Goal: Task Accomplishment & Management: Manage account settings

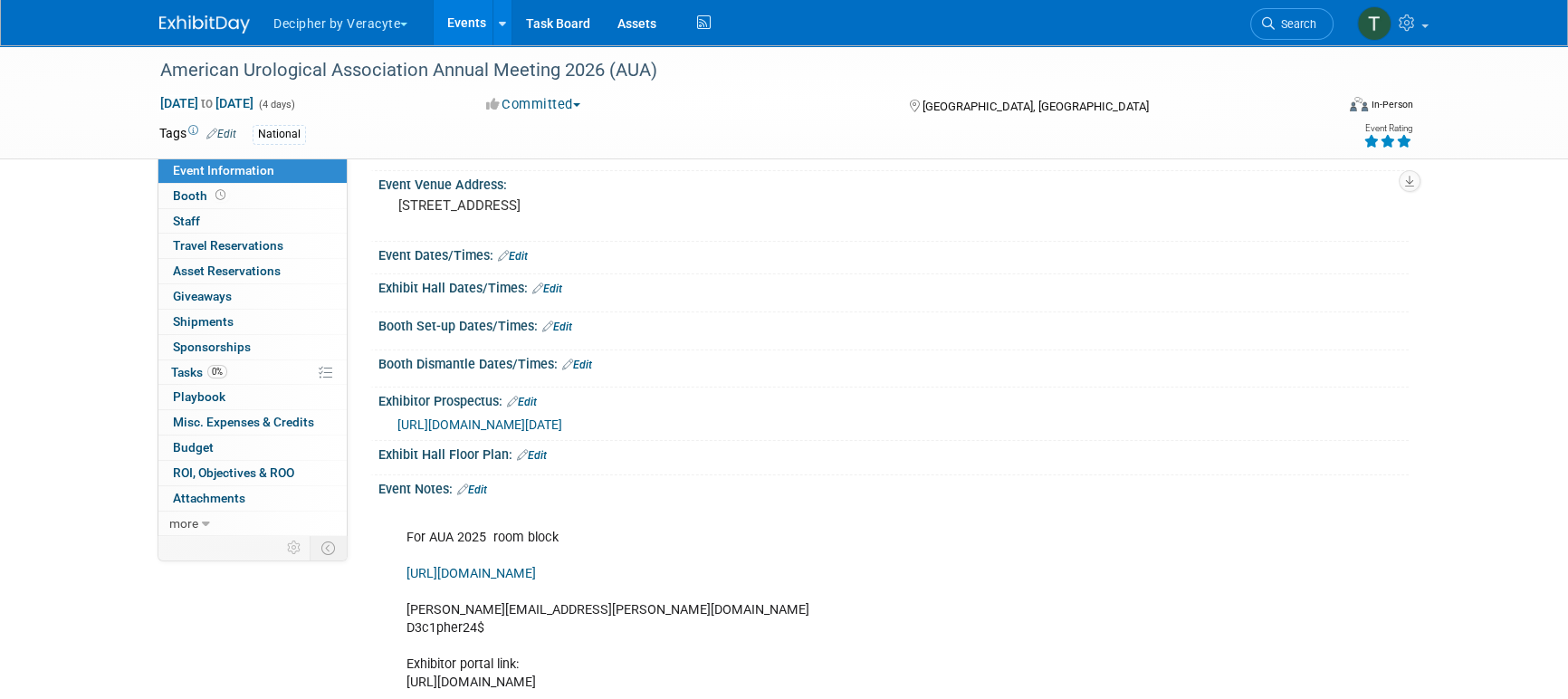
scroll to position [159, 0]
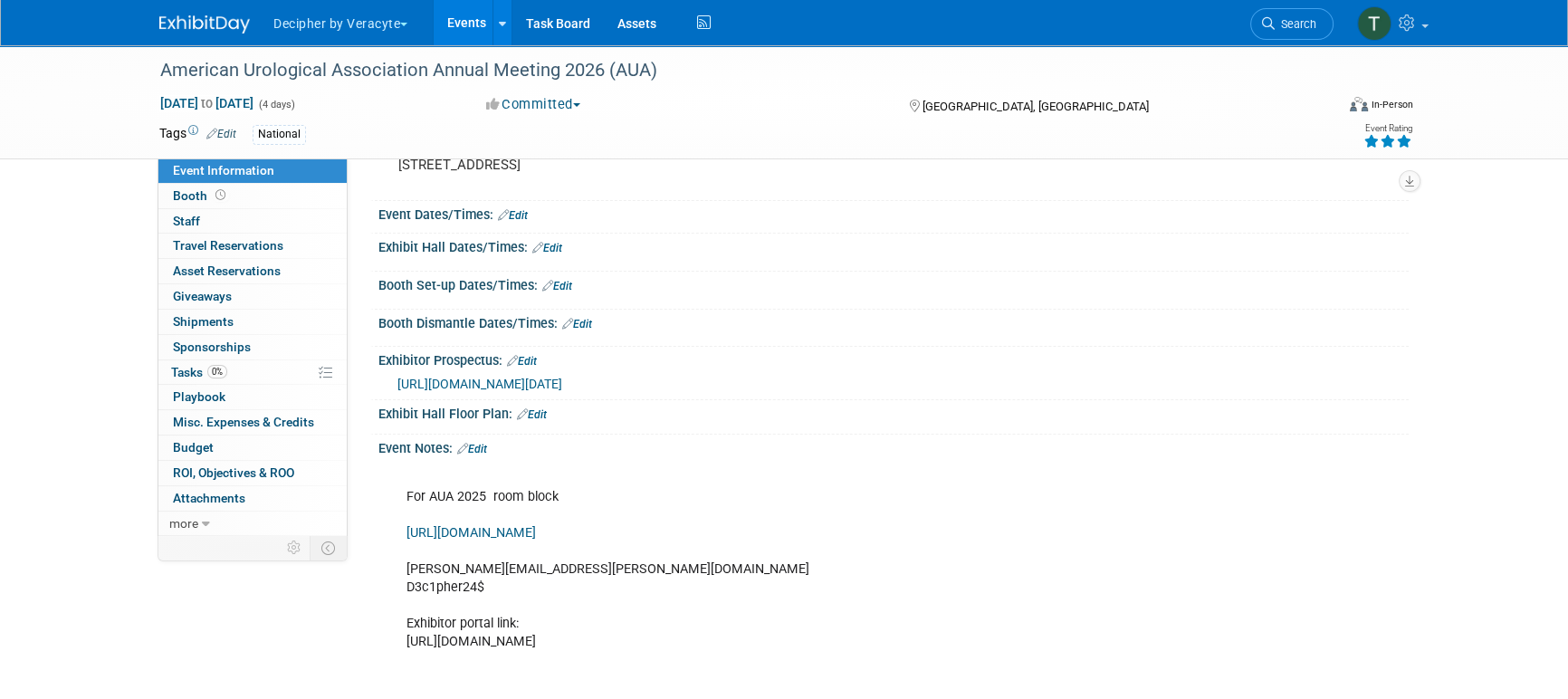
click at [472, 455] on link "Edit" at bounding box center [472, 449] width 30 height 13
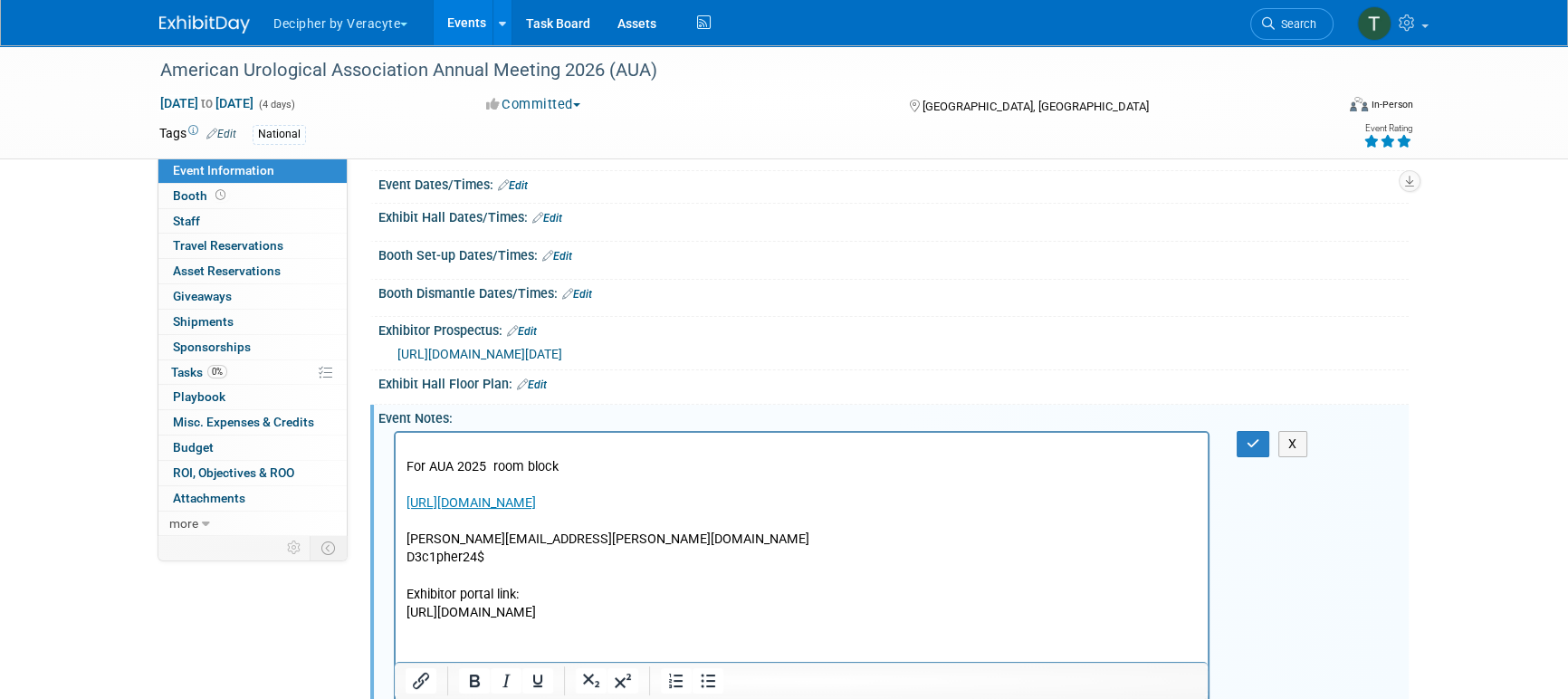
scroll to position [191, 0]
click at [536, 505] on link "[URL][DOMAIN_NAME]" at bounding box center [471, 501] width 130 height 15
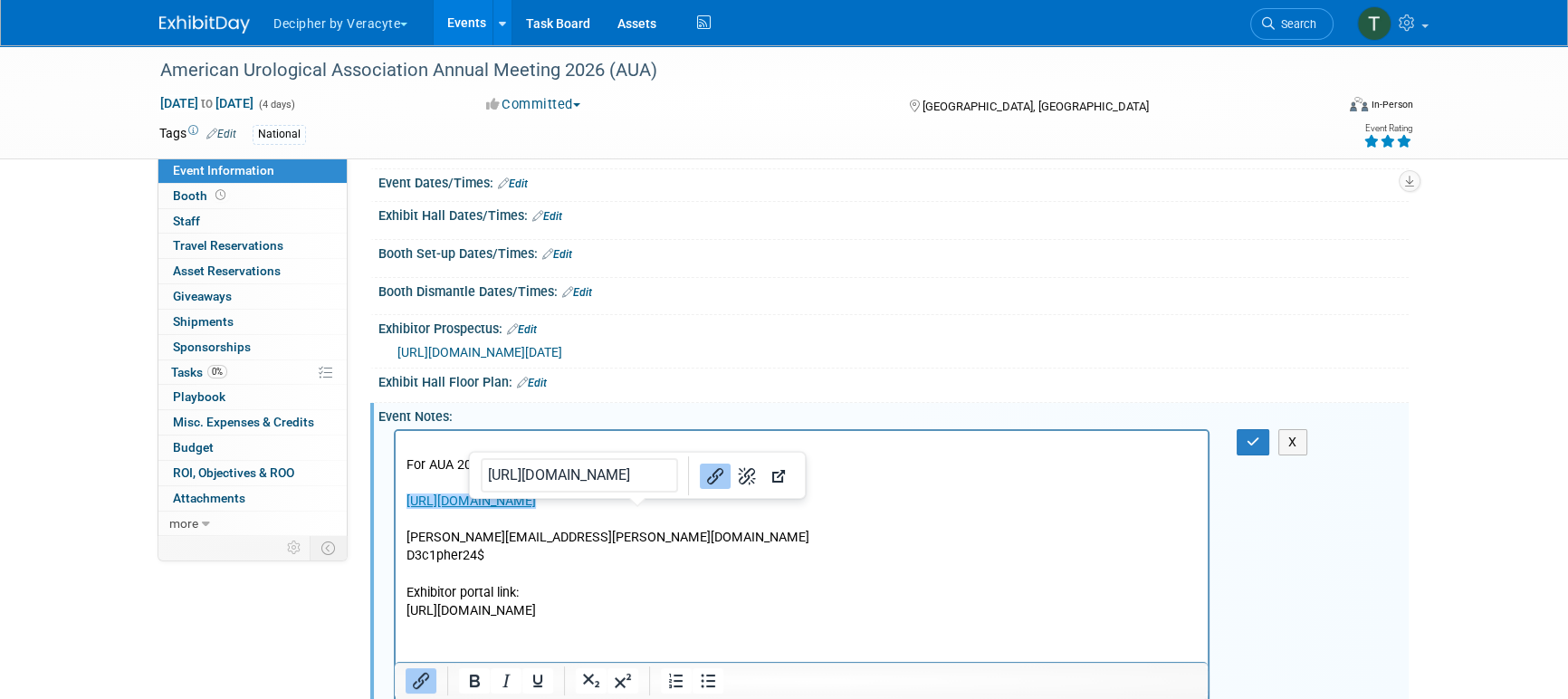
click at [536, 505] on link "[URL][DOMAIN_NAME]" at bounding box center [471, 501] width 130 height 15
click at [536, 497] on link "[URL][DOMAIN_NAME]" at bounding box center [471, 501] width 130 height 15
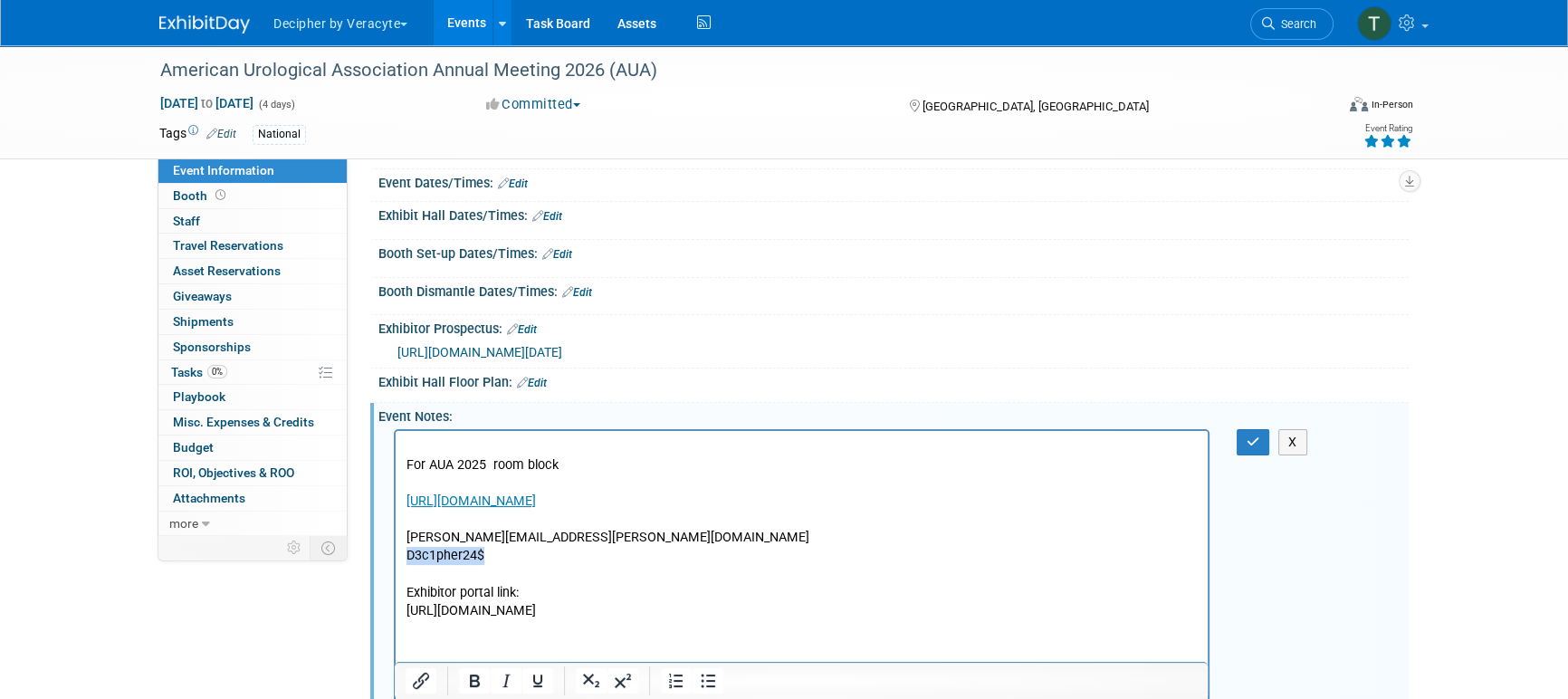
drag, startPoint x: 498, startPoint y: 556, endPoint x: 393, endPoint y: 556, distance: 105.0
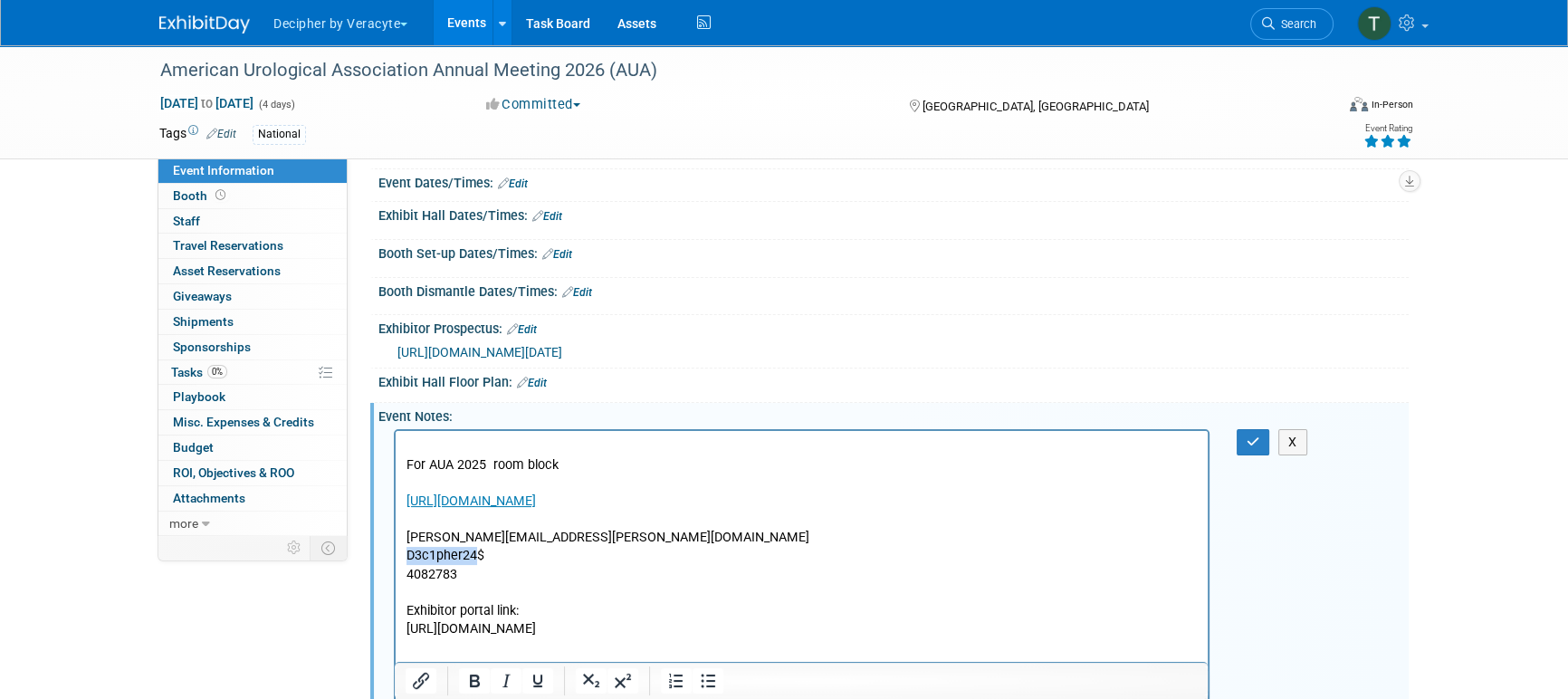
copy p "D3c1pher24"
click at [280, 372] on link "0% Tasks 0%" at bounding box center [253, 372] width 189 height 24
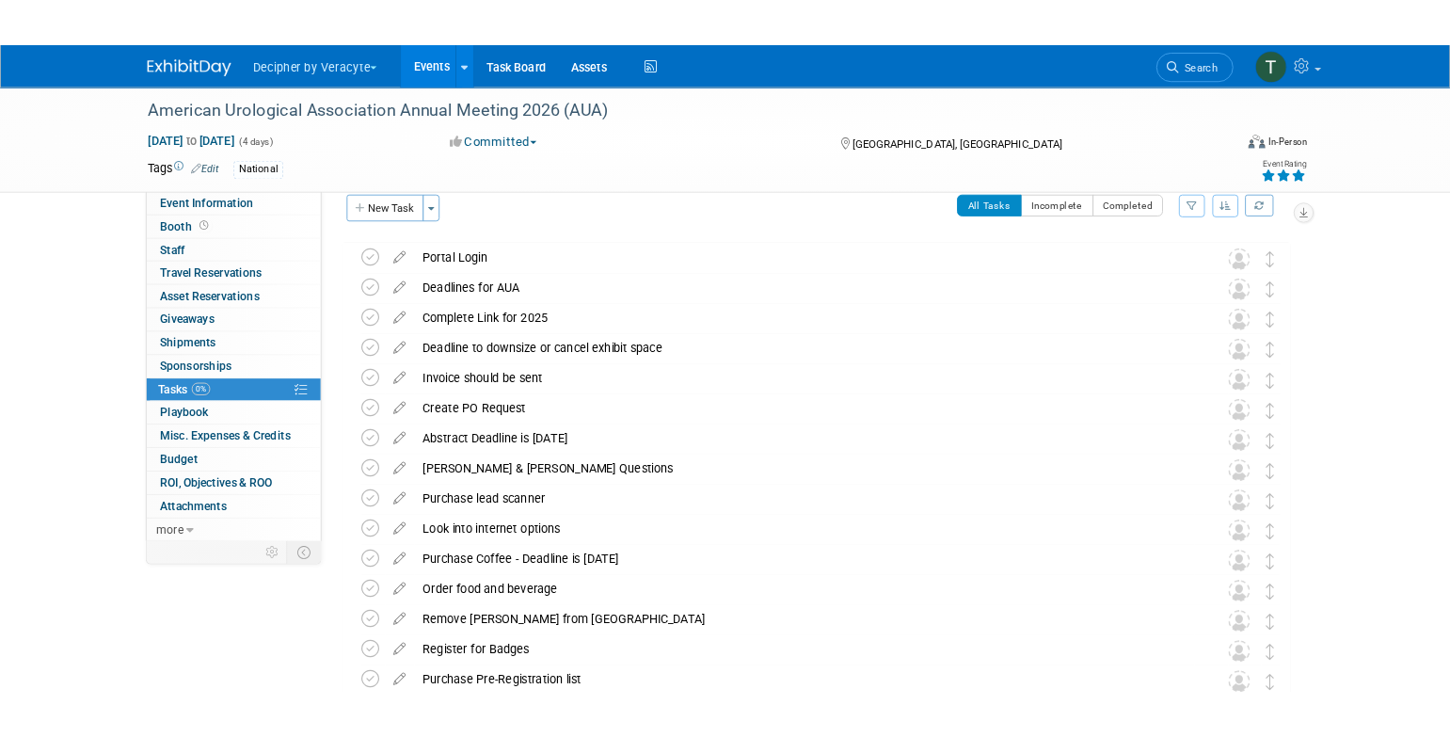
scroll to position [0, 0]
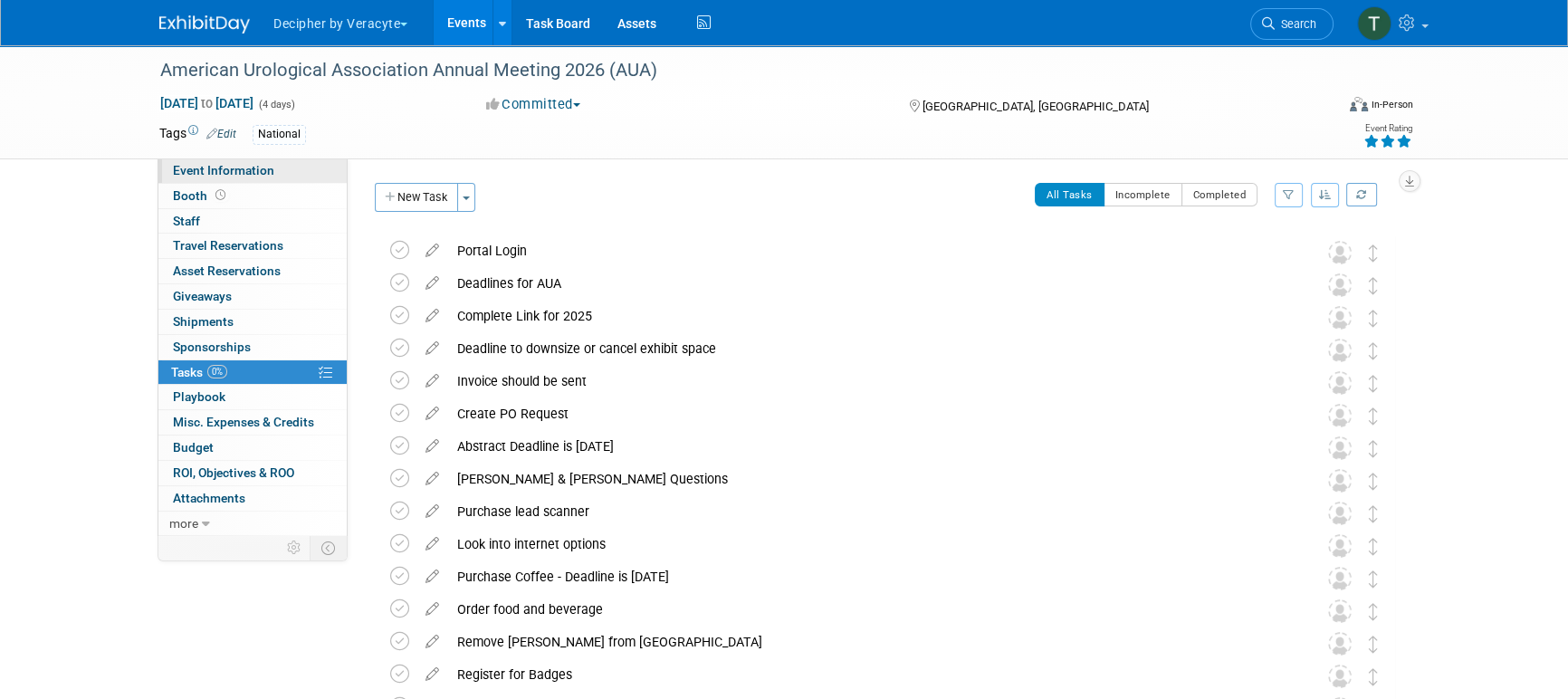
click at [278, 176] on link "Event Information" at bounding box center [253, 170] width 189 height 24
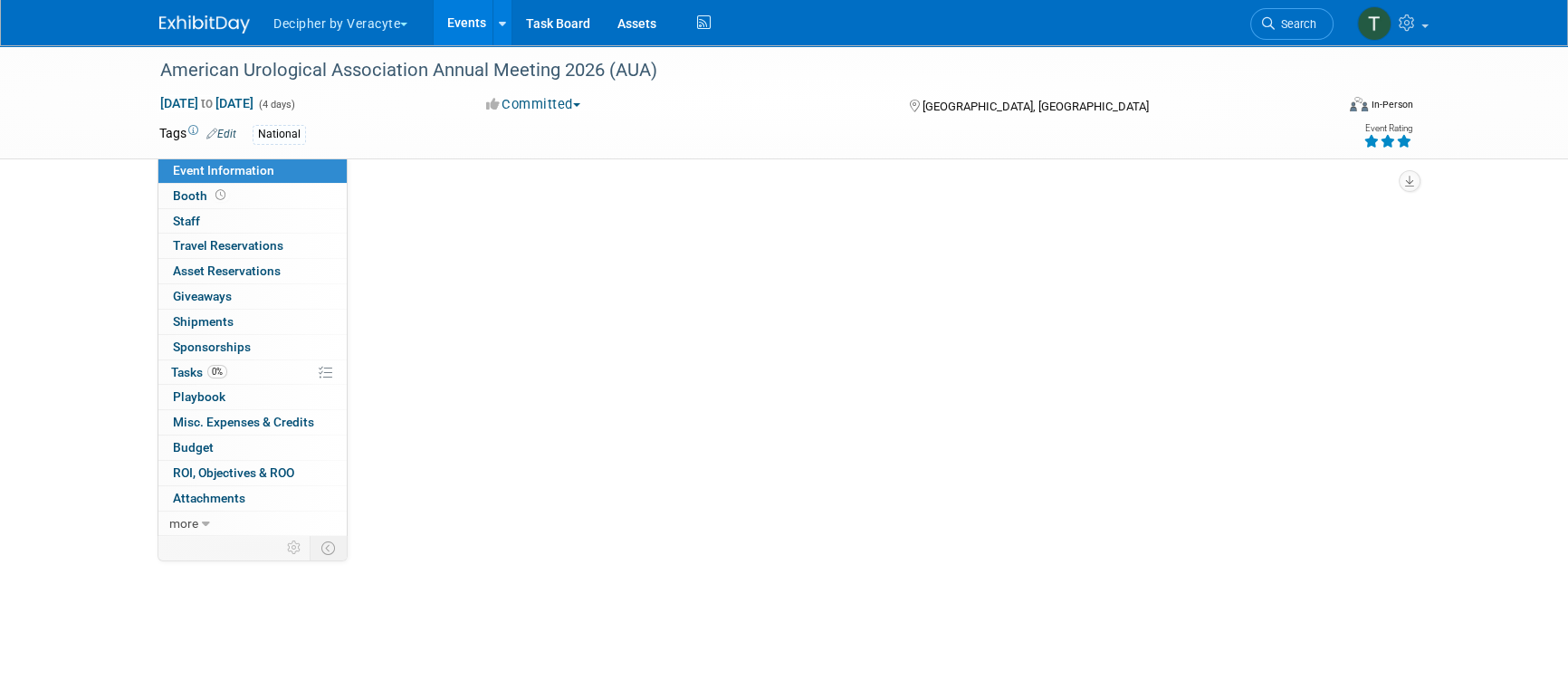
click at [278, 176] on link "Event Information" at bounding box center [253, 170] width 189 height 24
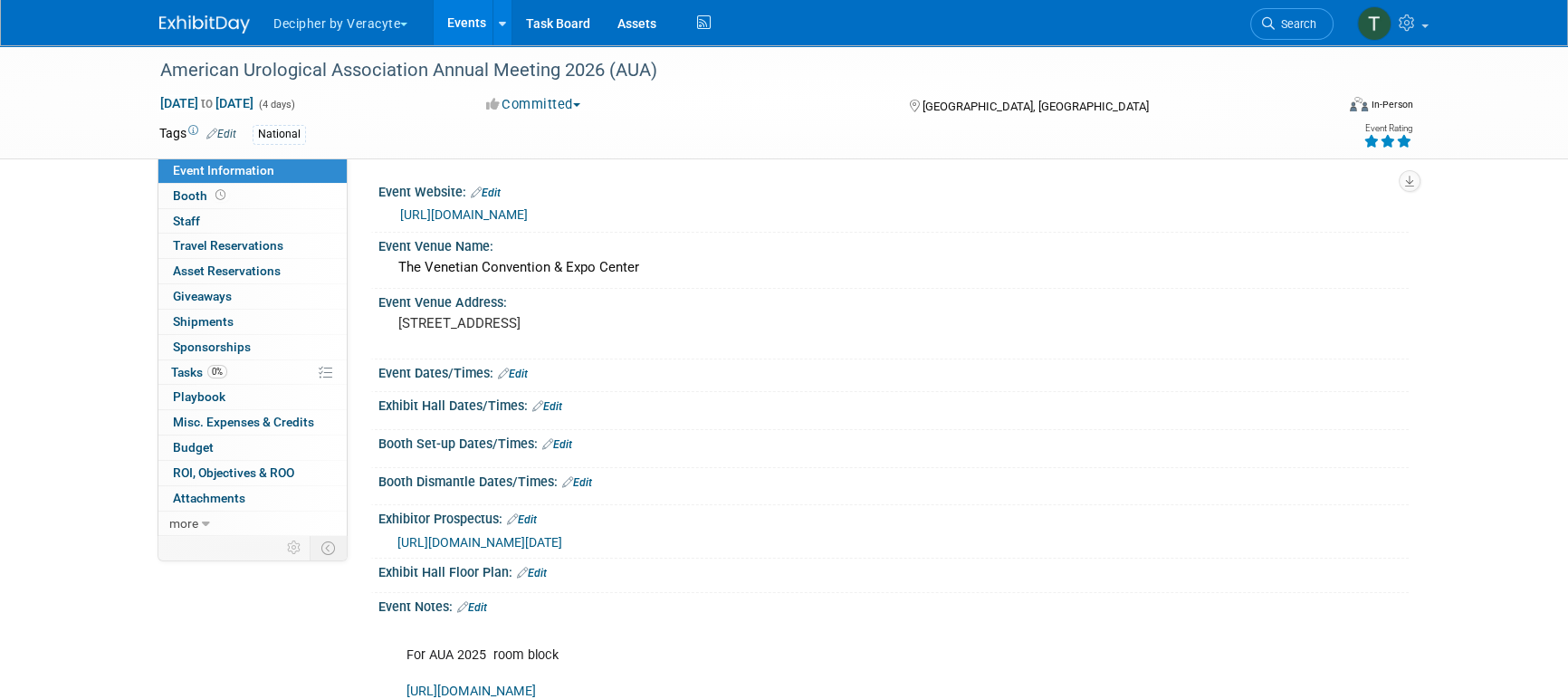
click at [498, 189] on link "Edit" at bounding box center [485, 193] width 30 height 13
click at [498, 189] on div "Event Website: Edit" at bounding box center [893, 190] width 1031 height 23
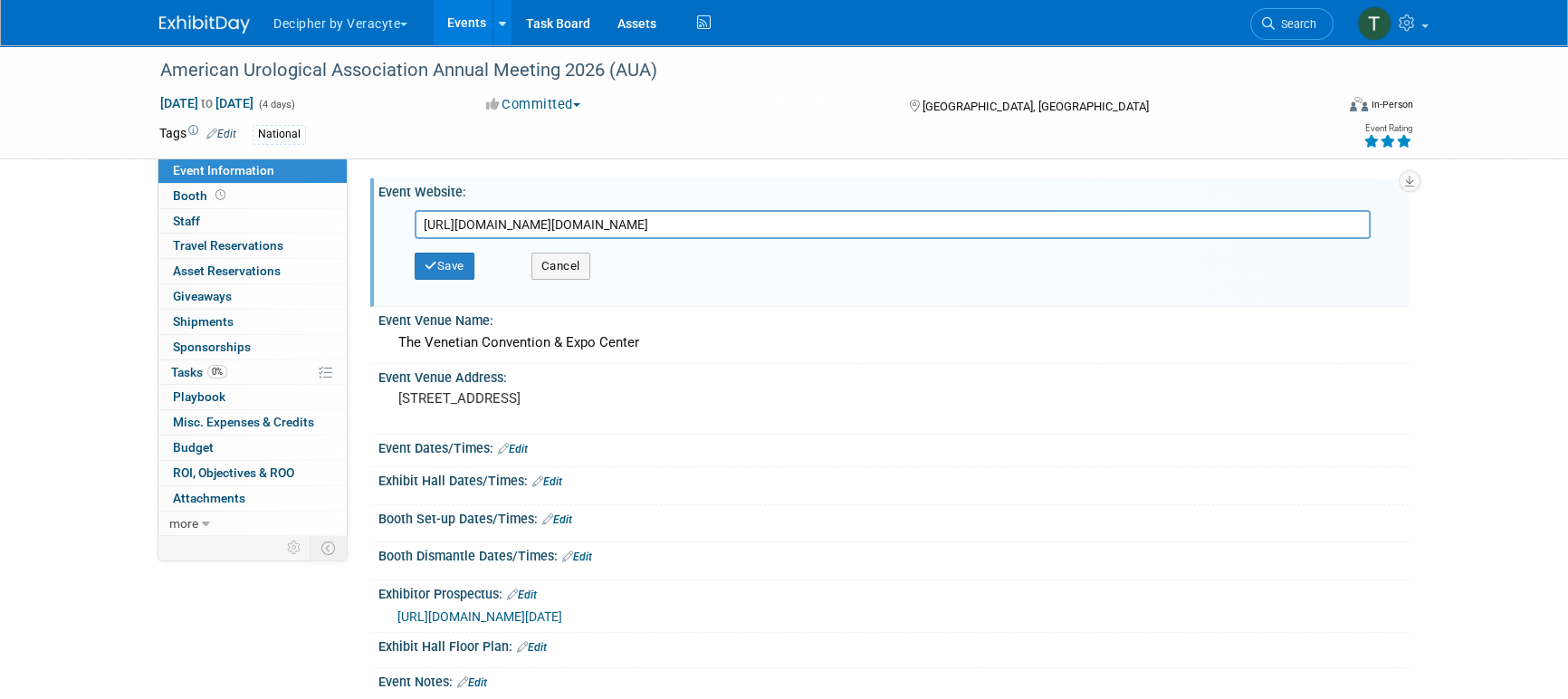
click at [494, 217] on input "[URL][DOMAIN_NAME][DOMAIN_NAME]" at bounding box center [892, 224] width 956 height 29
type input "[URL][DOMAIN_NAME]"
click at [461, 279] on button "Save" at bounding box center [445, 266] width 60 height 27
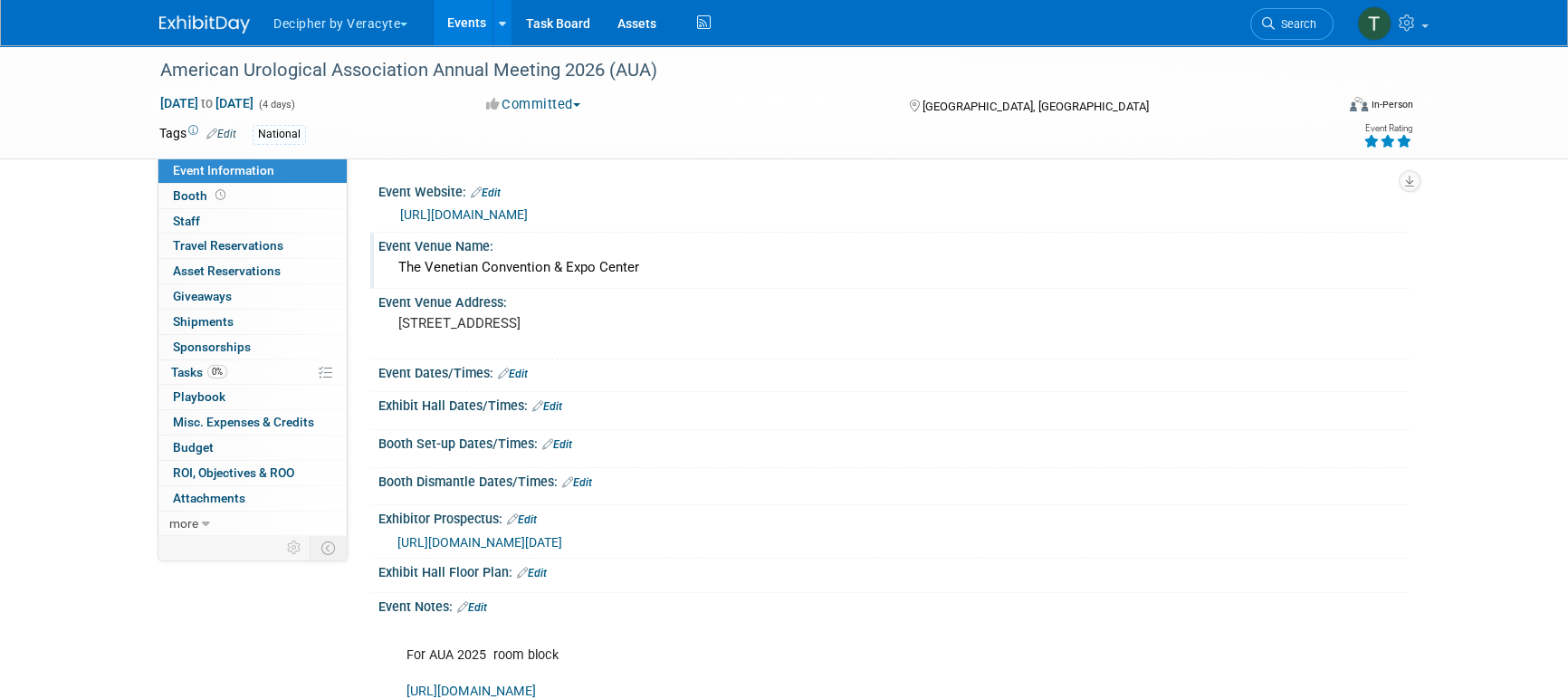
click at [519, 270] on div "The Venetian Convention & Expo Center" at bounding box center [893, 267] width 1003 height 28
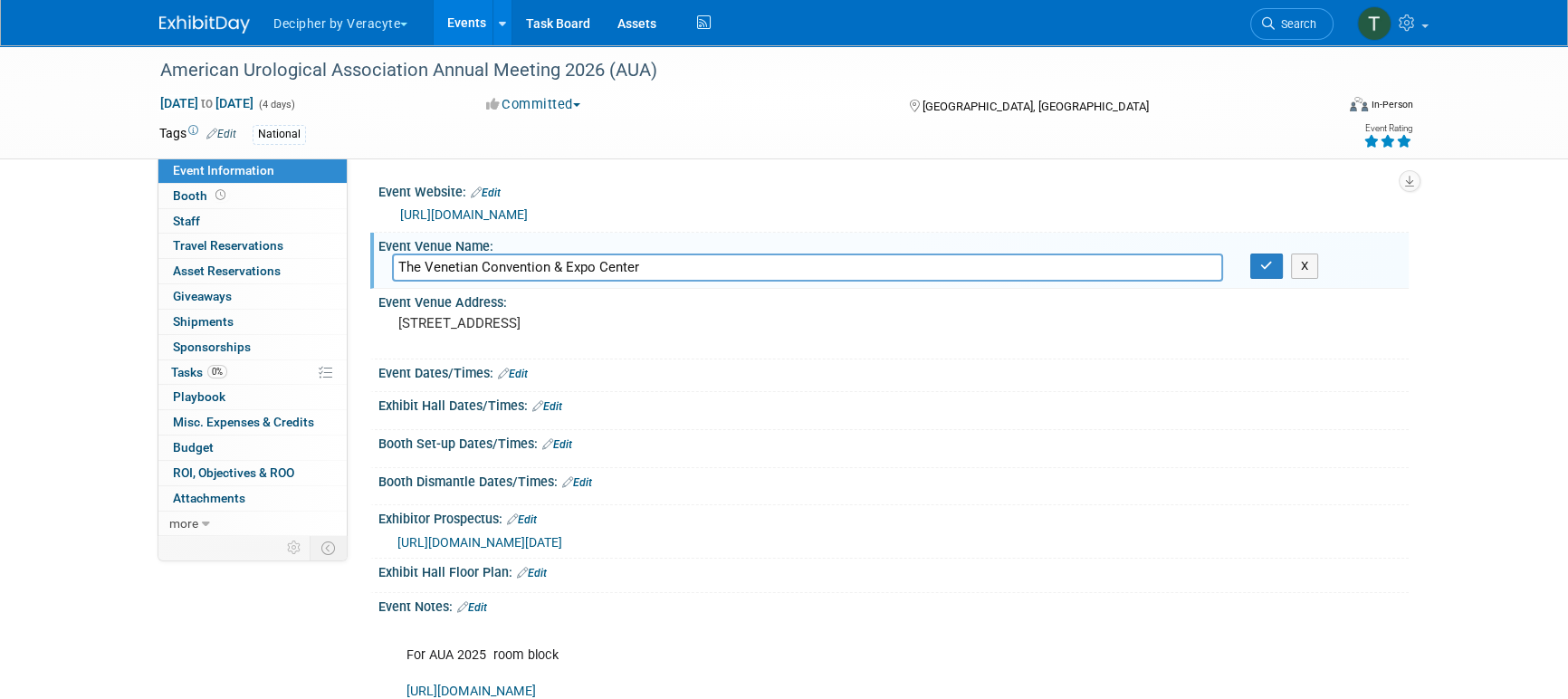
click at [519, 270] on input "The Venetian Convention & Expo Center" at bounding box center [808, 267] width 832 height 28
type input "[PERSON_NAME][US_STATE][GEOGRAPHIC_DATA], [US_STATE], [GEOGRAPHIC_DATA]"
click at [1266, 265] on icon "button" at bounding box center [1267, 266] width 13 height 12
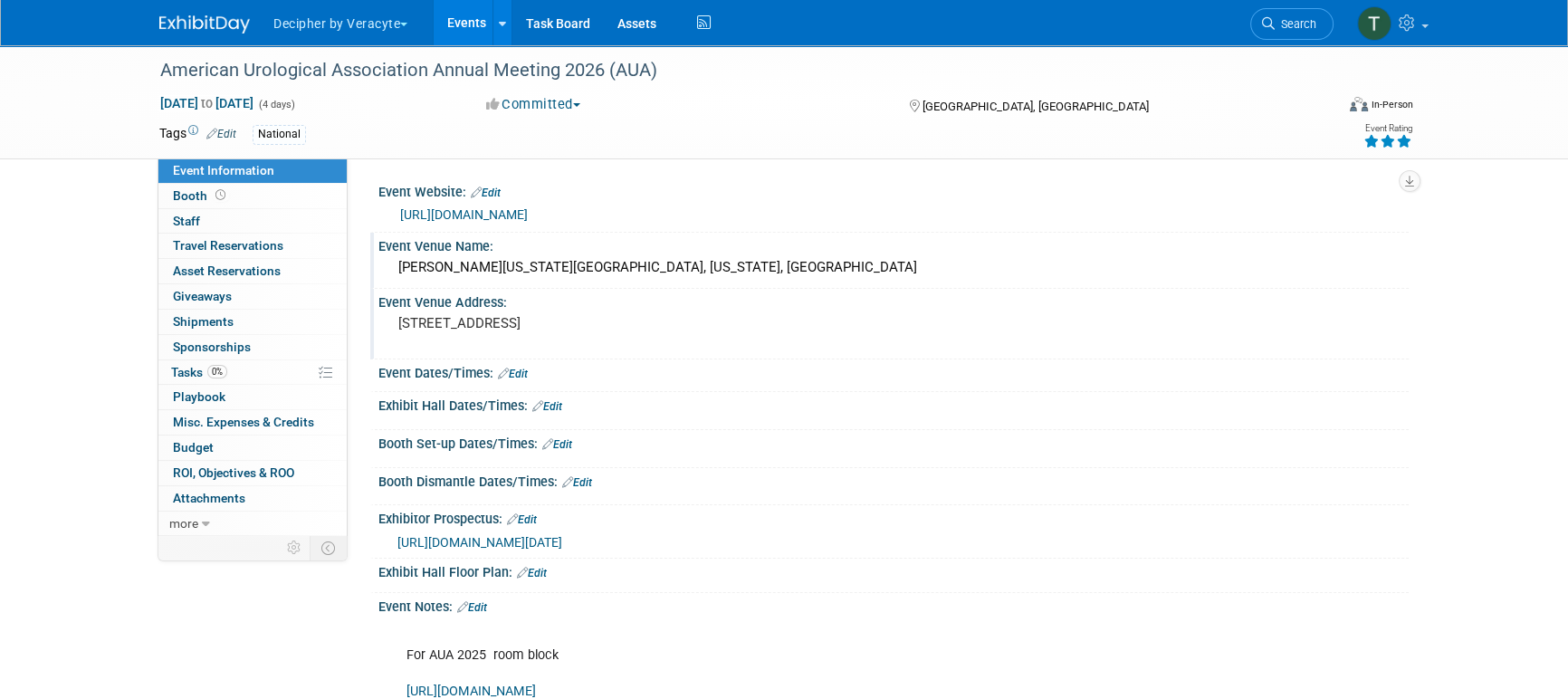
click at [528, 315] on pre "[STREET_ADDRESS]" at bounding box center [593, 323] width 390 height 16
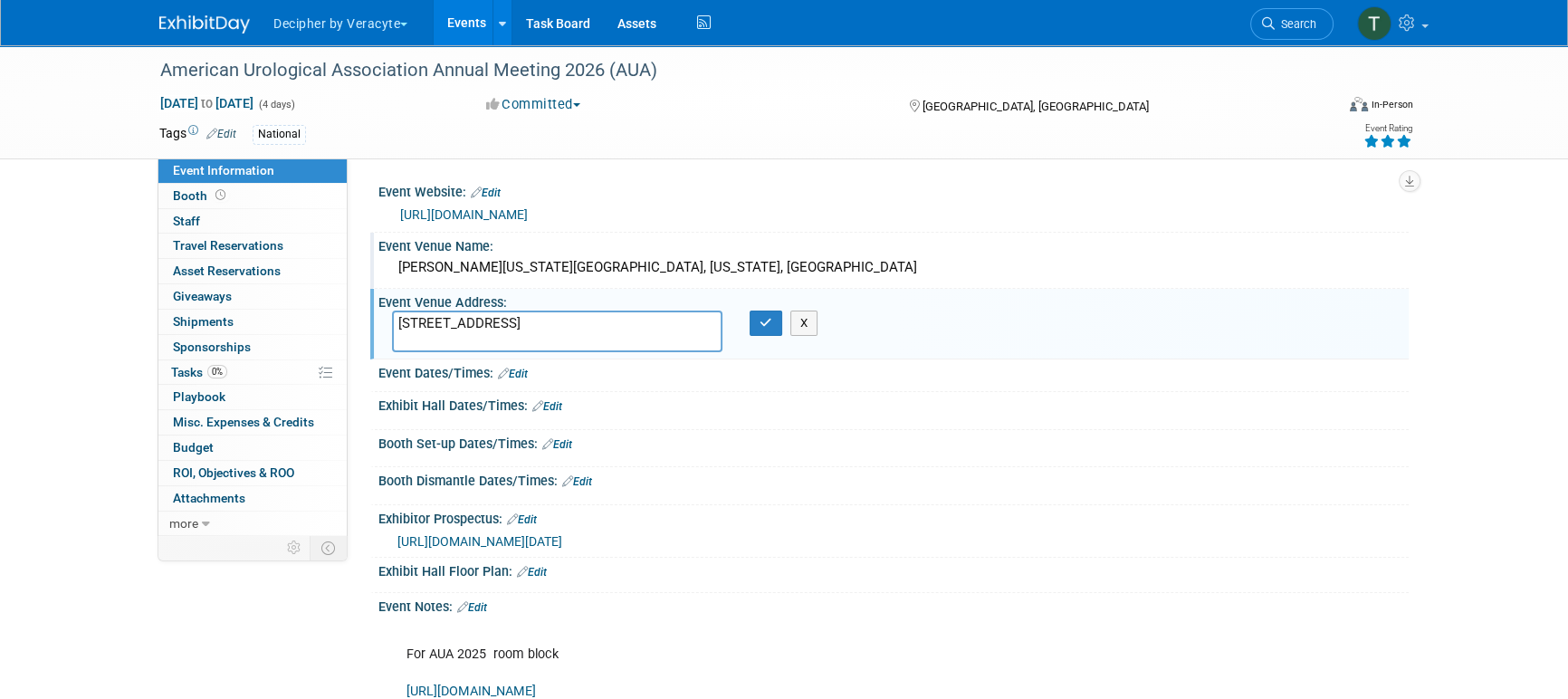
click at [528, 315] on textarea "[STREET_ADDRESS]" at bounding box center [556, 331] width 330 height 41
type textarea "[STREET_ADDRESS][PERSON_NAME][US_STATE]"
click at [771, 317] on icon "button" at bounding box center [765, 323] width 13 height 12
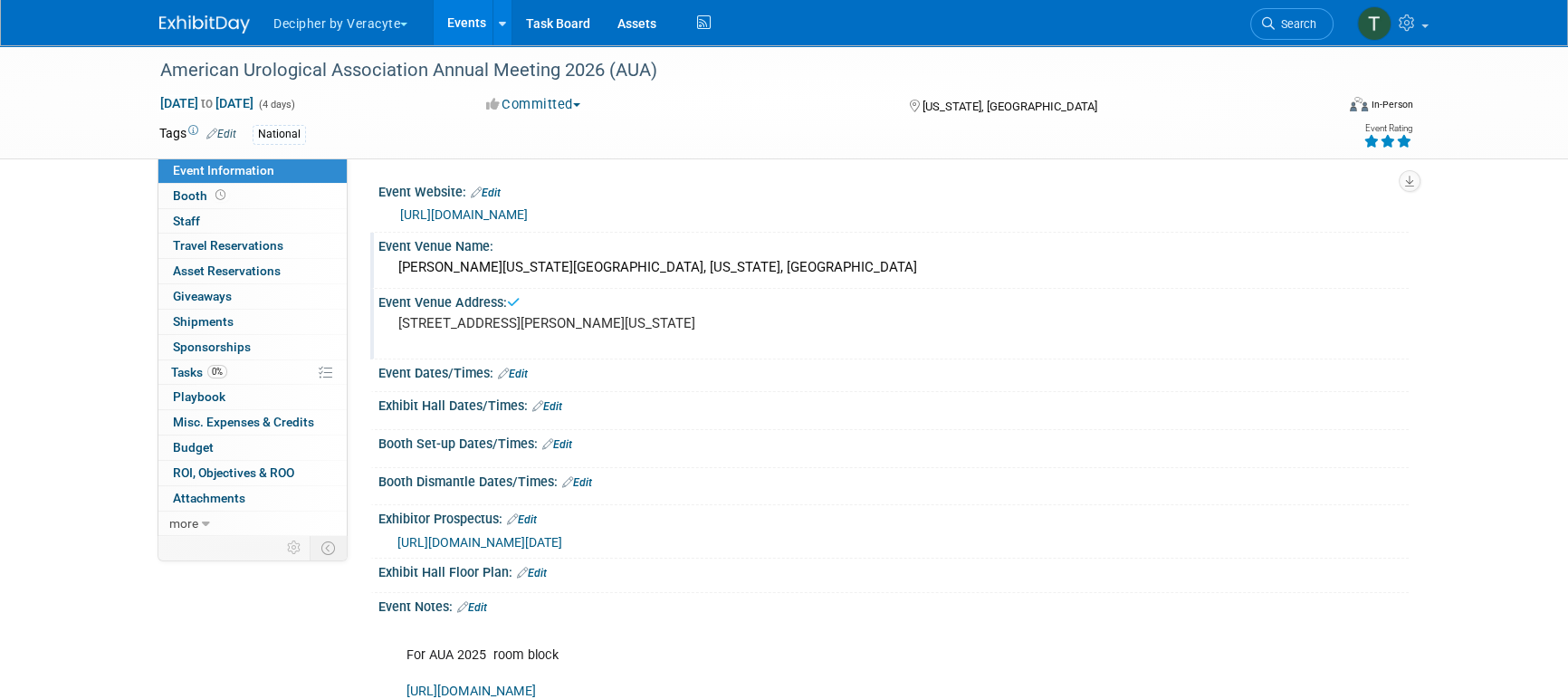
click at [536, 513] on link "Edit" at bounding box center [522, 519] width 30 height 13
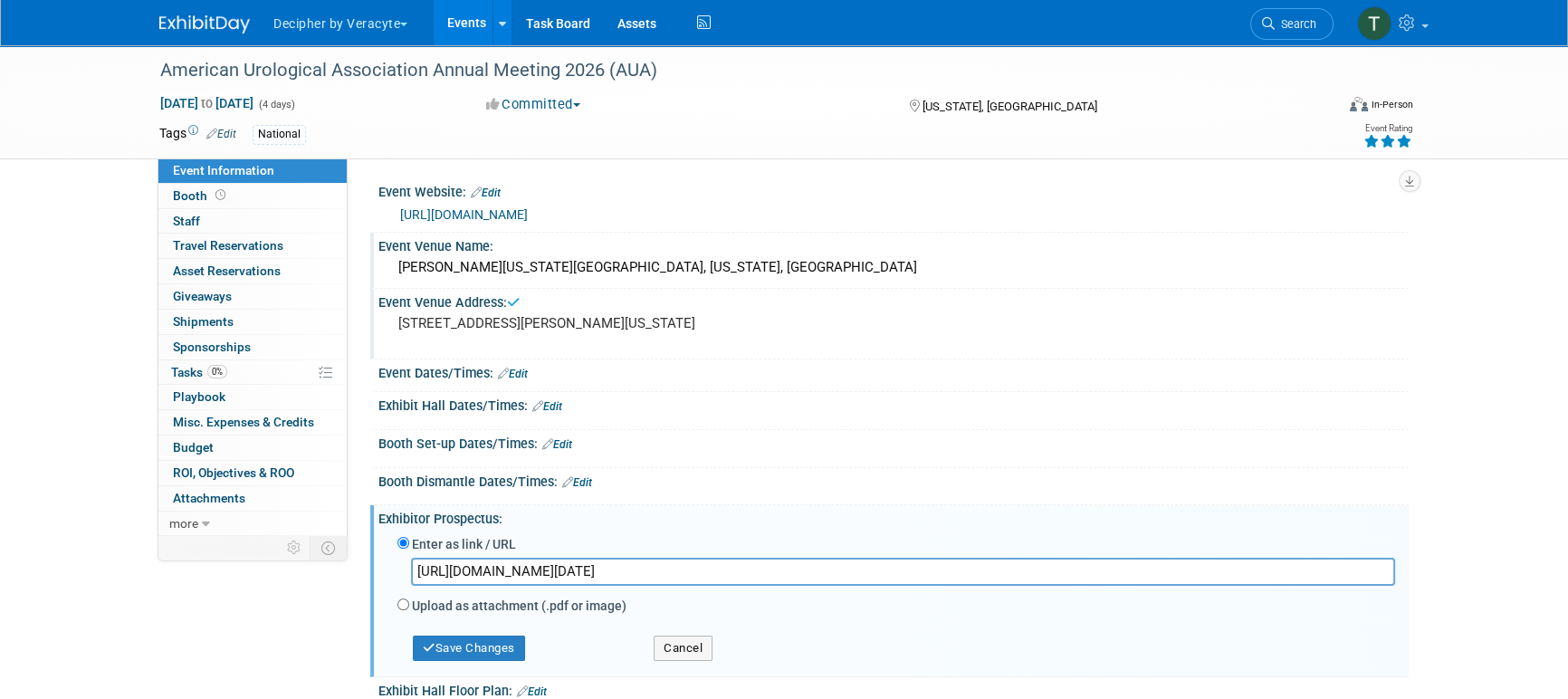
click at [481, 574] on input "[URL][DOMAIN_NAME][DATE]" at bounding box center [903, 572] width 985 height 28
click at [497, 658] on button "Save Changes" at bounding box center [469, 648] width 113 height 25
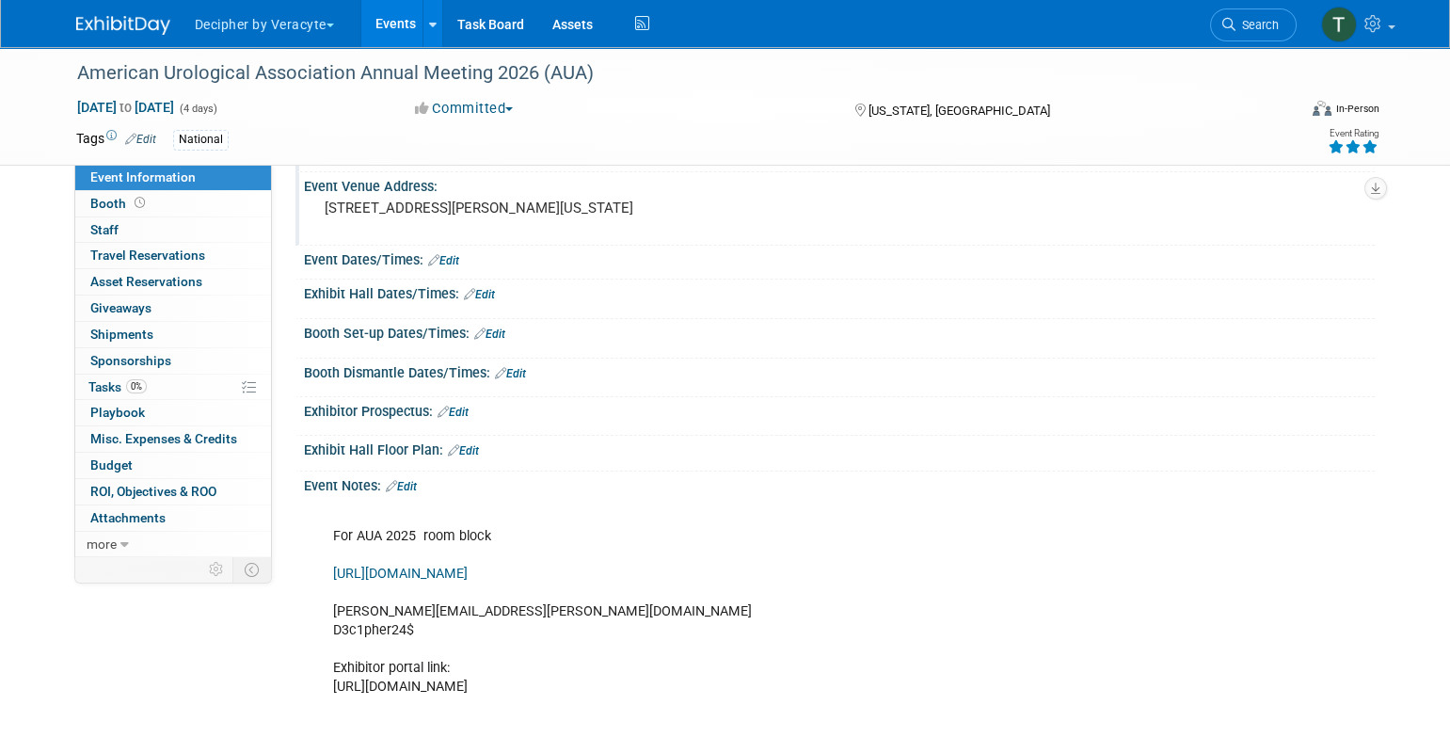
scroll to position [130, 0]
click at [416, 483] on link "Edit" at bounding box center [401, 484] width 31 height 13
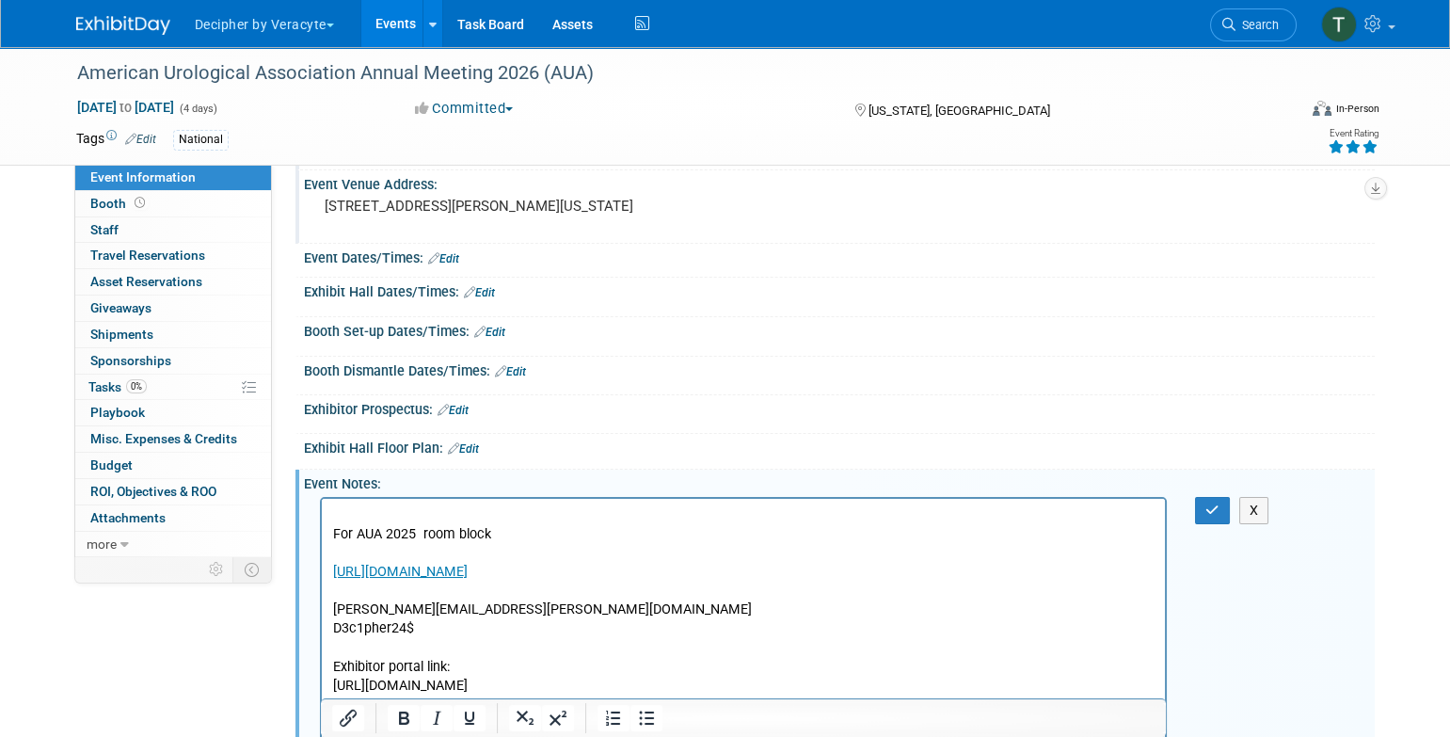
scroll to position [0, 0]
drag, startPoint x: 492, startPoint y: 520, endPoint x: 278, endPoint y: 497, distance: 214.8
drag, startPoint x: 513, startPoint y: 517, endPoint x: 330, endPoint y: 500, distance: 183.3
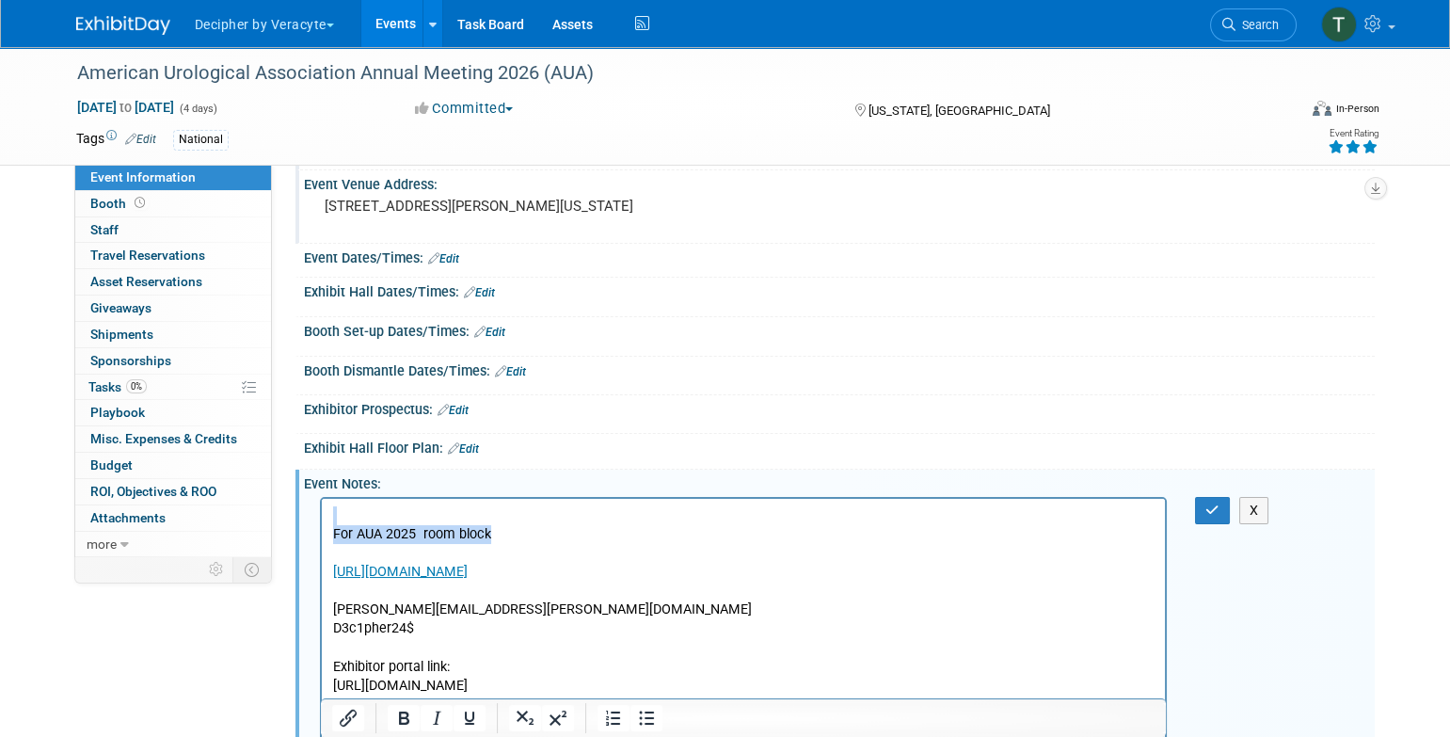
drag, startPoint x: 497, startPoint y: 532, endPoint x: 188, endPoint y: 489, distance: 311.6
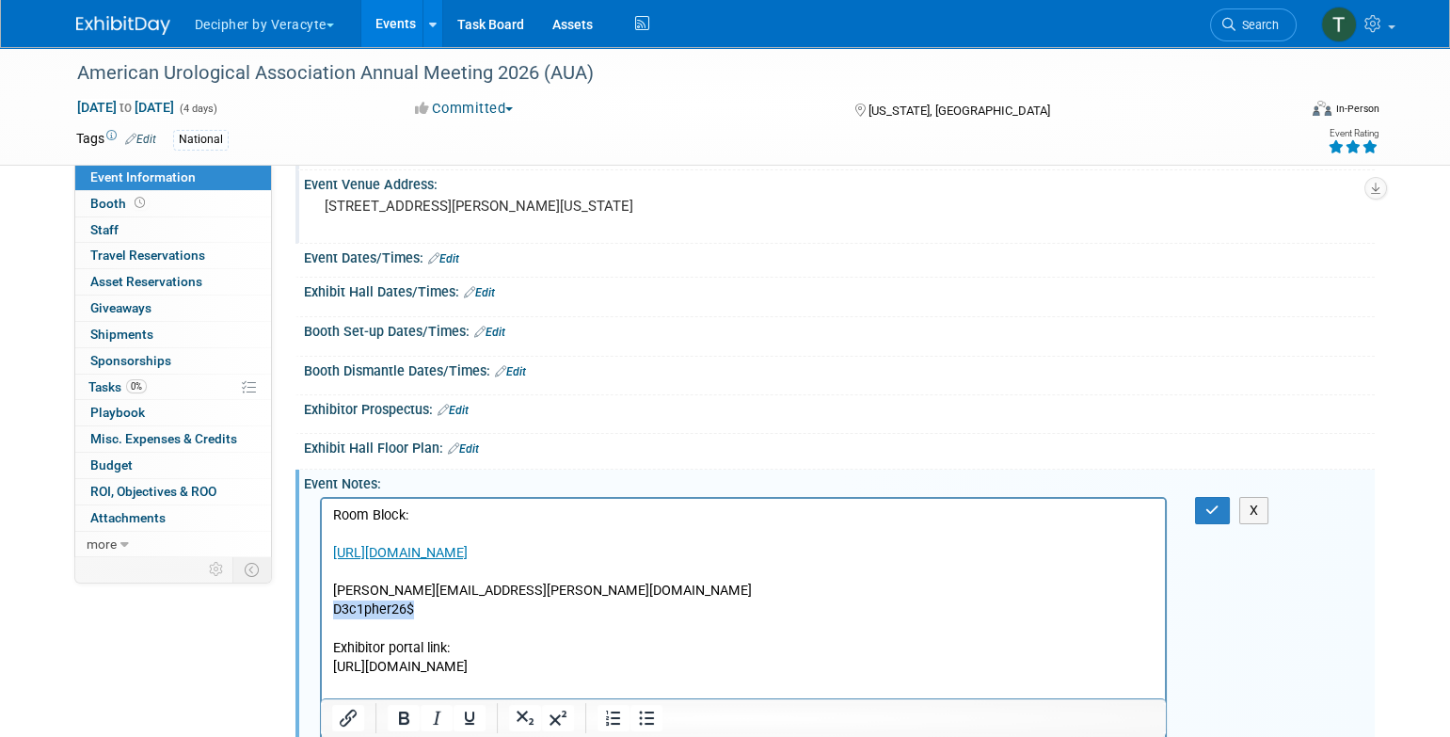
copy p "D3c1pher26$"
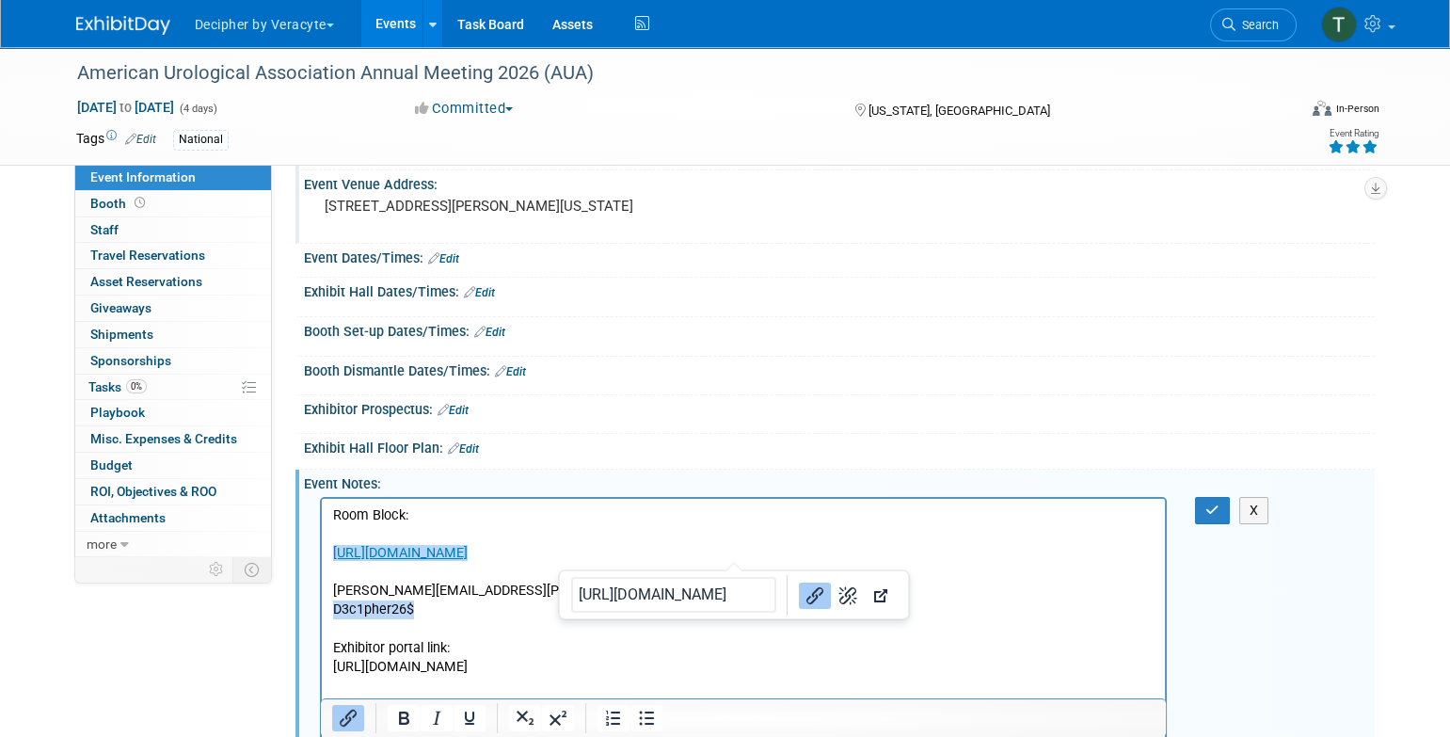
drag, startPoint x: 751, startPoint y: 550, endPoint x: 192, endPoint y: 550, distance: 558.8
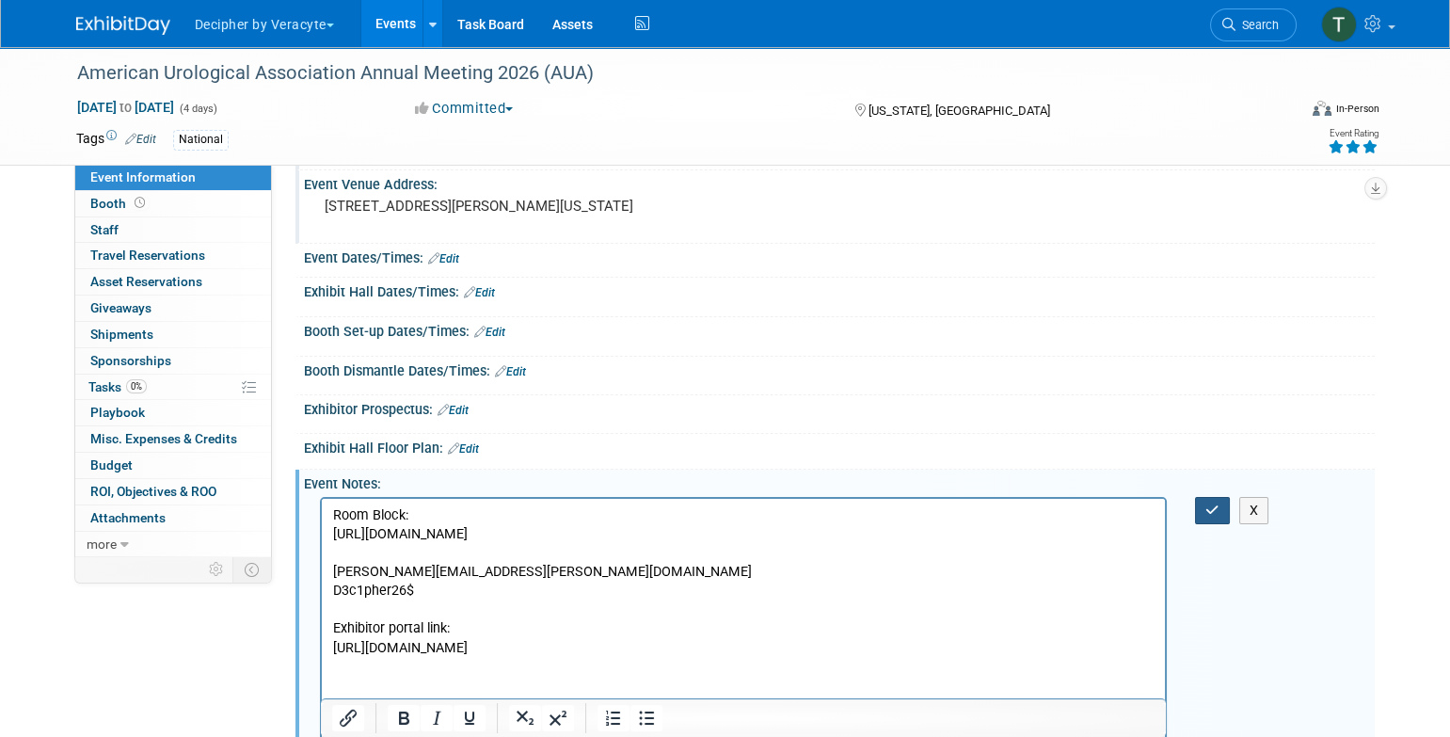
click at [1219, 507] on button "button" at bounding box center [1212, 510] width 35 height 27
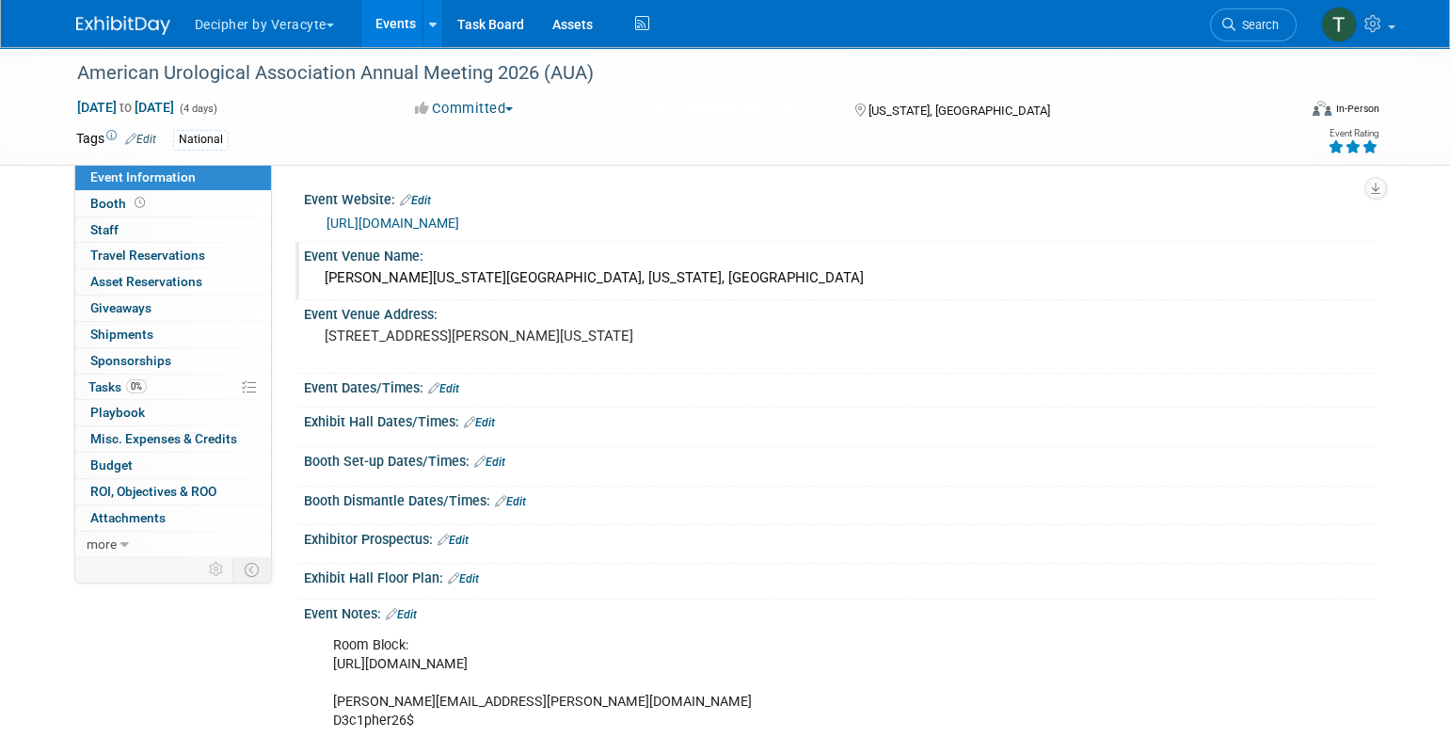
click at [437, 217] on link "[URL][DOMAIN_NAME]" at bounding box center [392, 222] width 133 height 15
click at [488, 411] on div "Exhibit Hall Dates/Times: Edit" at bounding box center [839, 419] width 1071 height 24
click at [491, 421] on link "Edit" at bounding box center [479, 422] width 31 height 13
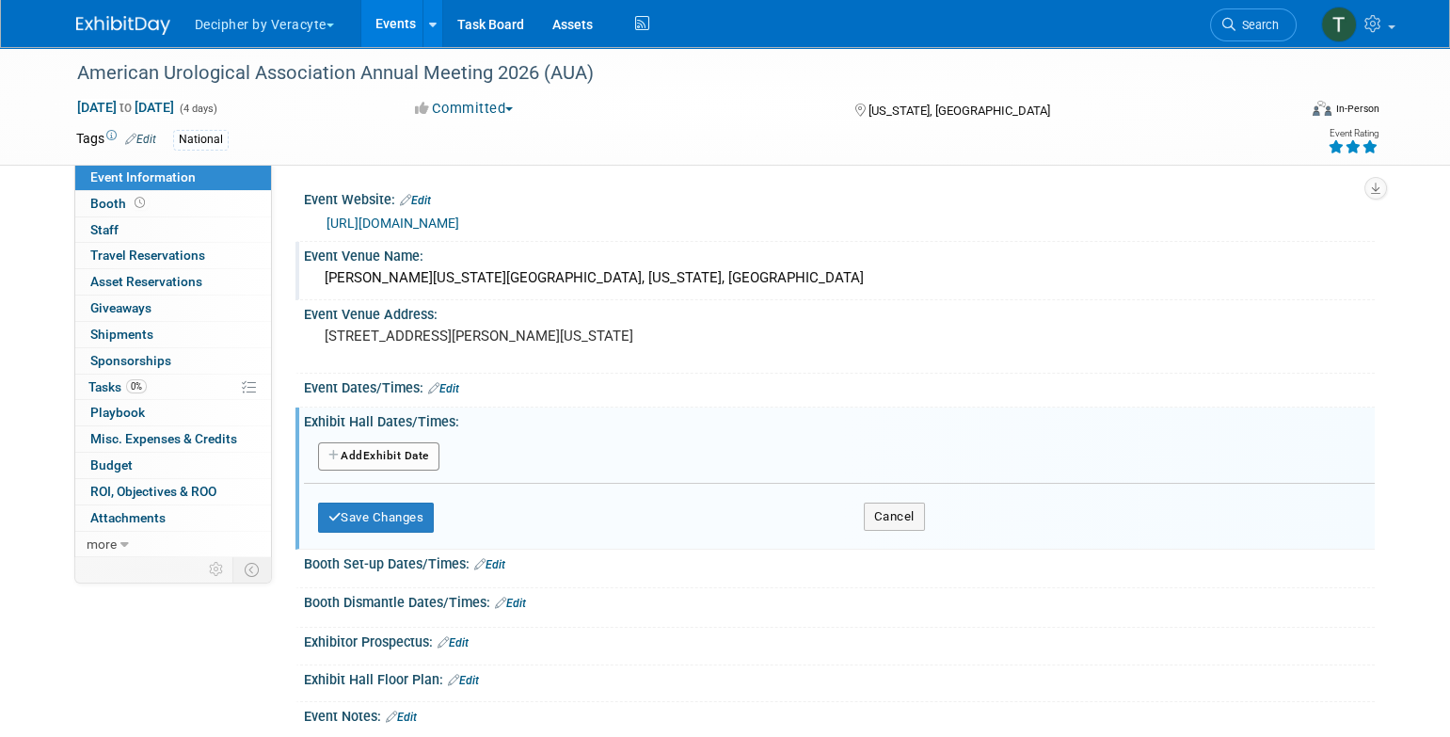
click at [428, 463] on button "Add Another Exhibit Date" at bounding box center [378, 456] width 121 height 28
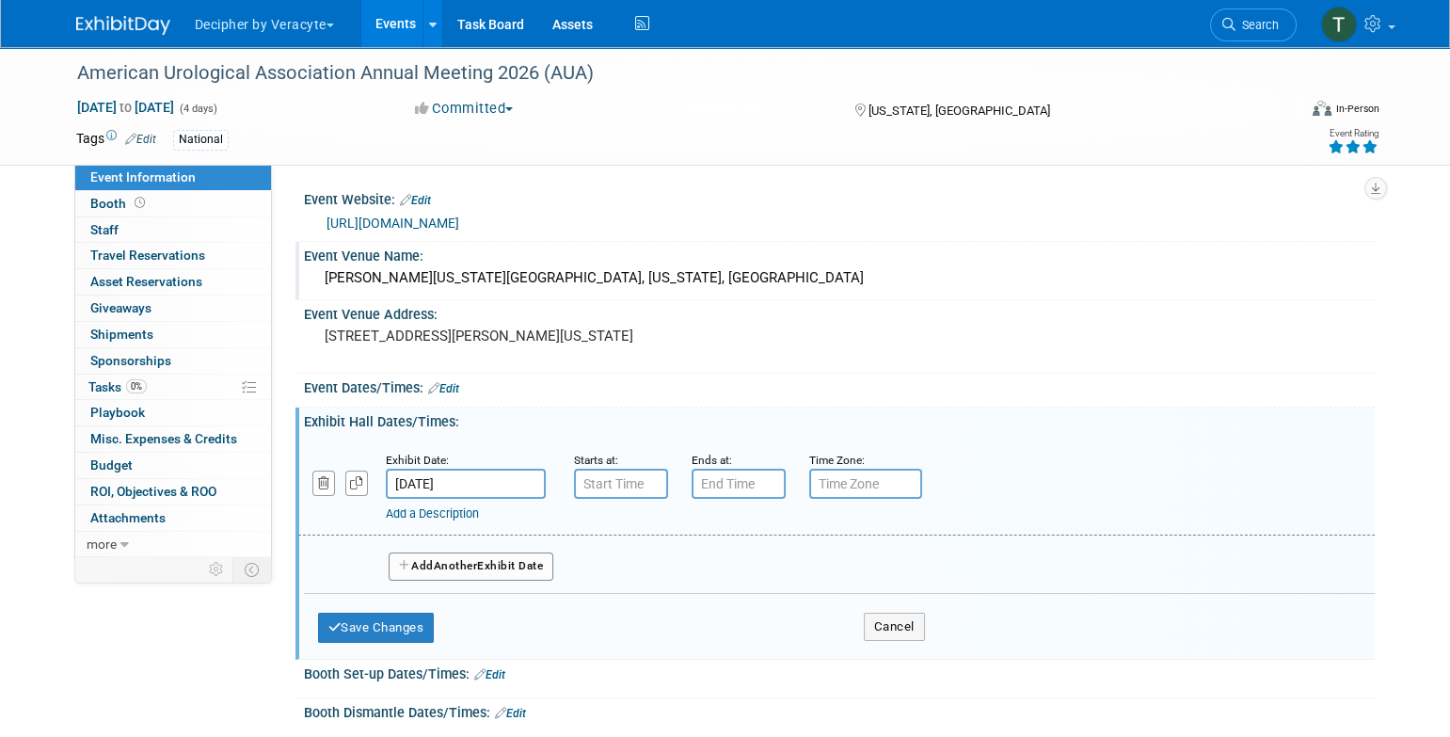
click at [489, 475] on input "[DATE]" at bounding box center [466, 484] width 160 height 30
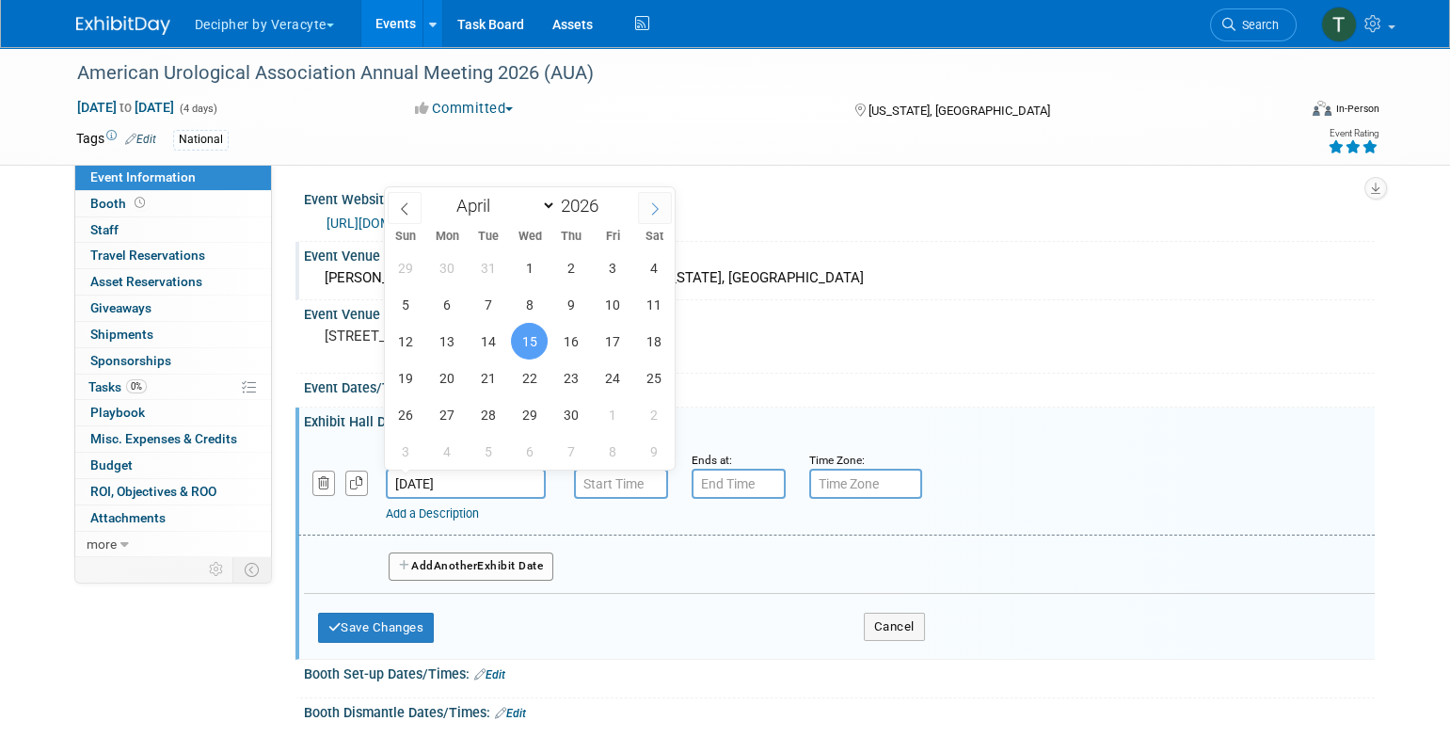
click at [669, 217] on span at bounding box center [655, 208] width 34 height 32
select select "4"
click at [600, 350] on span "15" at bounding box center [612, 341] width 37 height 37
type input "[DATE]"
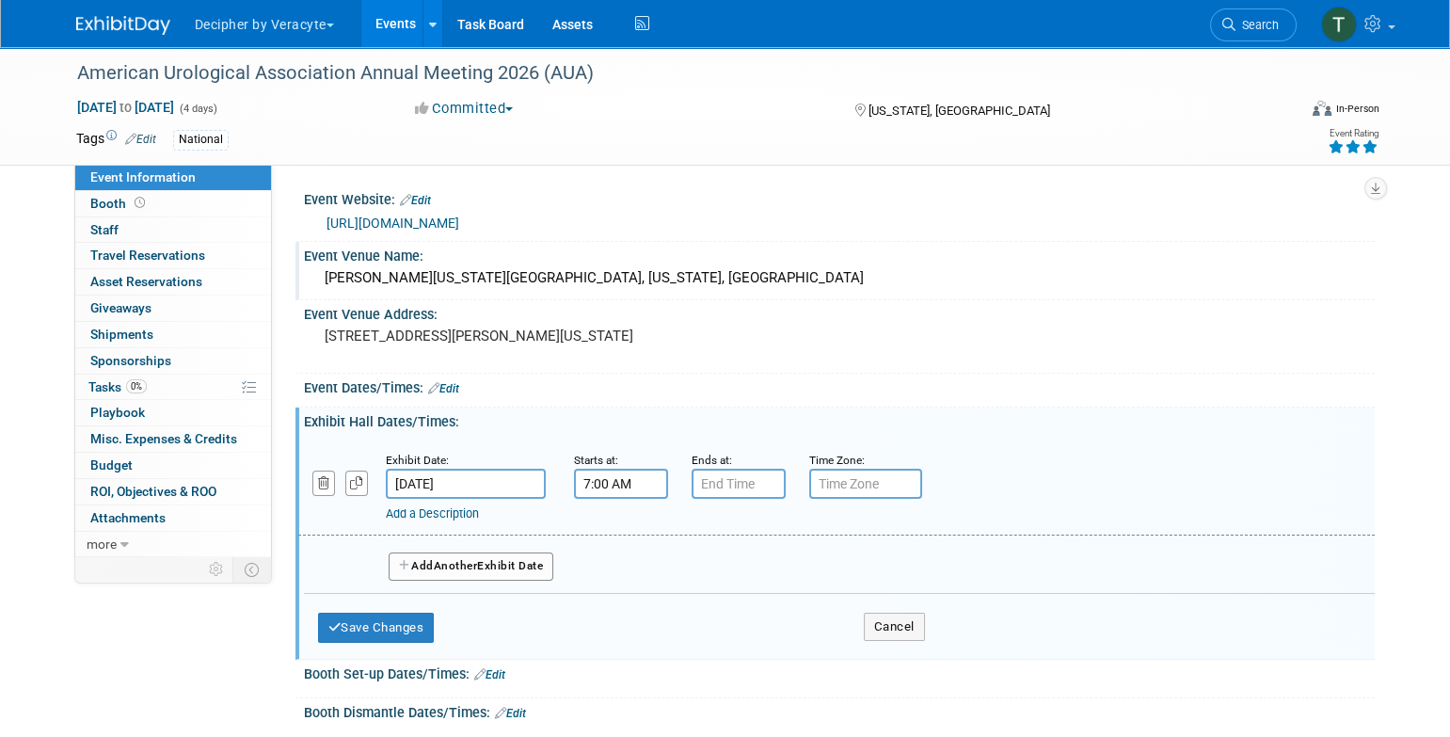
click at [611, 483] on input "7:00 AM" at bounding box center [621, 484] width 94 height 30
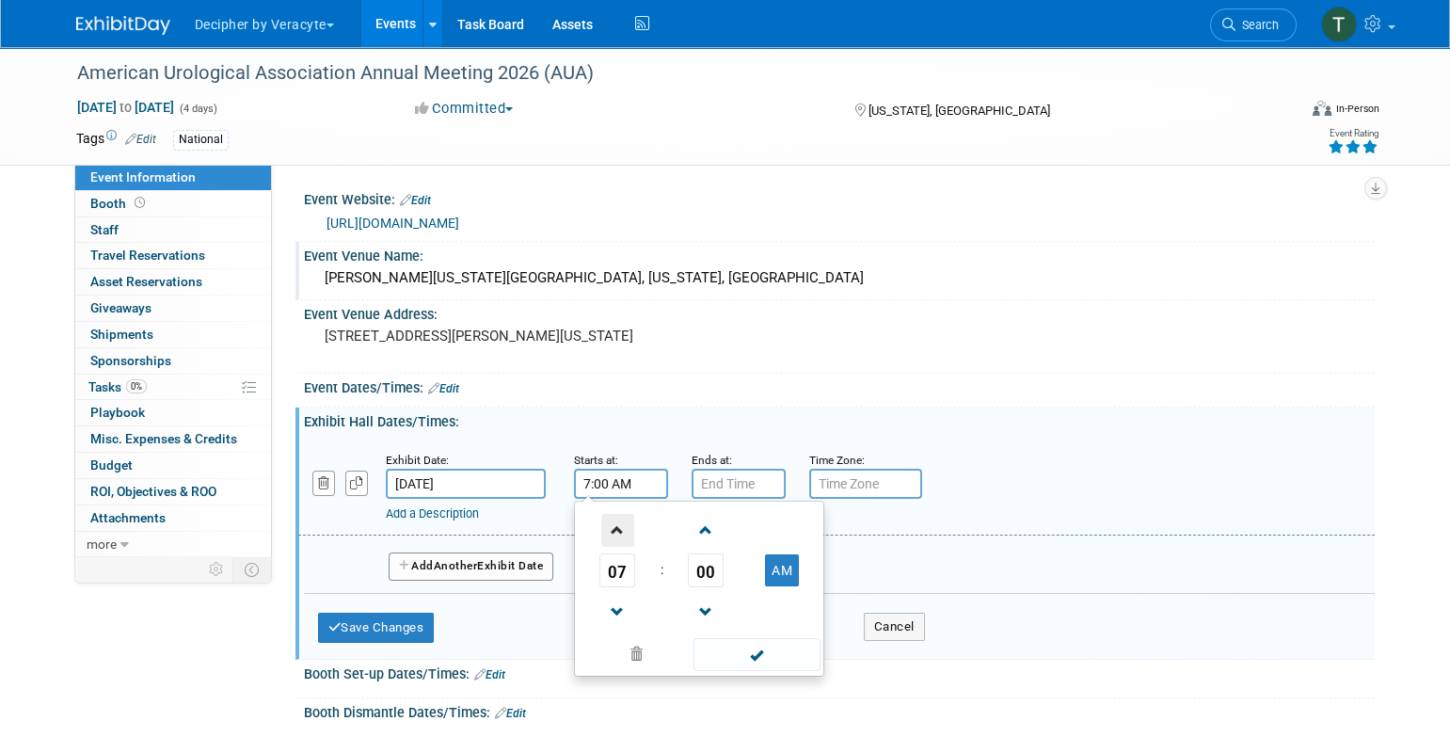
click at [624, 534] on span at bounding box center [617, 530] width 33 height 33
click at [614, 599] on span at bounding box center [617, 612] width 33 height 33
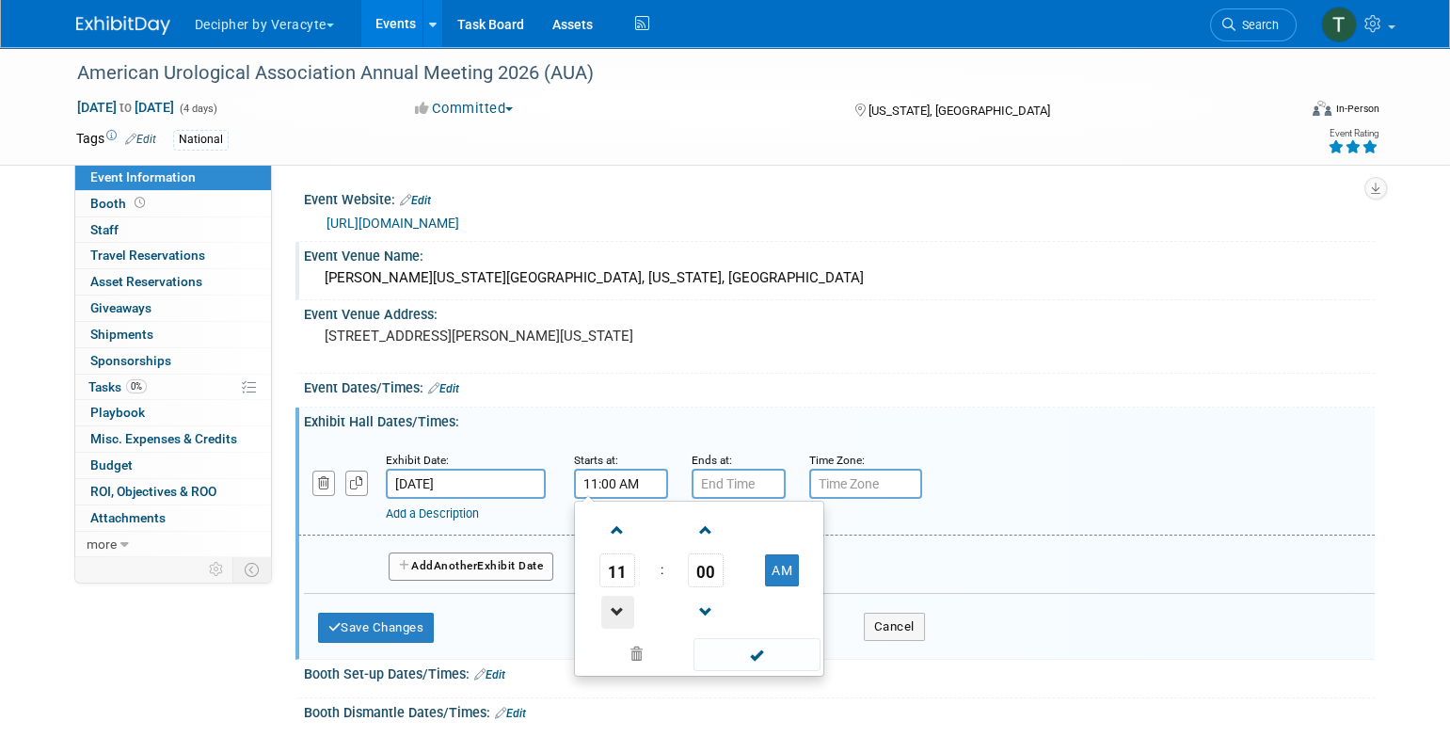
type input "10:00 AM"
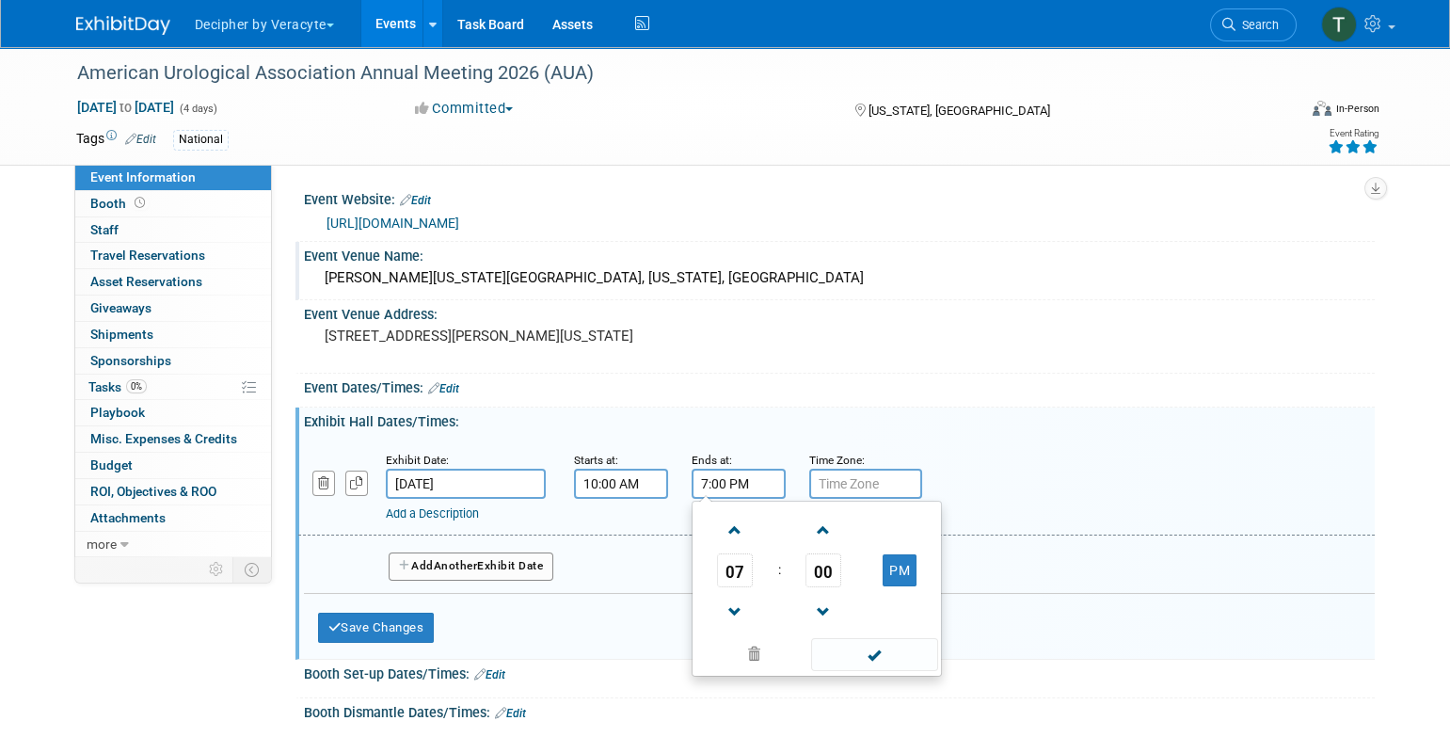
click at [732, 482] on input "7:00 PM" at bounding box center [738, 484] width 94 height 30
click at [727, 601] on span at bounding box center [735, 612] width 33 height 33
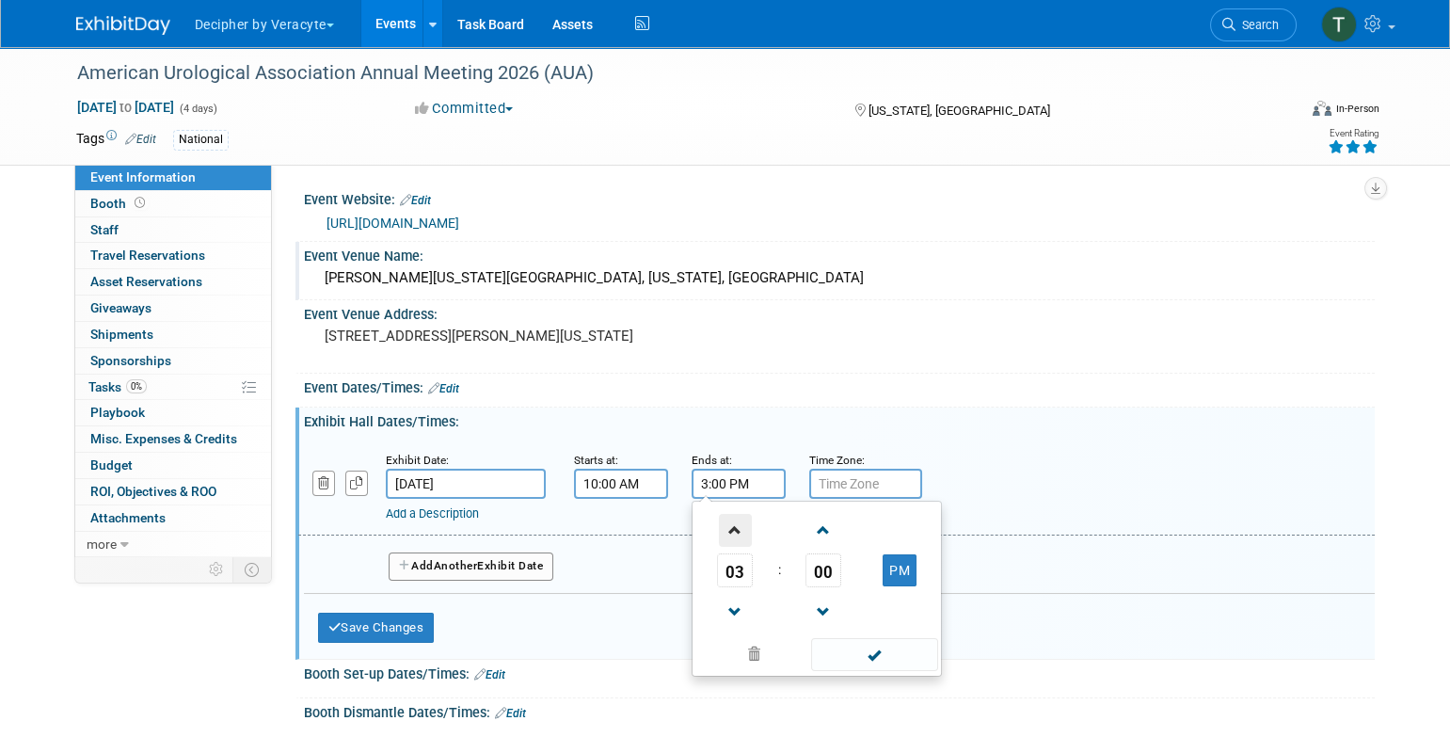
click at [741, 516] on span at bounding box center [735, 530] width 33 height 33
type input "4:00 PM"
click at [521, 558] on button "Add Another Exhibit Date" at bounding box center [472, 566] width 166 height 28
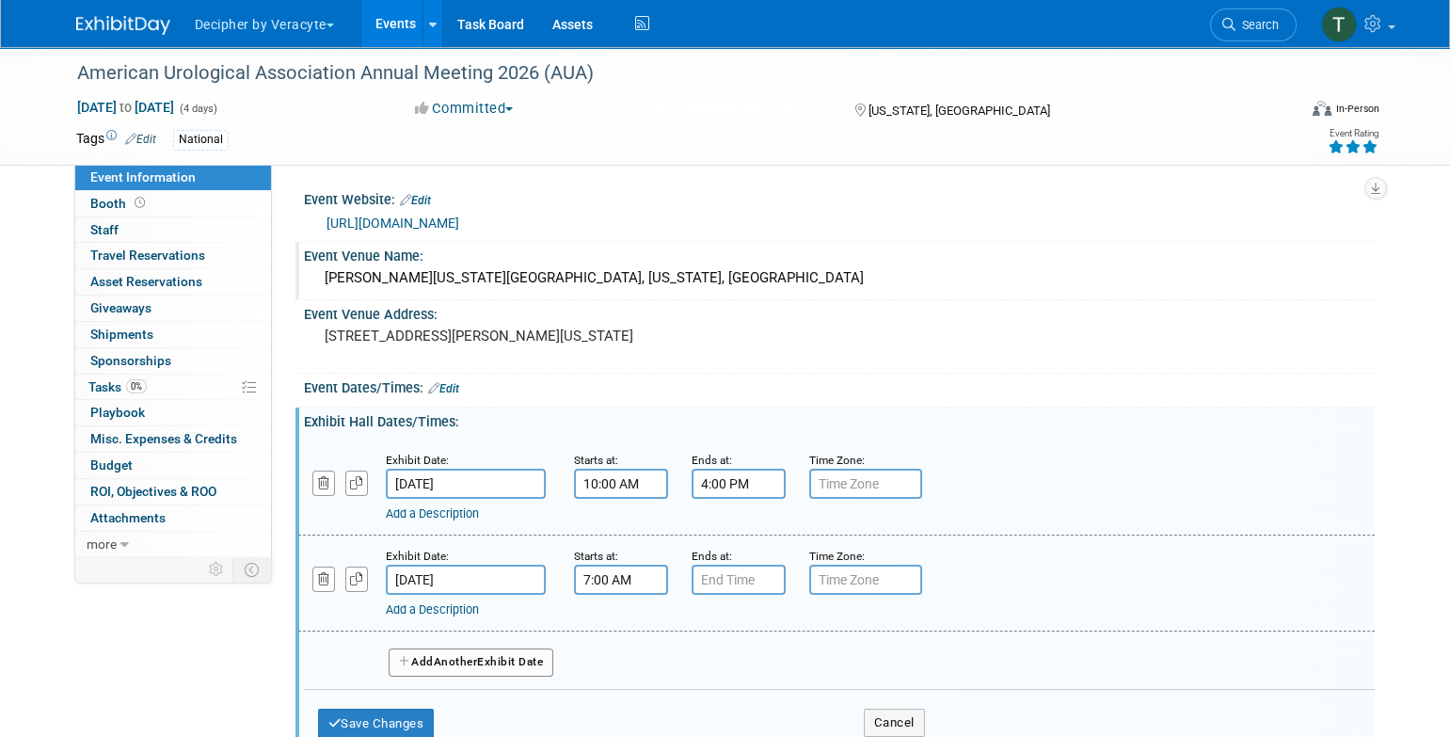
click at [643, 575] on input "7:00 AM" at bounding box center [621, 579] width 94 height 30
click at [618, 630] on span at bounding box center [617, 626] width 33 height 33
type input "10:00 AM"
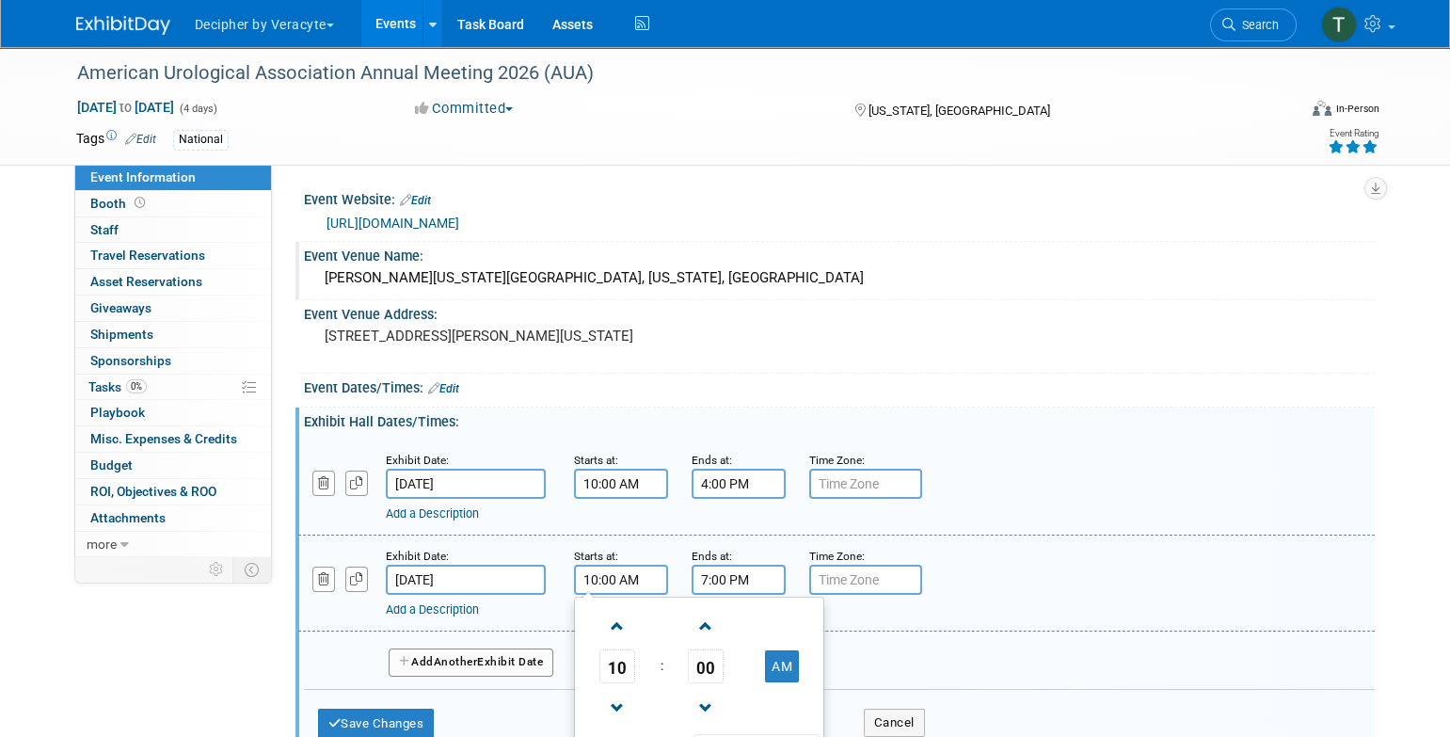
click at [748, 582] on input "7:00 PM" at bounding box center [738, 579] width 94 height 30
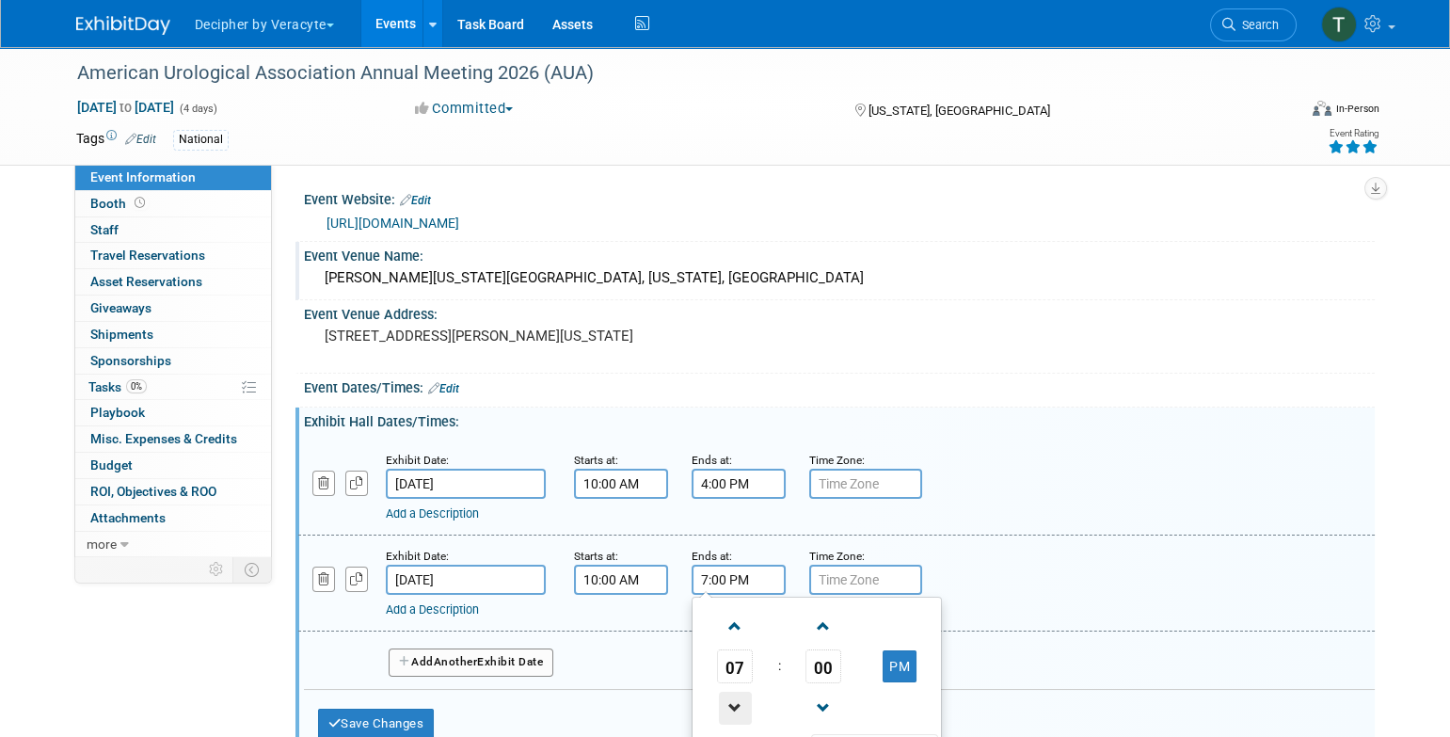
click at [736, 698] on span at bounding box center [735, 707] width 33 height 33
type input "4:00 PM"
click at [493, 671] on button "Add Another Exhibit Date" at bounding box center [472, 662] width 166 height 28
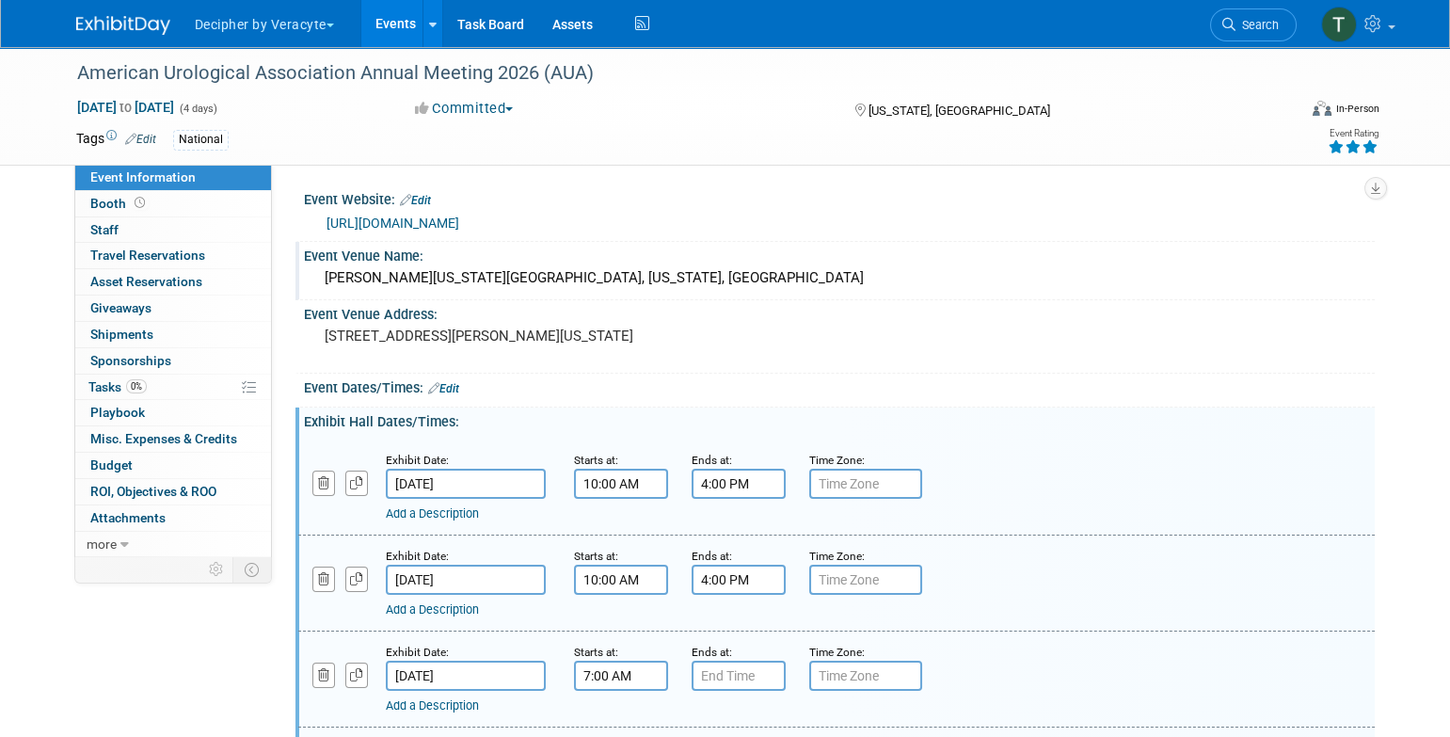
click at [631, 675] on input "7:00 AM" at bounding box center [621, 675] width 94 height 30
click at [617, 706] on span at bounding box center [617, 722] width 33 height 33
type input "10:00 AM"
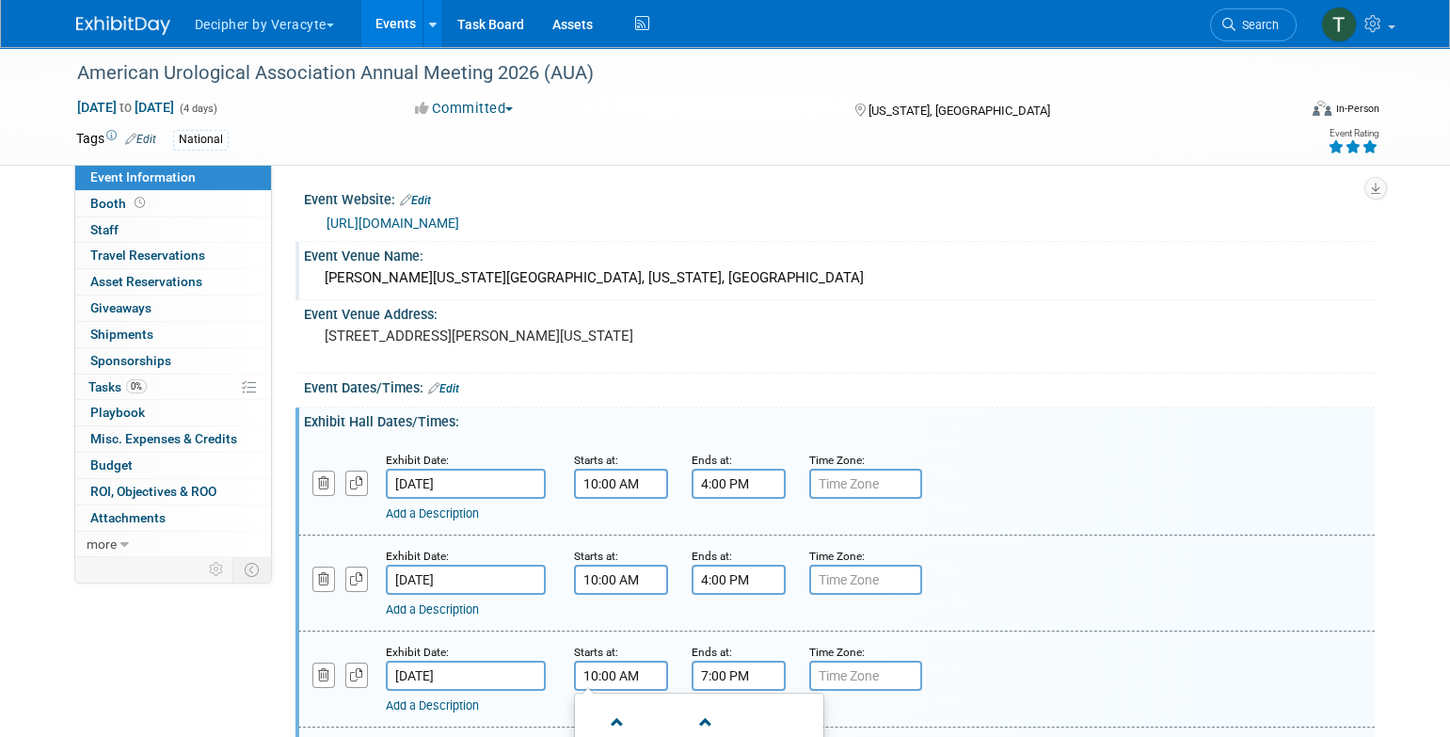
click at [726, 676] on input "7:00 PM" at bounding box center [738, 675] width 94 height 30
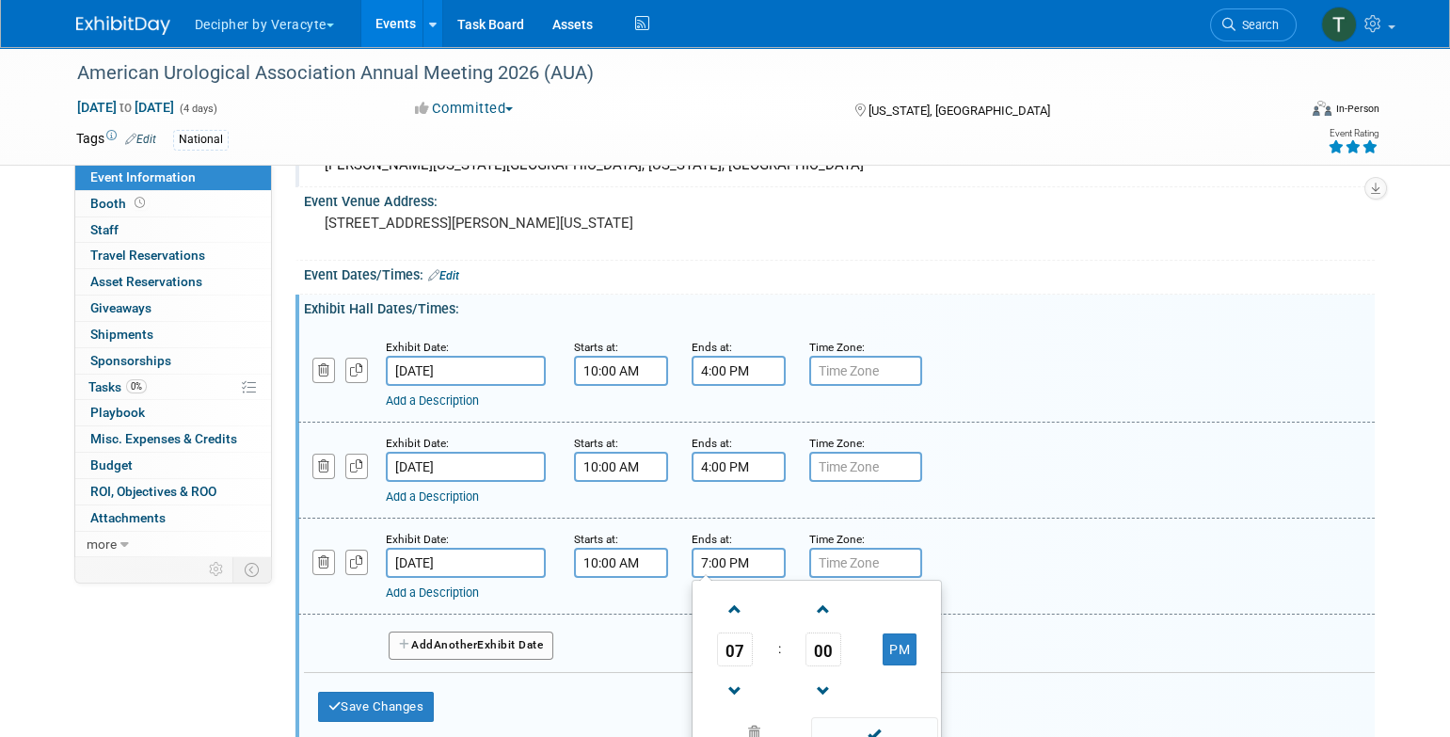
scroll to position [114, 0]
click at [751, 696] on link at bounding box center [735, 689] width 36 height 48
type input "4:00 PM"
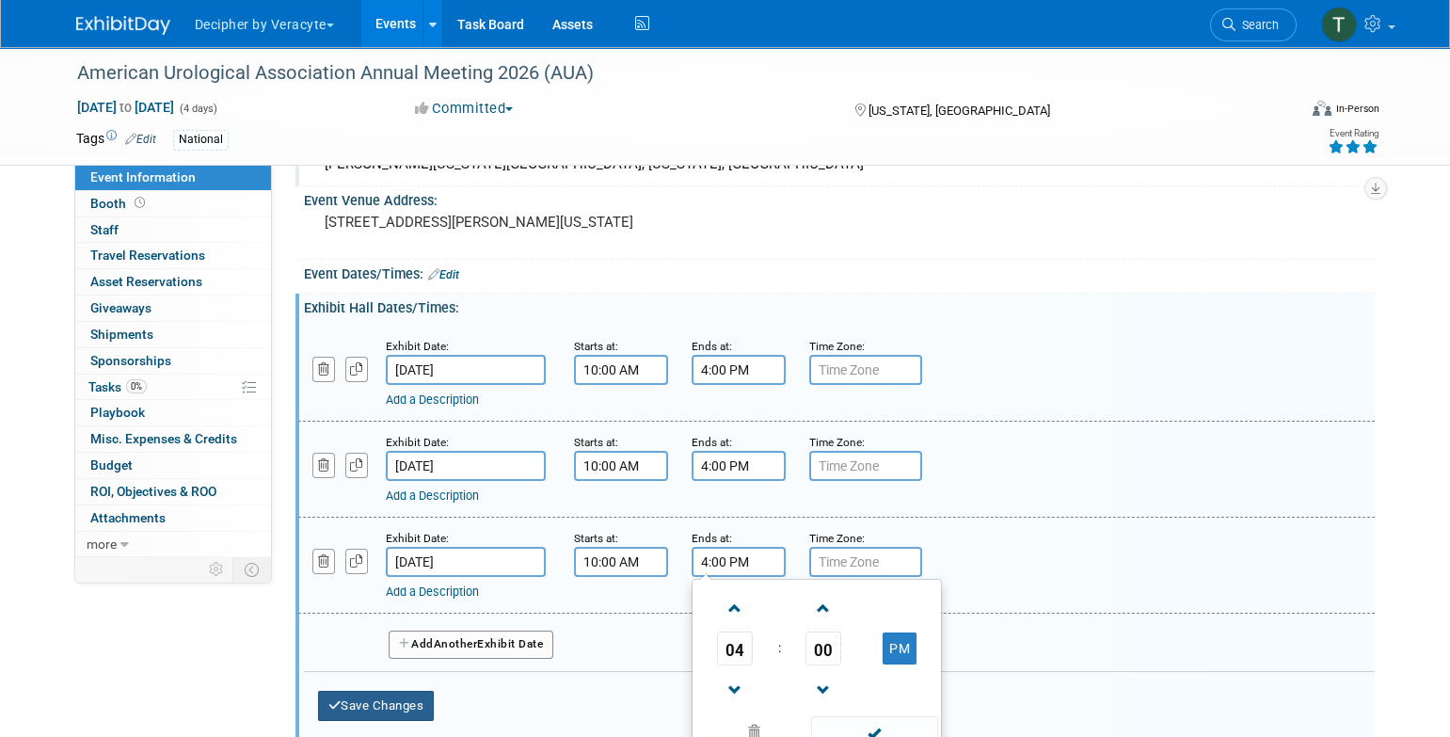
click at [352, 700] on button "Save Changes" at bounding box center [376, 706] width 117 height 30
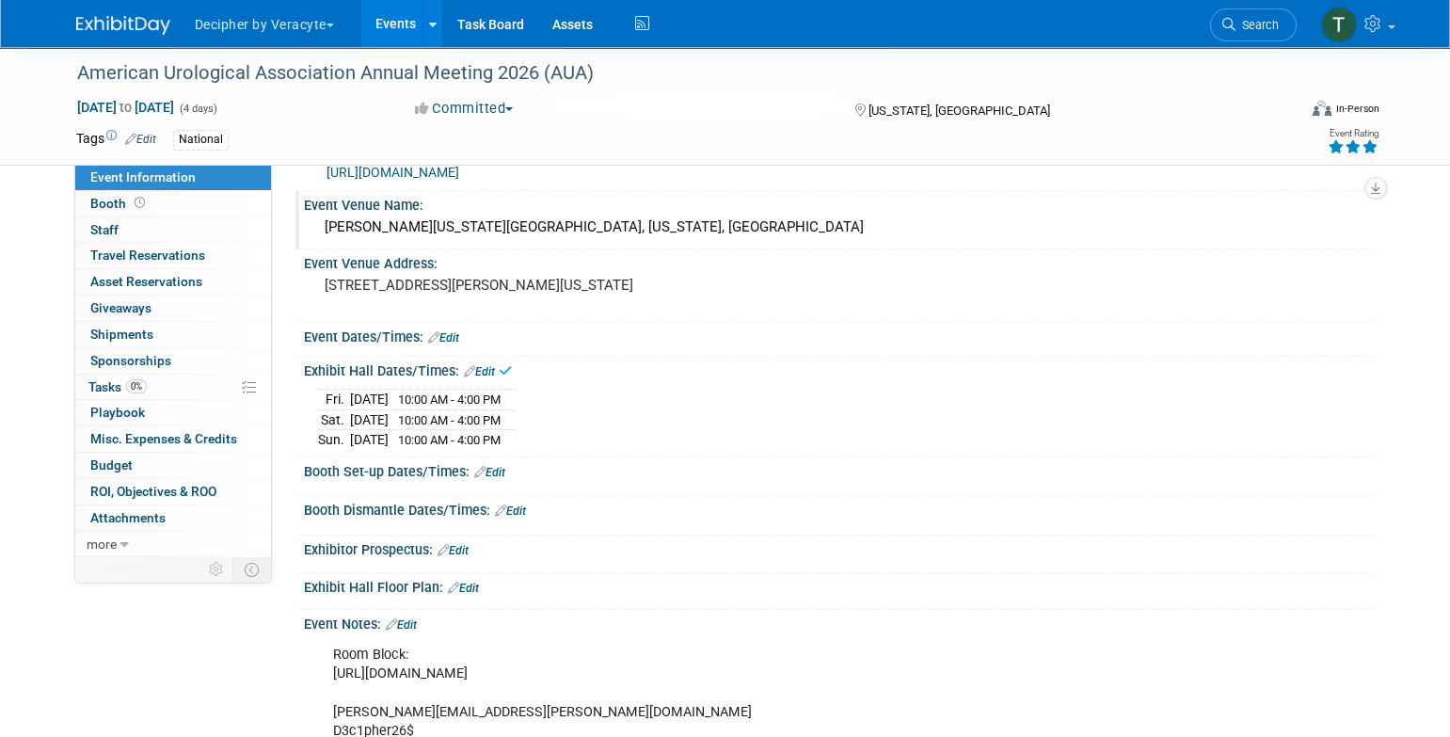
scroll to position [43, 0]
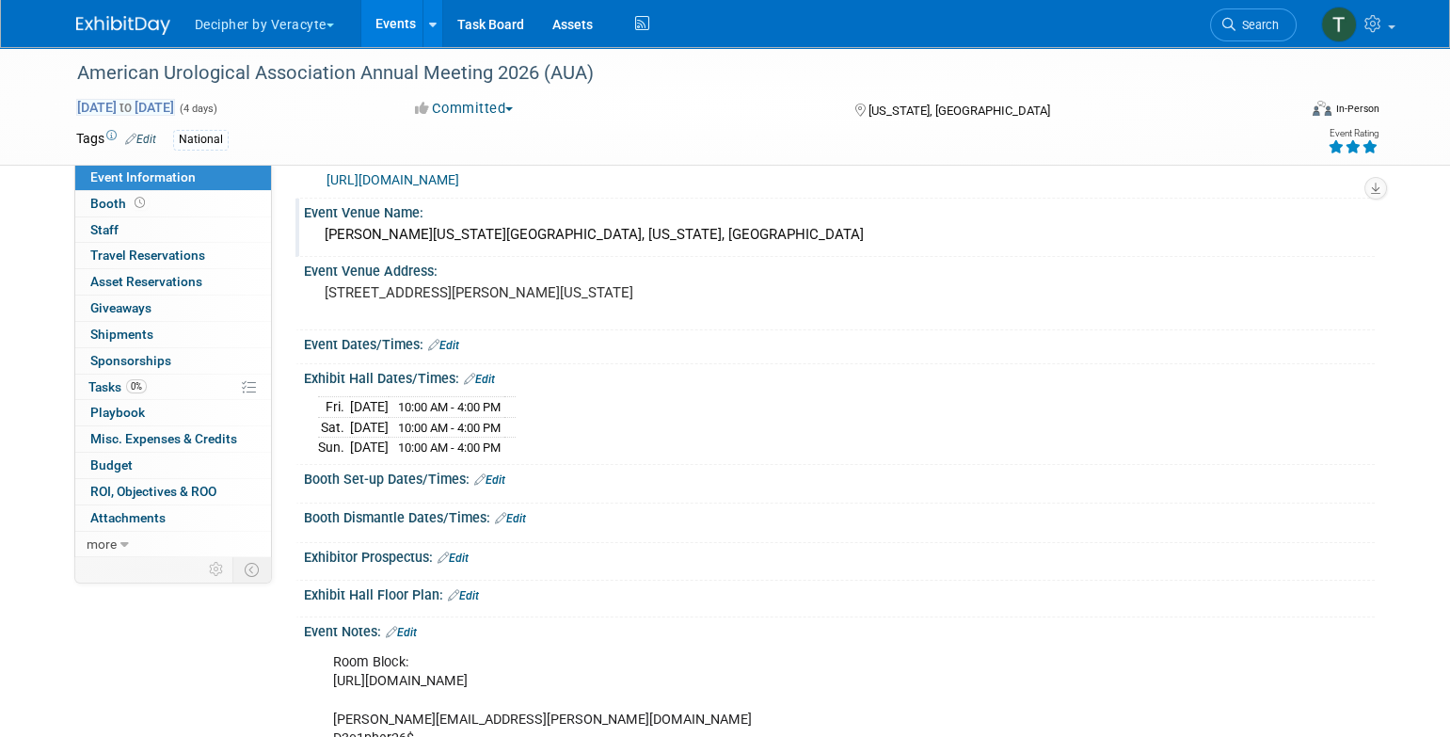
click at [175, 109] on span "[DATE] to [DATE]" at bounding box center [125, 107] width 99 height 17
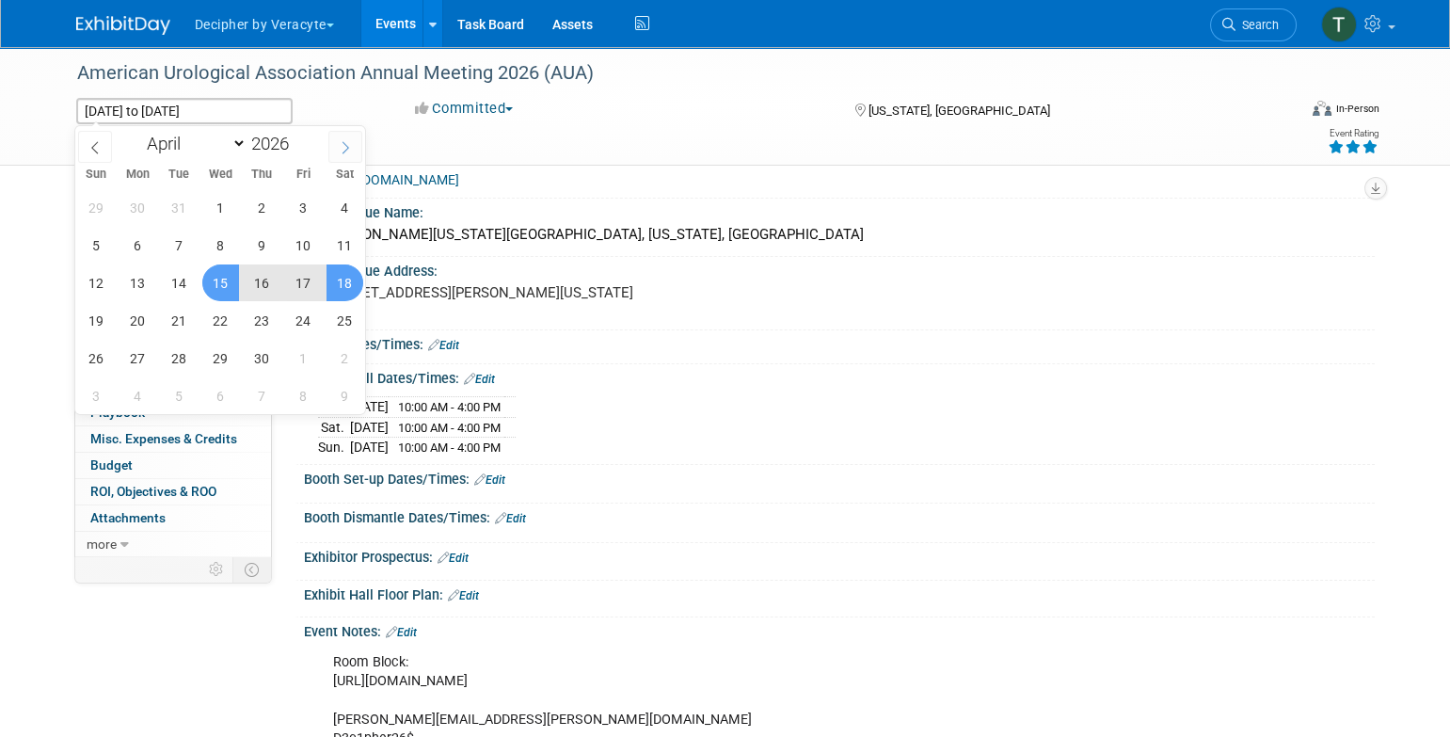
click at [342, 151] on icon at bounding box center [345, 147] width 13 height 13
select select "4"
click at [303, 283] on span "15" at bounding box center [303, 282] width 37 height 37
type input "[DATE]"
click at [101, 329] on span "17" at bounding box center [96, 320] width 37 height 37
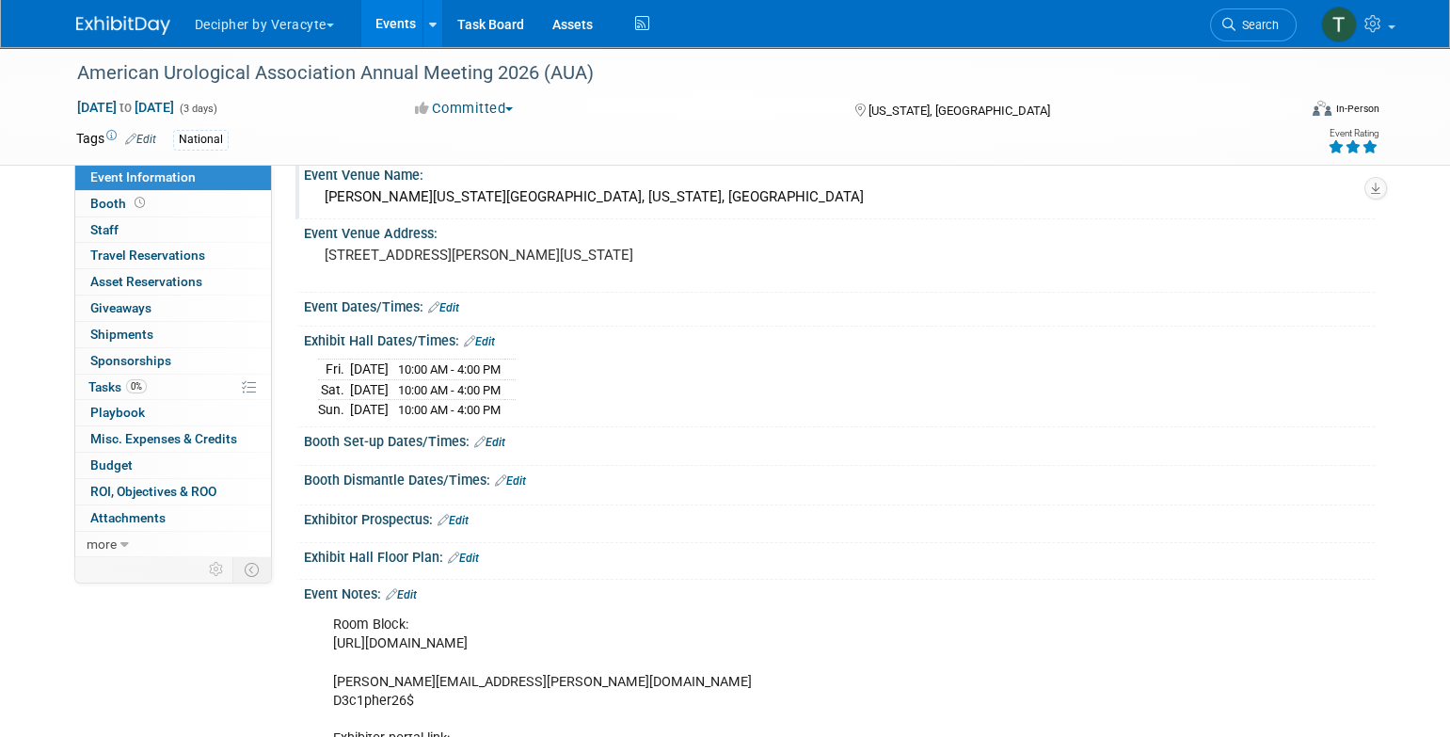
scroll to position [84, 0]
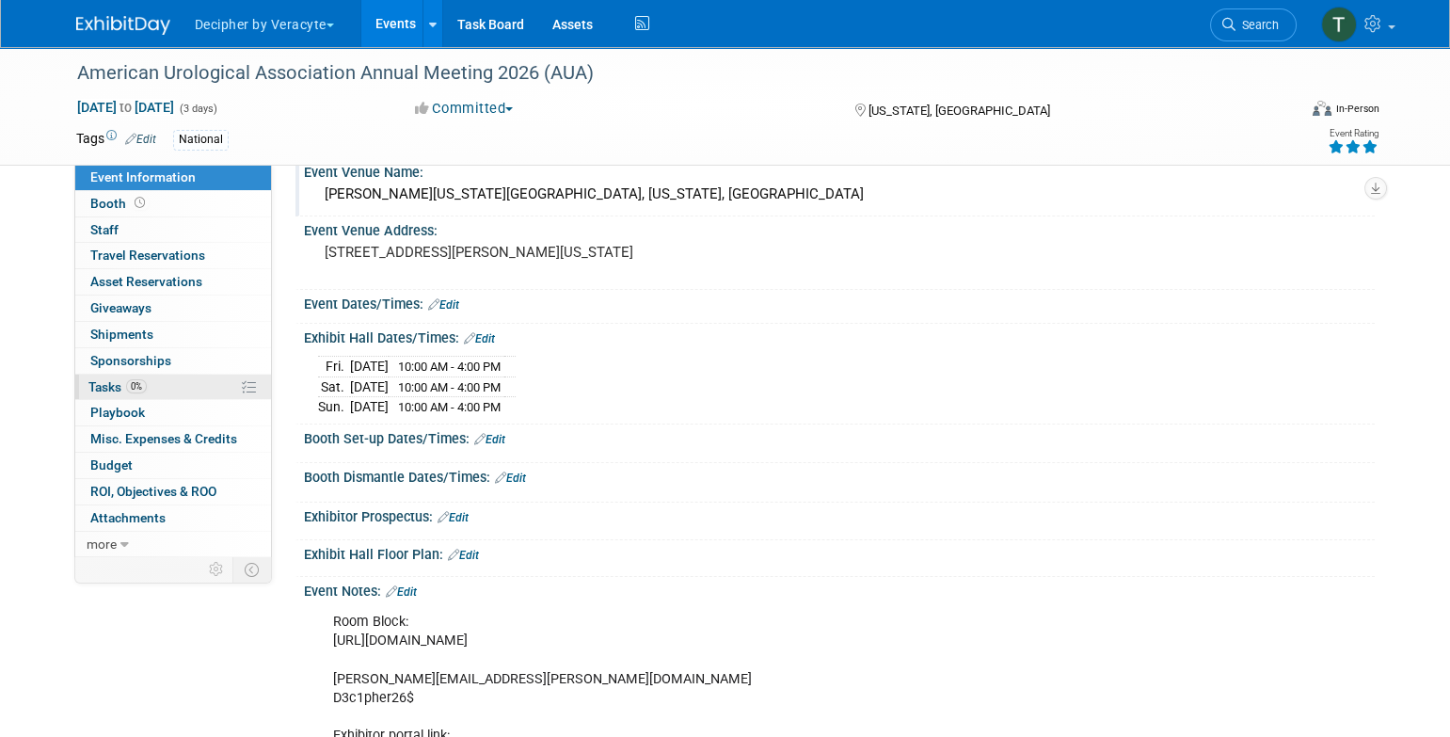
click at [180, 380] on link "0% Tasks 0%" at bounding box center [173, 386] width 196 height 25
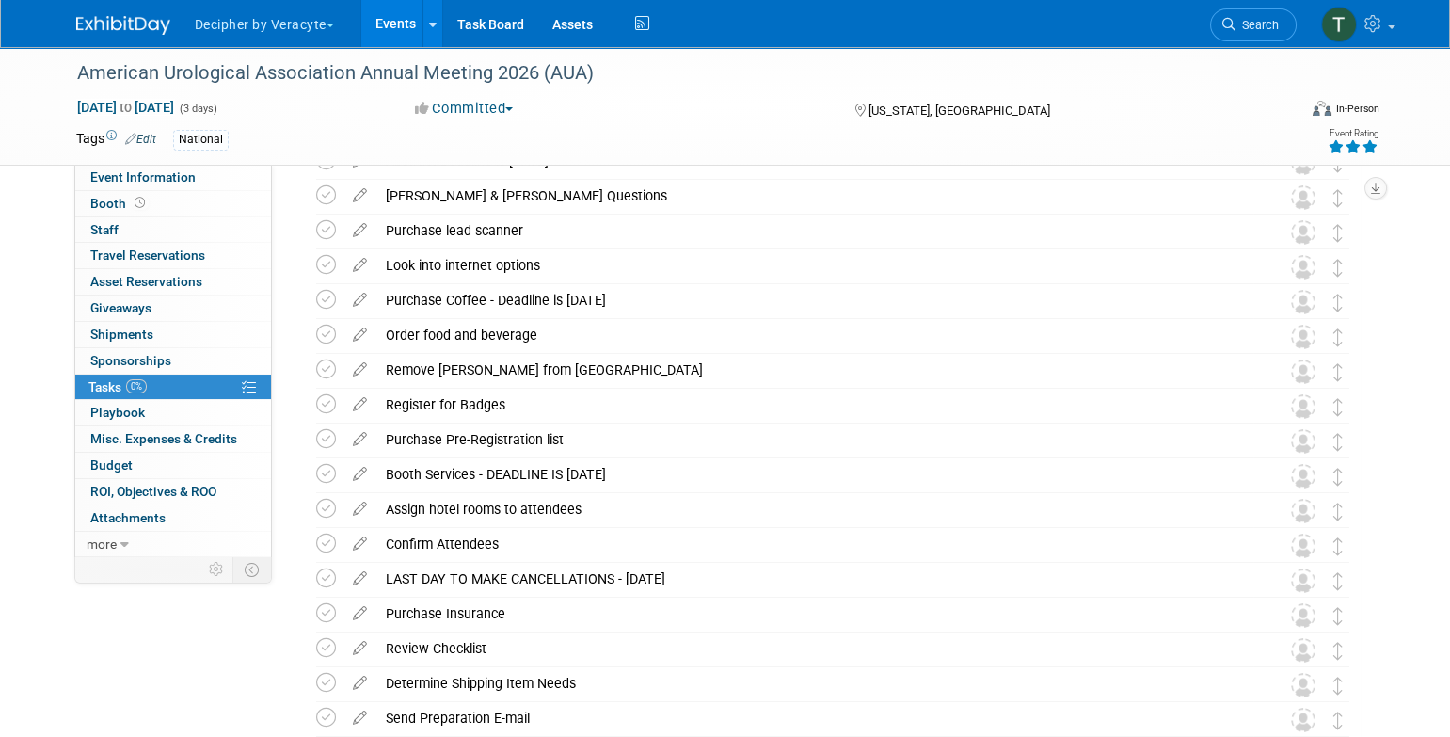
scroll to position [308, 0]
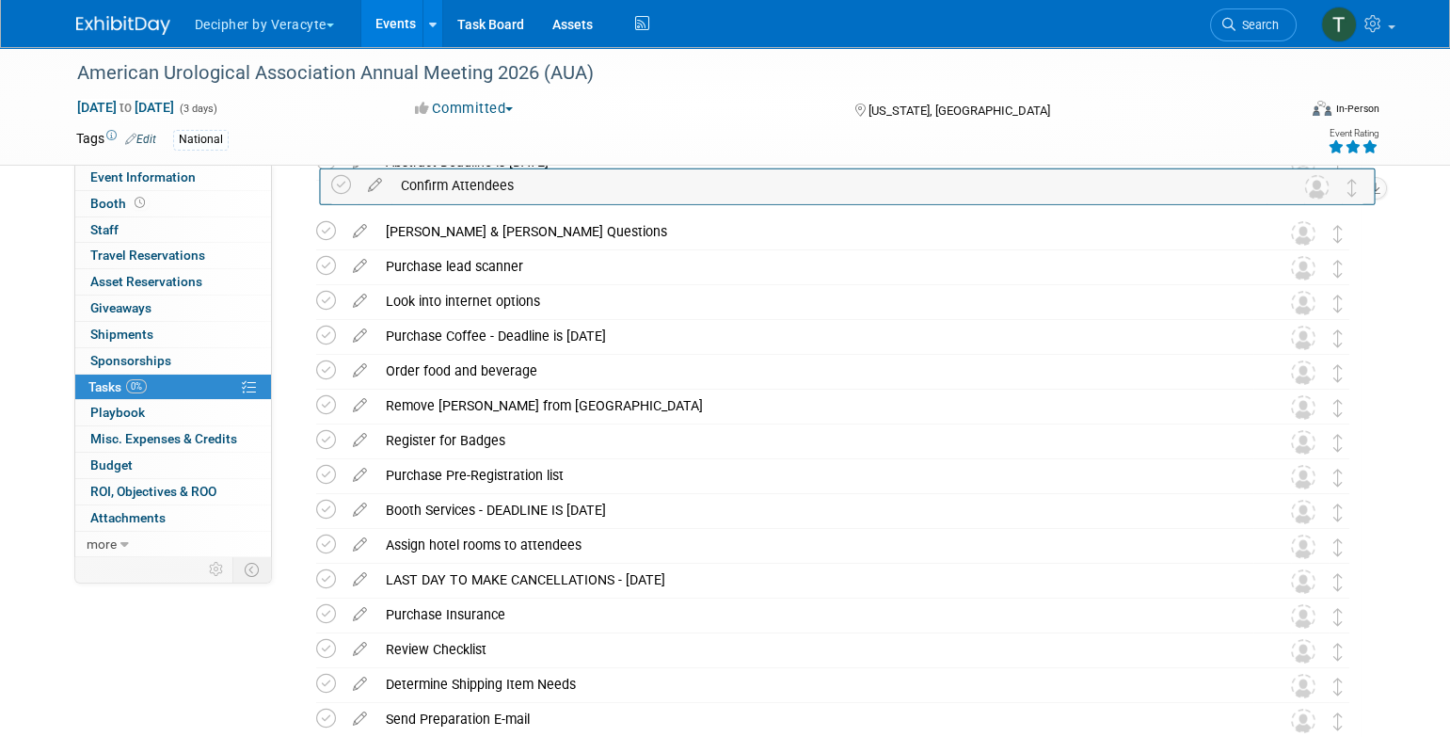
drag, startPoint x: 1329, startPoint y: 538, endPoint x: 1345, endPoint y: 176, distance: 362.6
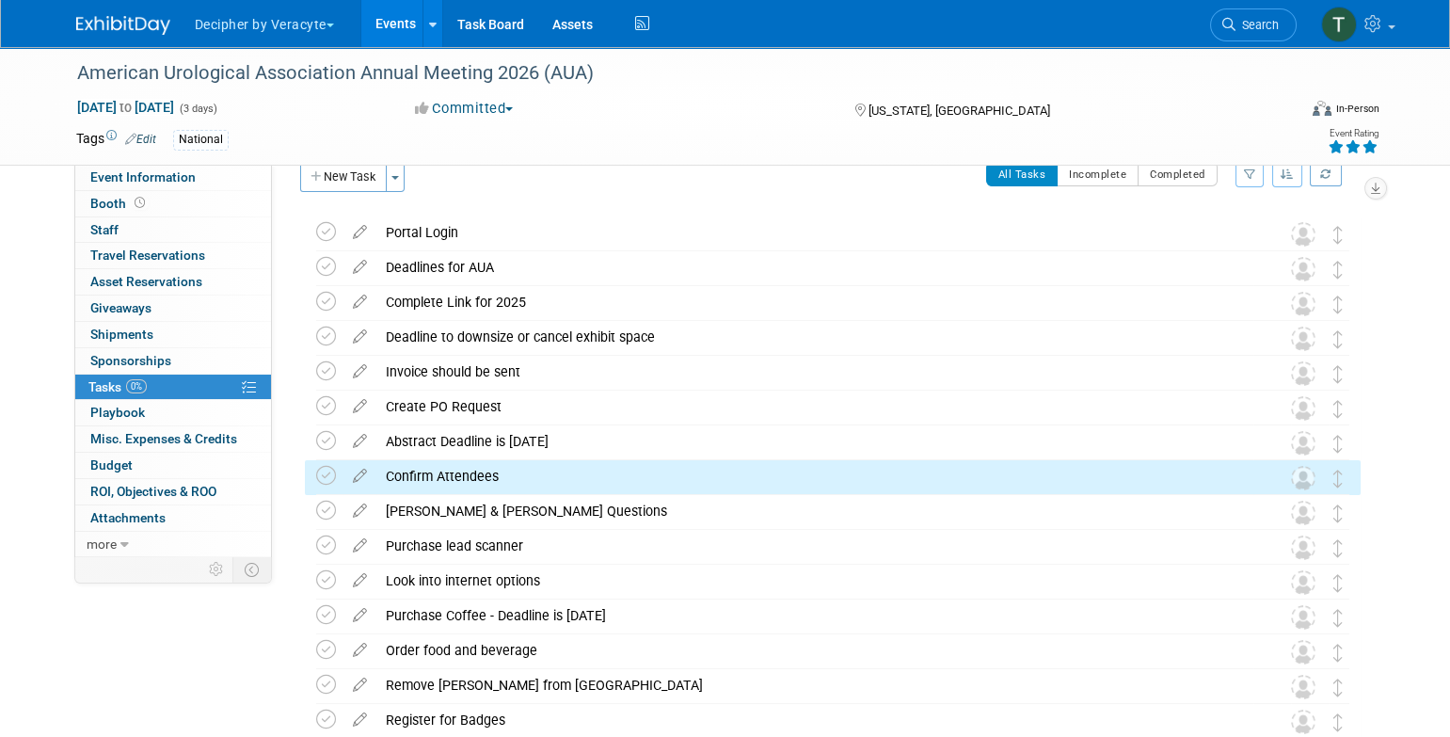
scroll to position [0, 0]
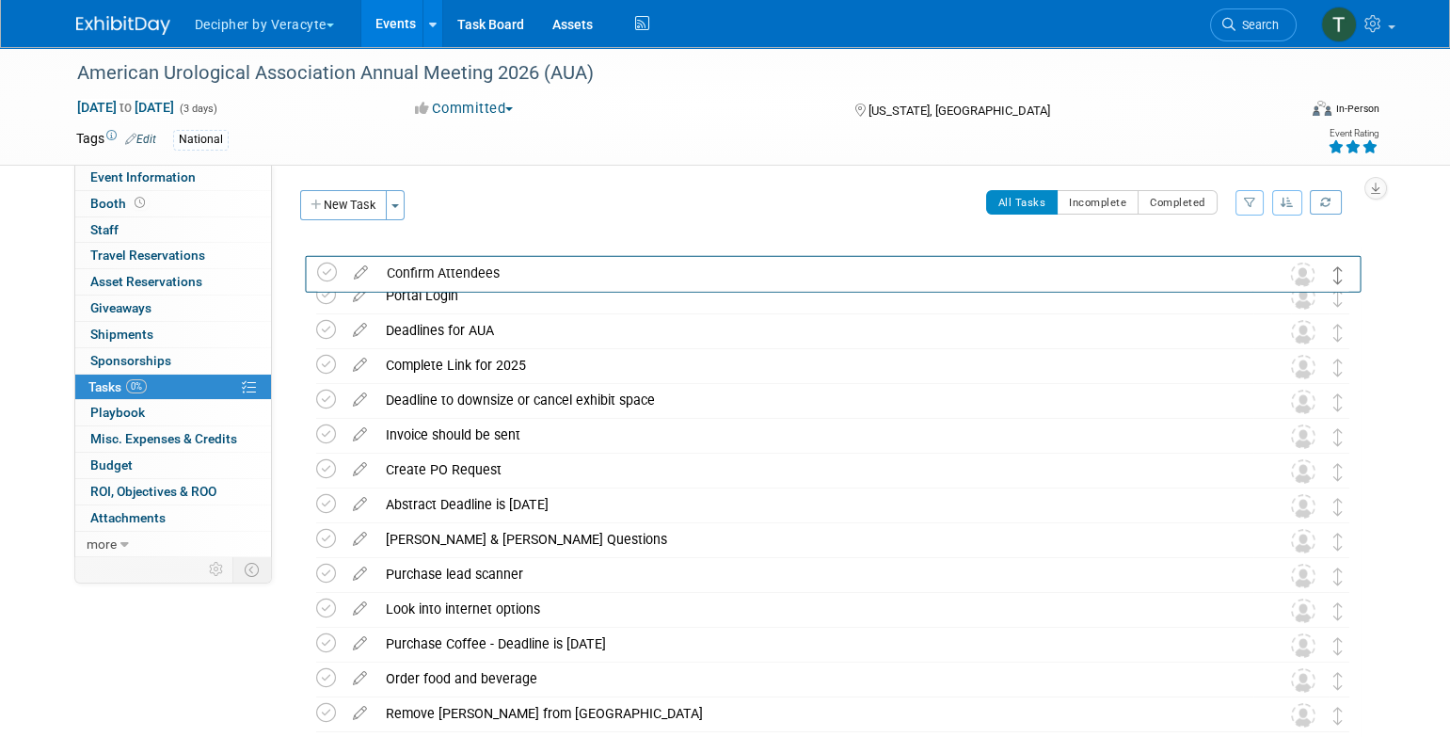
drag, startPoint x: 1336, startPoint y: 514, endPoint x: 1338, endPoint y: 274, distance: 239.9
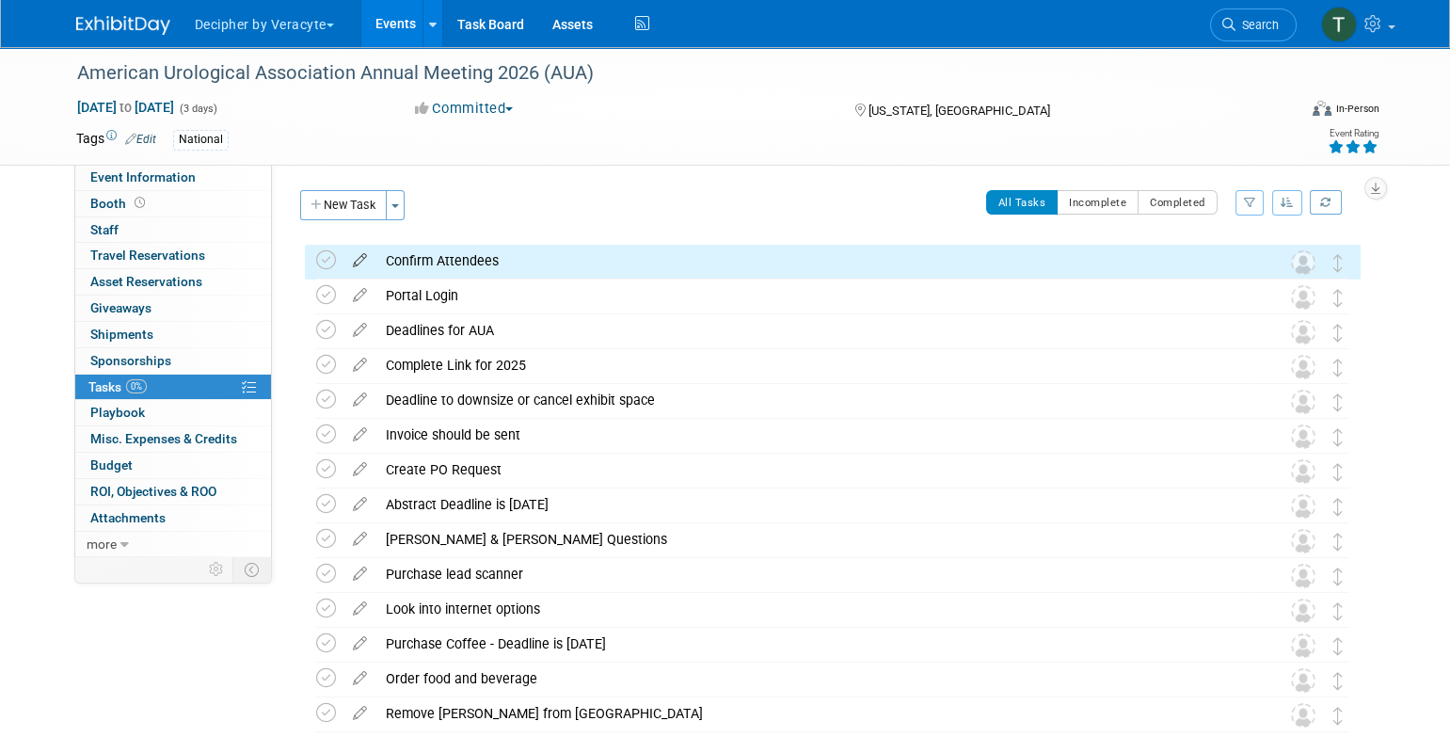
click at [349, 261] on icon at bounding box center [359, 257] width 33 height 24
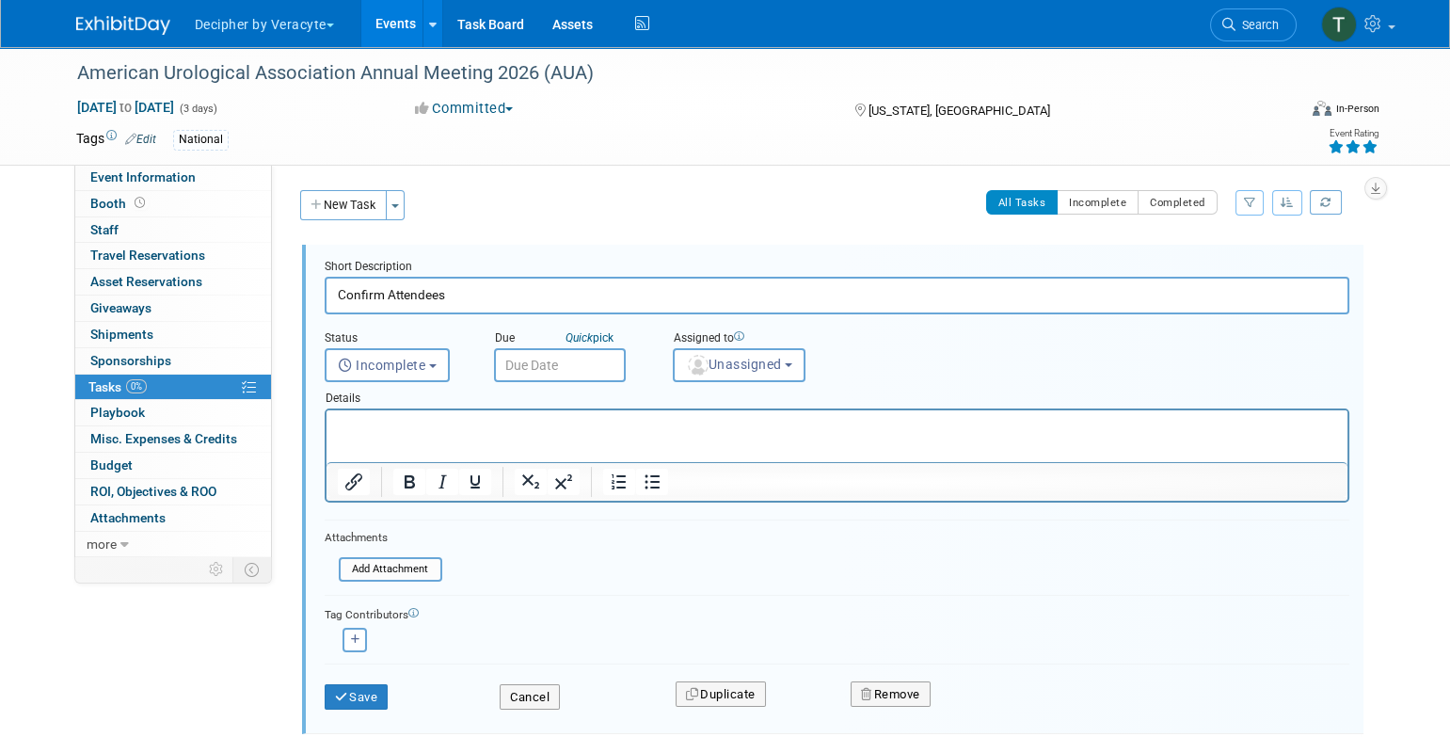
click at [545, 361] on input "text" at bounding box center [560, 365] width 132 height 34
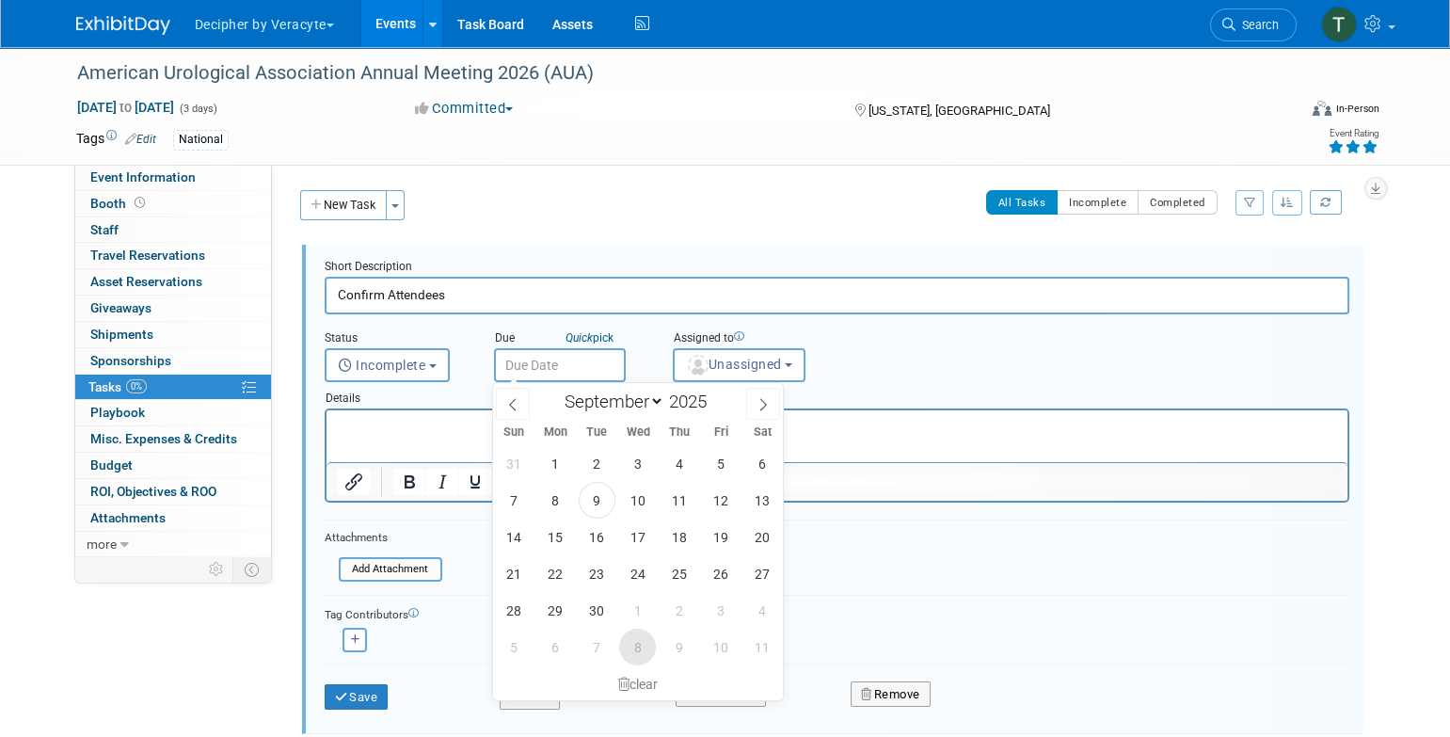
click at [637, 648] on span "8" at bounding box center [637, 646] width 37 height 37
type input "[DATE]"
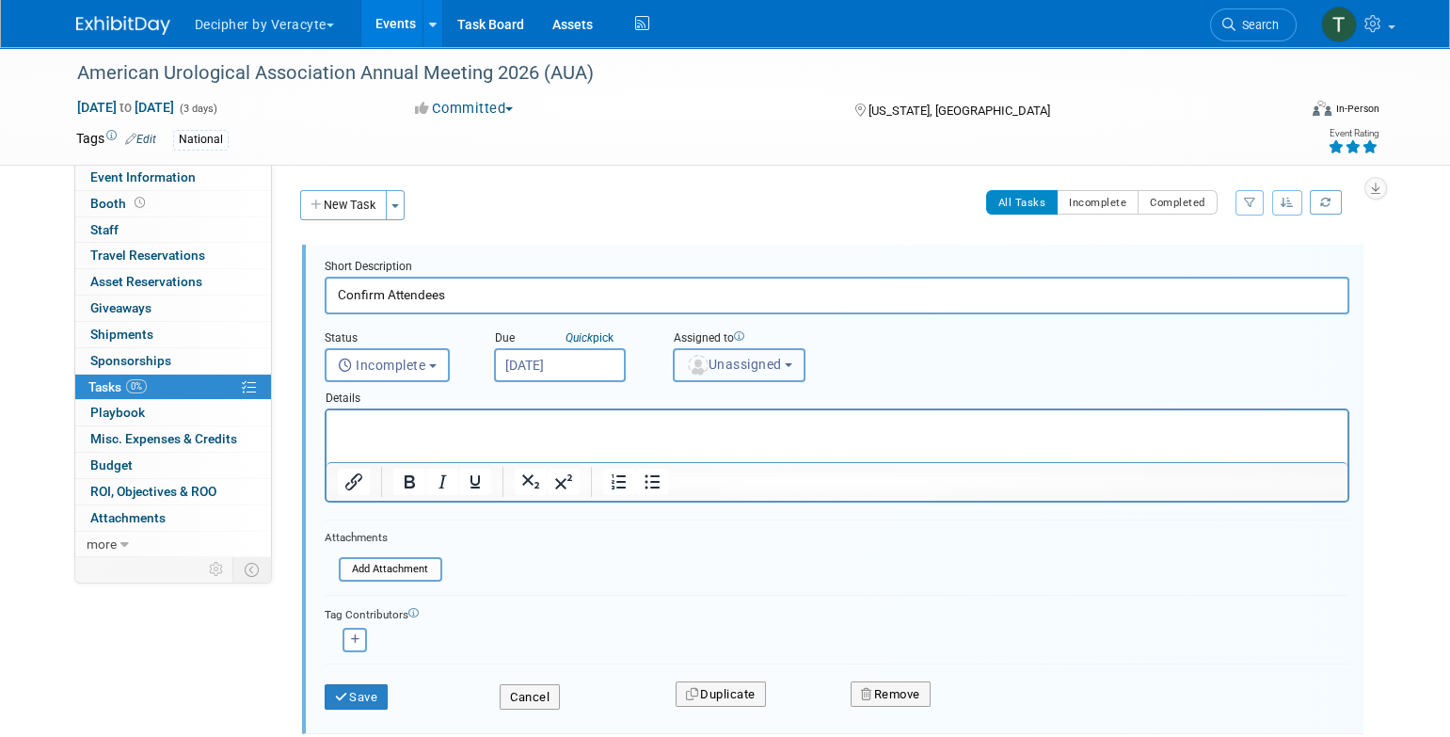
click at [722, 357] on span "Unassigned" at bounding box center [734, 364] width 96 height 15
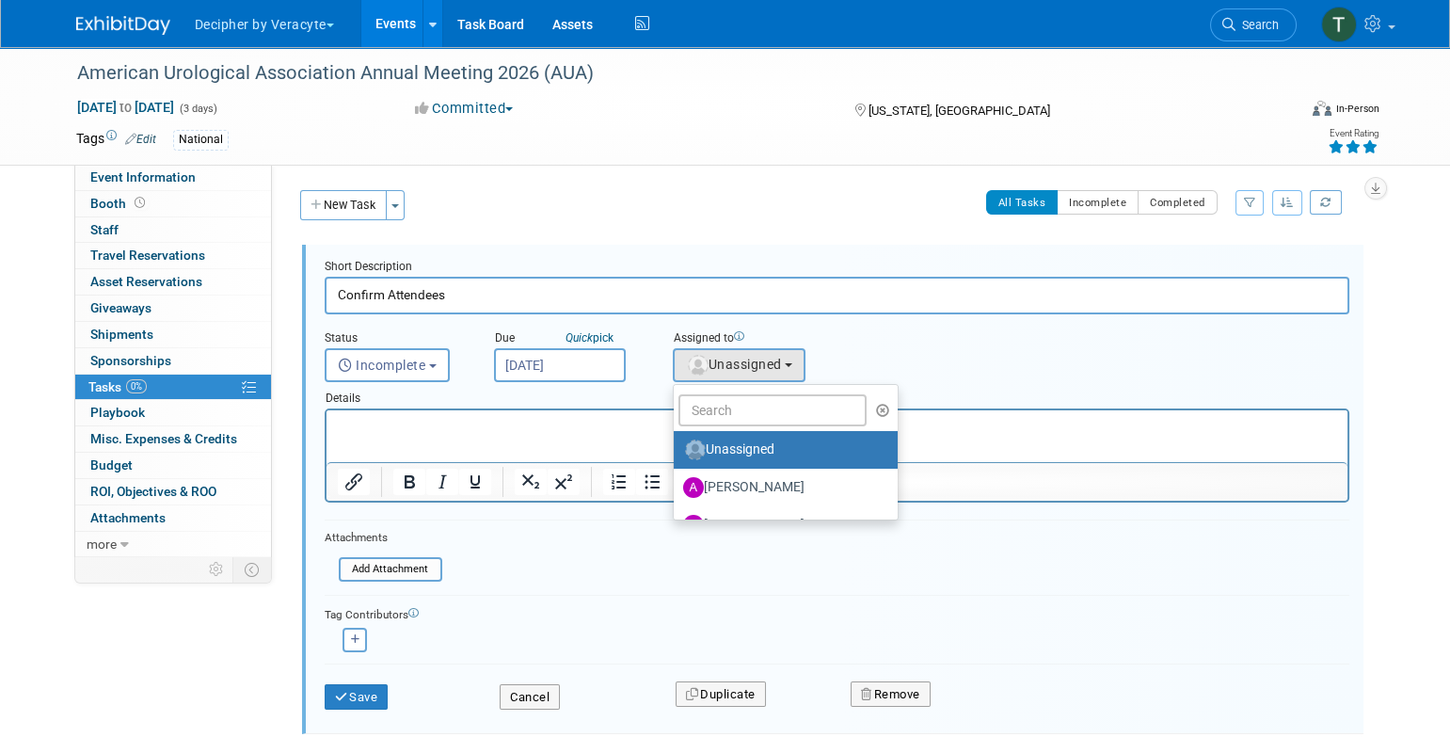
click at [722, 428] on ul "Unassigned [PERSON_NAME] [PERSON_NAME] [PERSON_NAME] [PERSON_NAME] [PERSON_NAME…" at bounding box center [786, 452] width 227 height 136
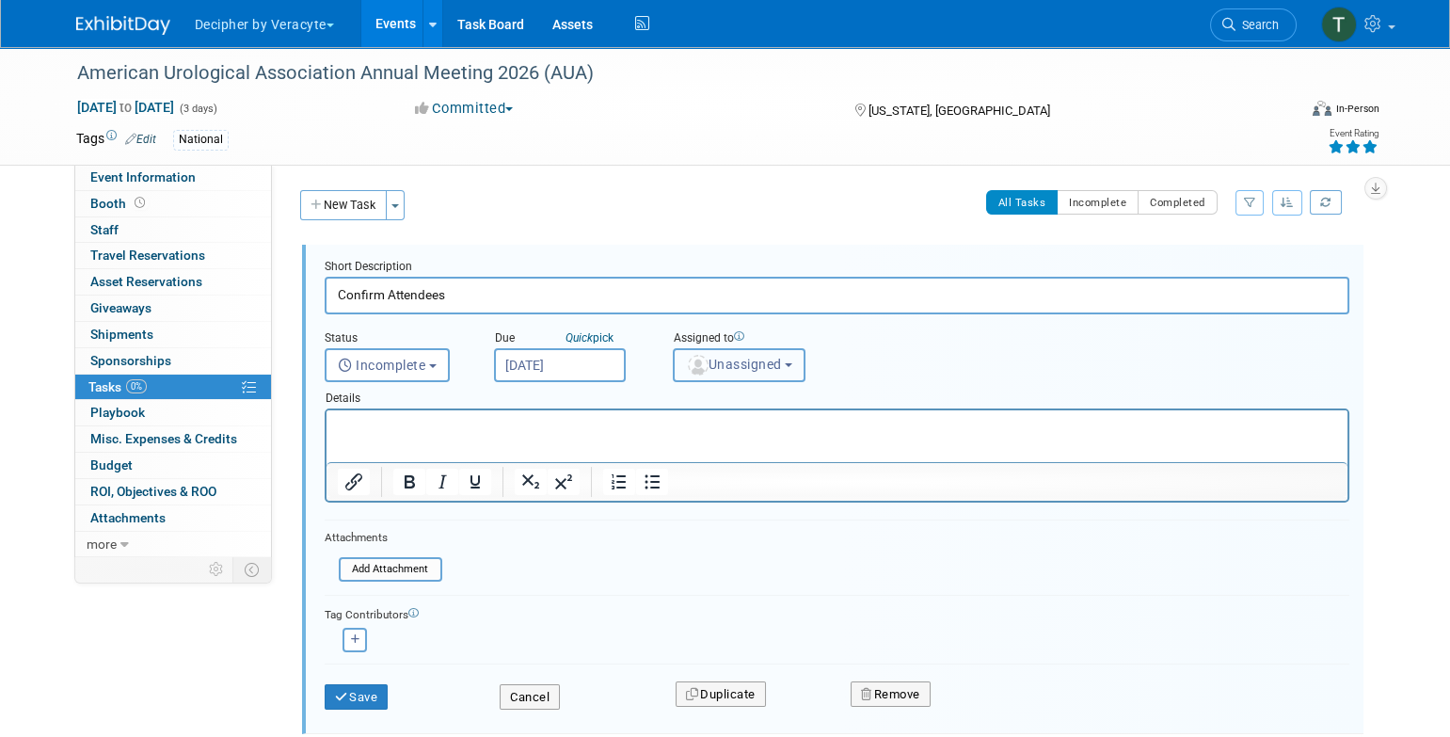
click at [704, 368] on img "button" at bounding box center [698, 365] width 21 height 21
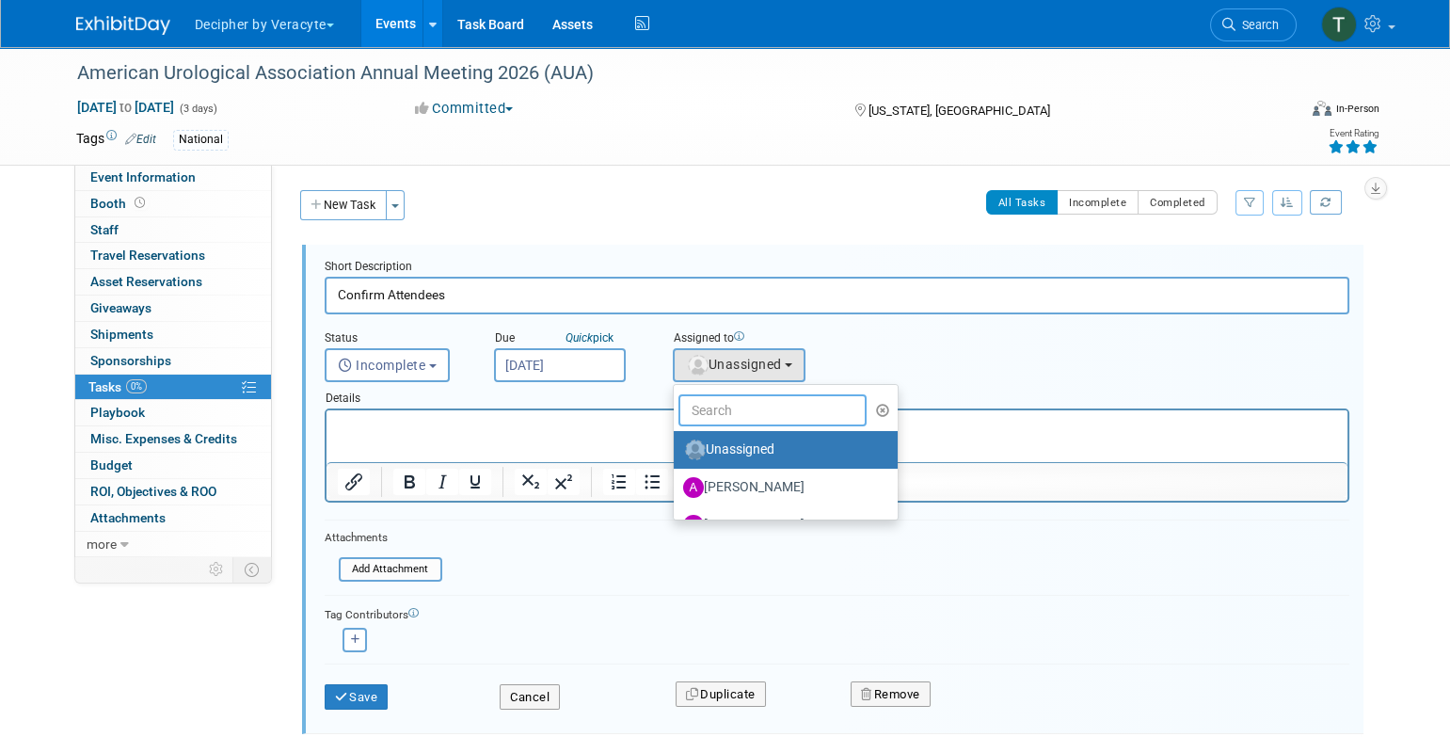
click at [706, 414] on input "text" at bounding box center [772, 410] width 188 height 32
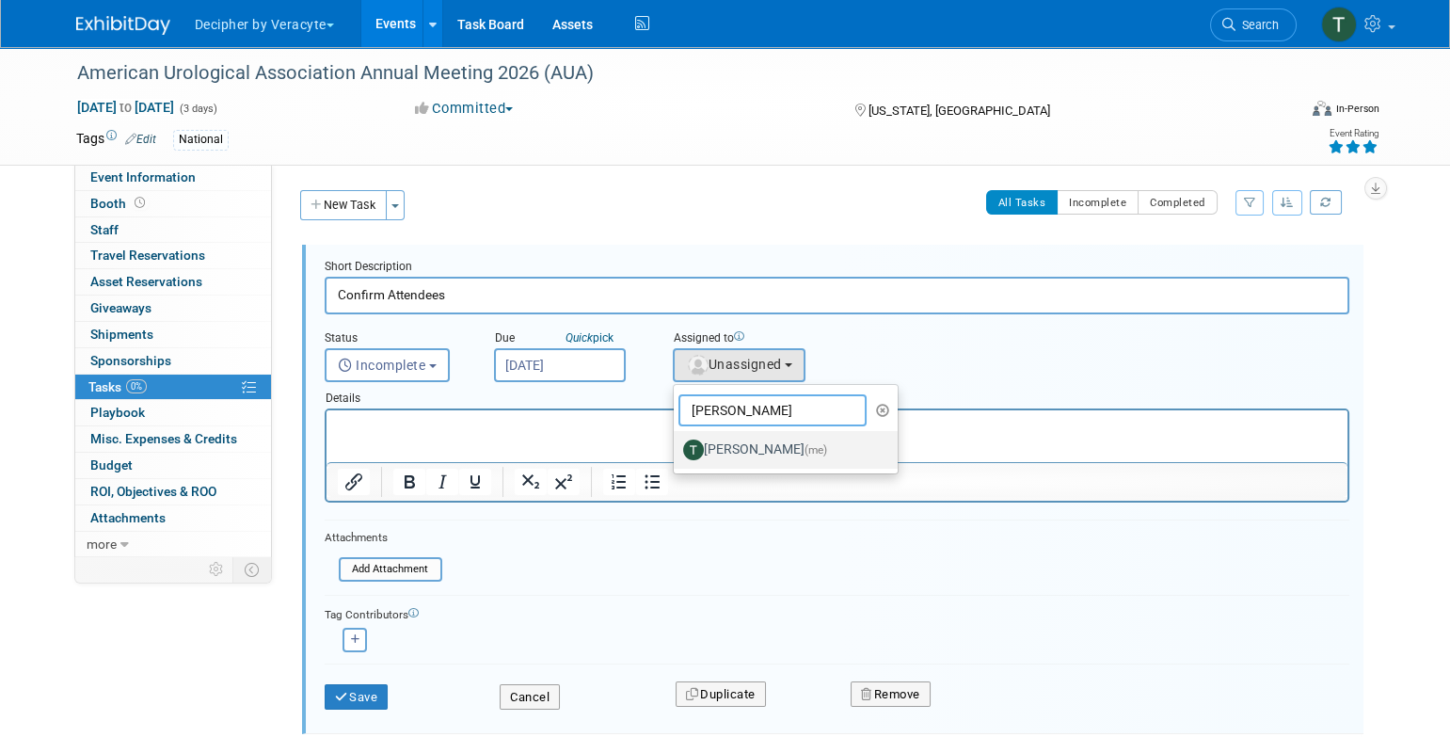
type input "[PERSON_NAME]"
click at [790, 460] on label "[PERSON_NAME] (me)" at bounding box center [781, 450] width 197 height 30
click at [676, 453] on input "[PERSON_NAME] (me)" at bounding box center [670, 447] width 12 height 12
select select "3ceeba8c-a19a-4597-a609-6fba7c9a515a"
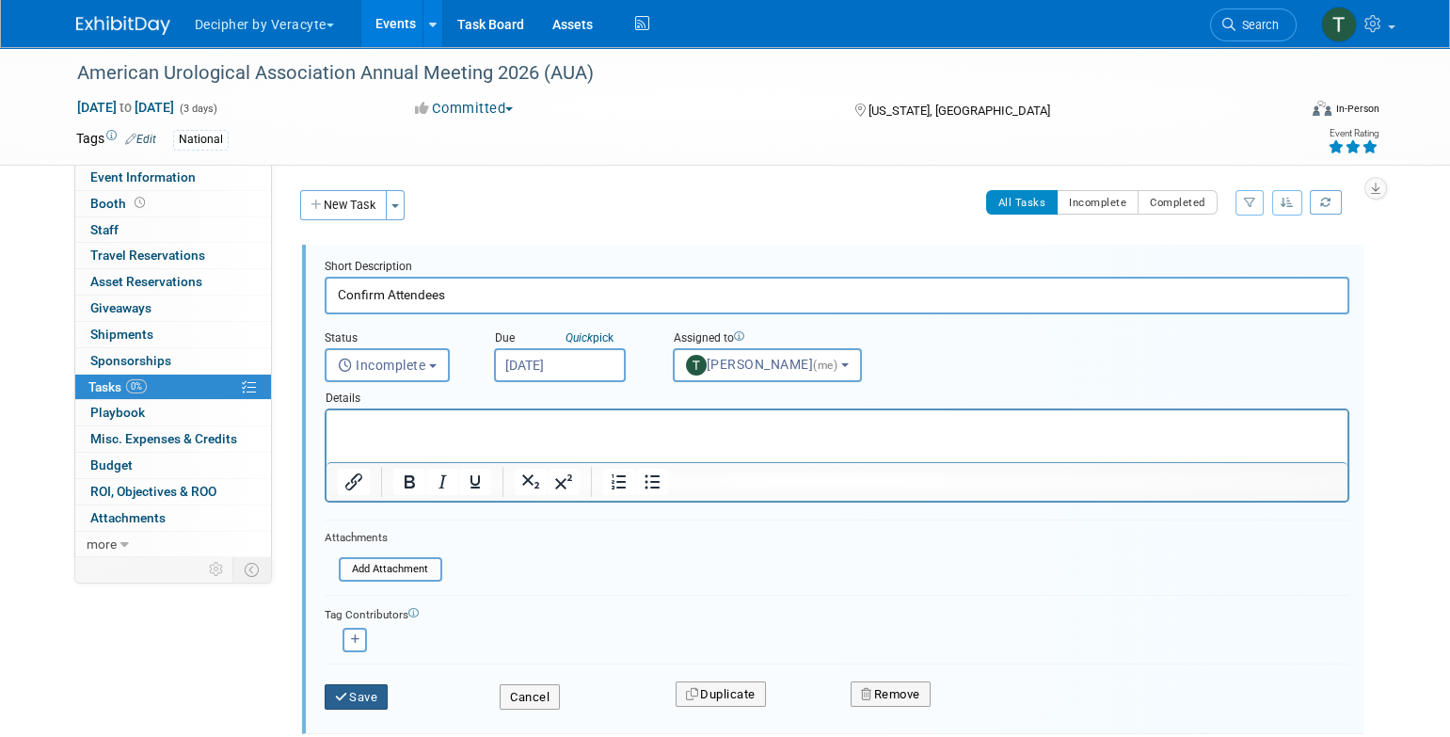
click at [366, 705] on button "Save" at bounding box center [357, 697] width 64 height 26
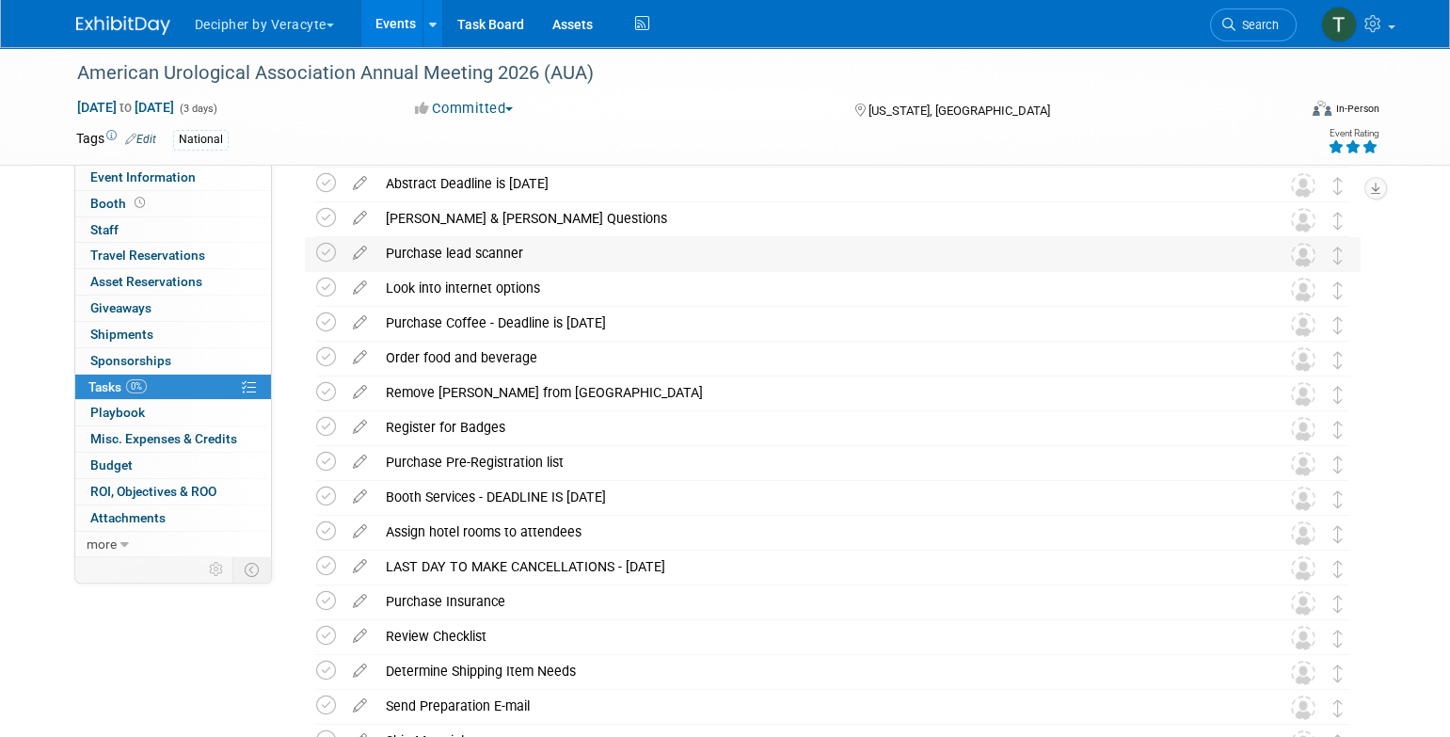
scroll to position [322, 0]
click at [357, 217] on icon at bounding box center [359, 213] width 33 height 24
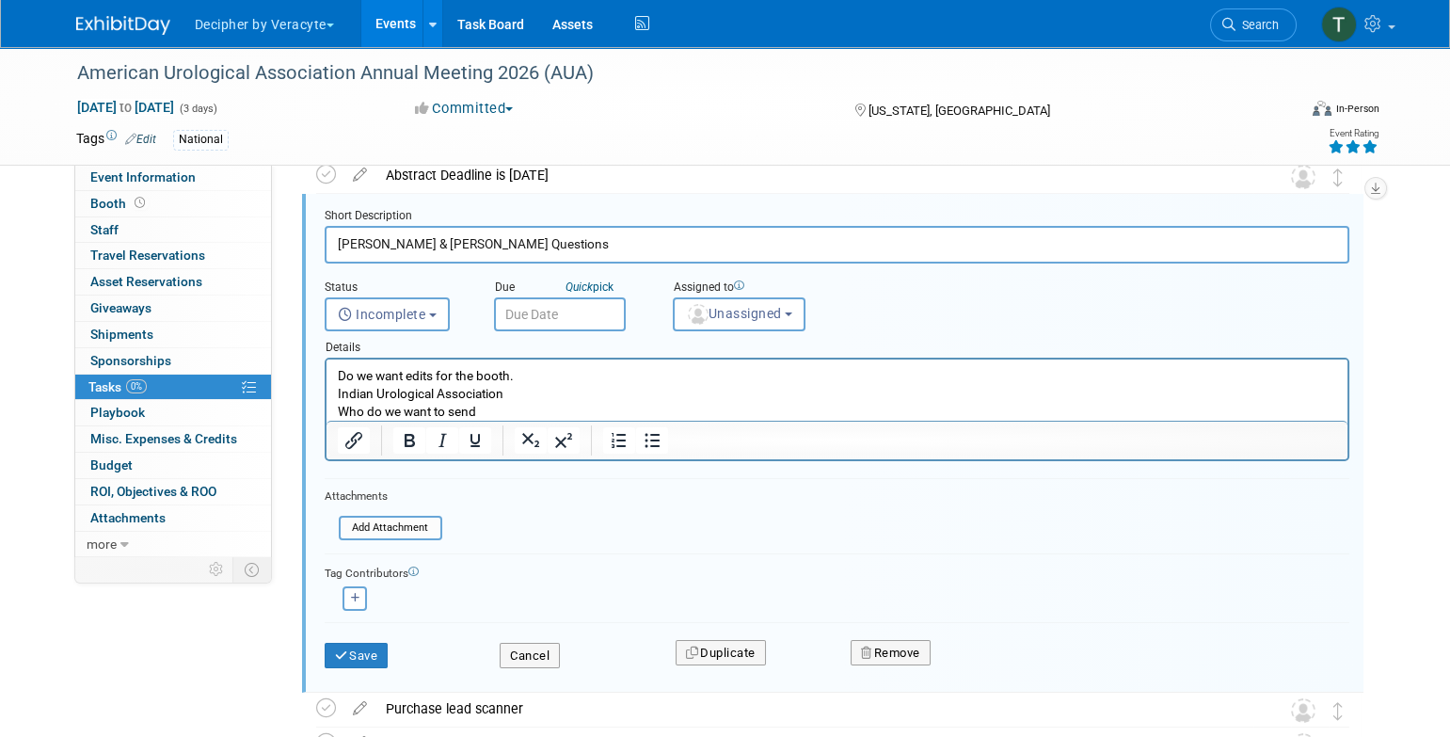
scroll to position [350, 0]
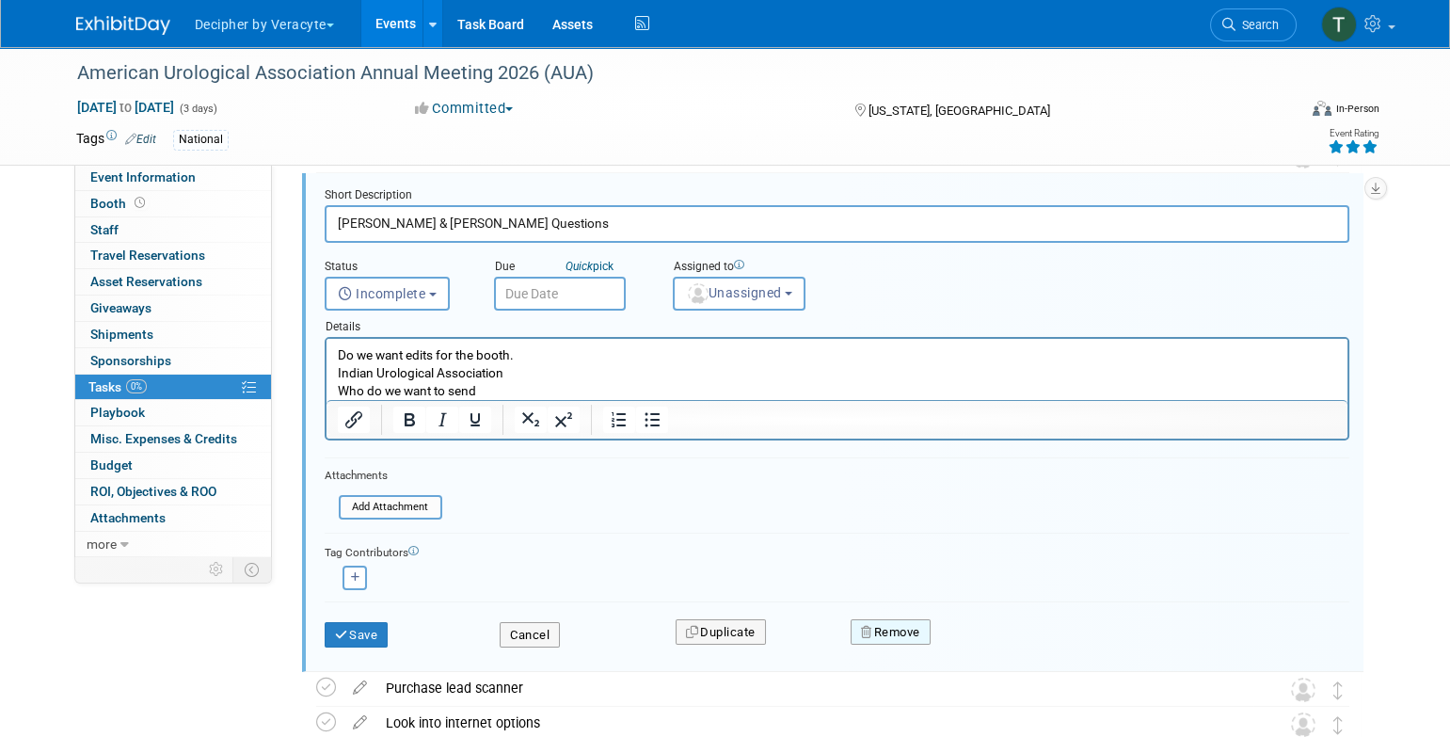
click at [927, 638] on button "Remove" at bounding box center [890, 632] width 80 height 26
click at [983, 651] on link "Yes" at bounding box center [995, 647] width 55 height 30
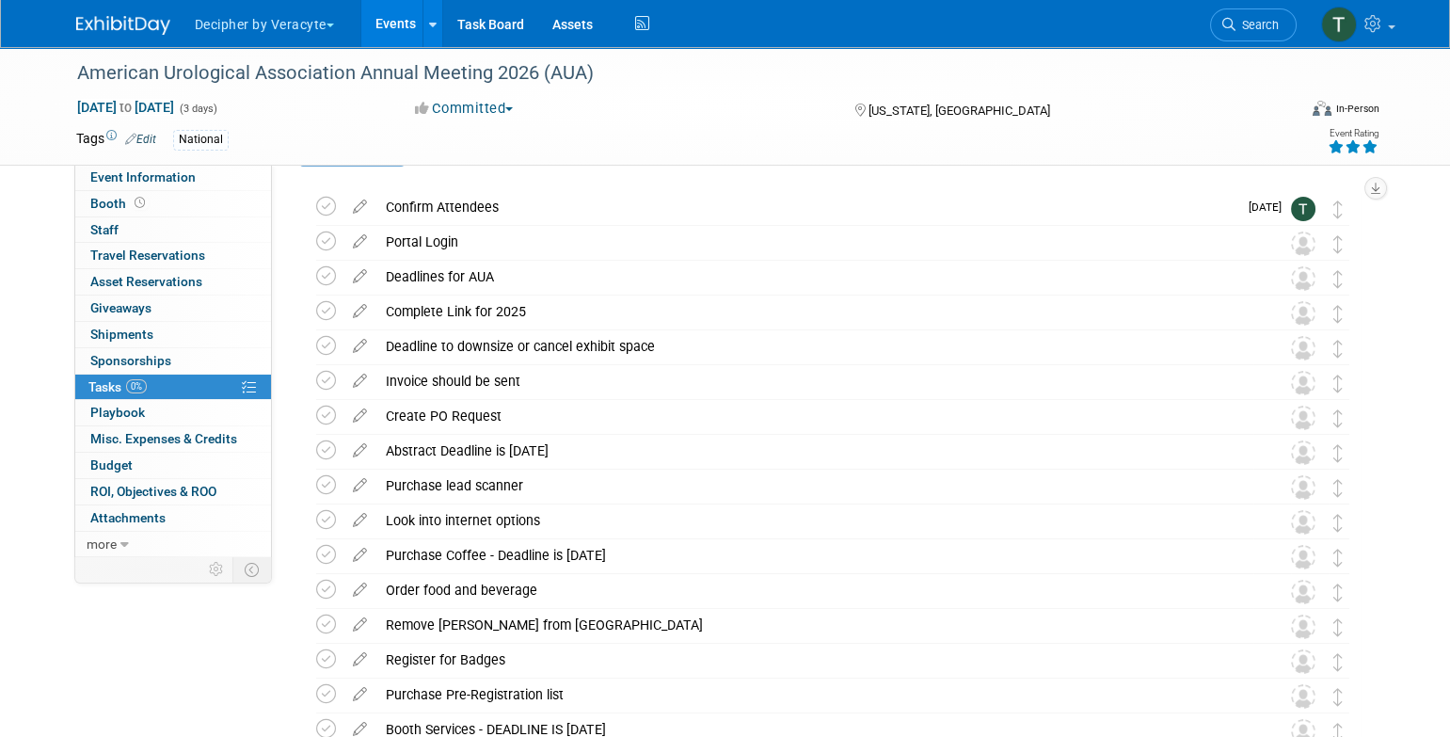
scroll to position [0, 0]
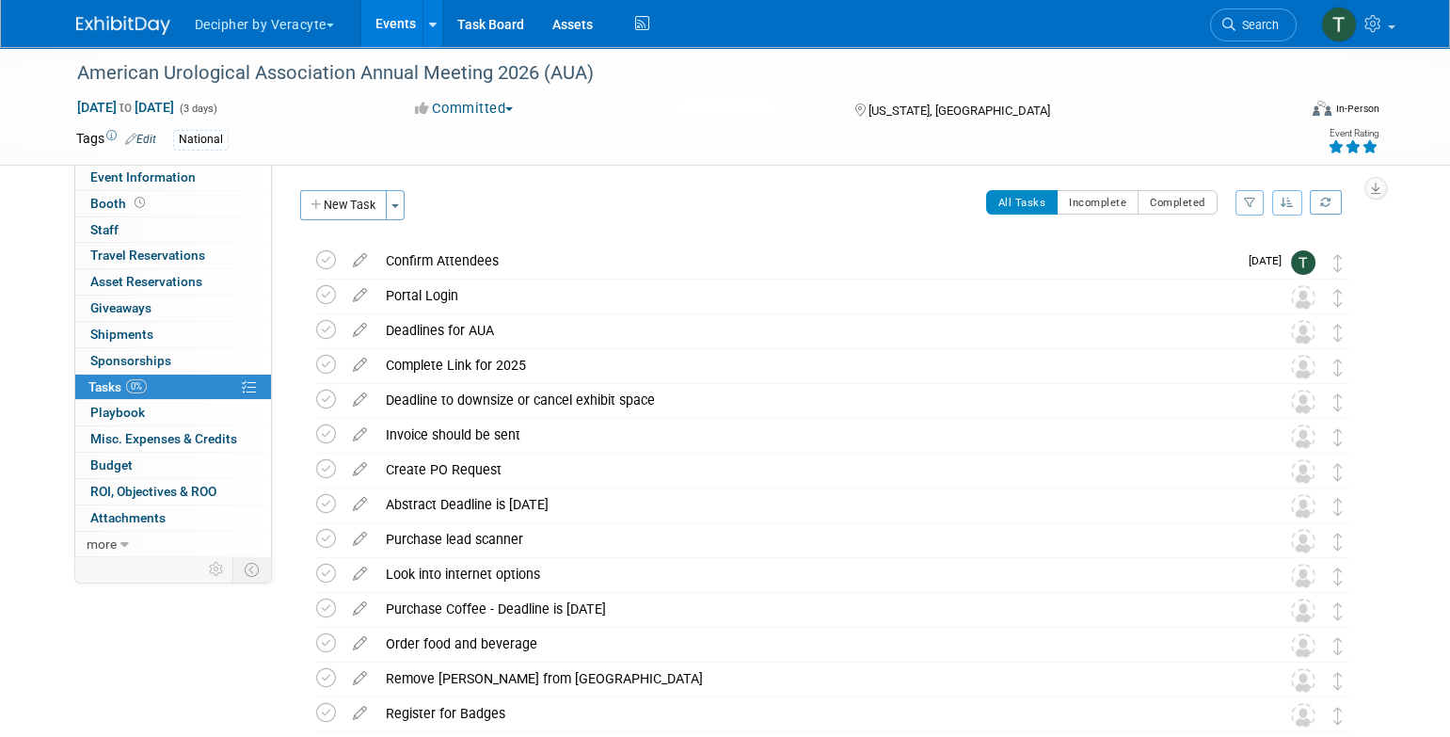
click at [1330, 156] on div "Event Rating" at bounding box center [1352, 142] width 53 height 33
click at [1330, 154] on div at bounding box center [1351, 146] width 51 height 19
click at [1332, 151] on icon at bounding box center [1334, 146] width 17 height 13
click at [1330, 151] on icon at bounding box center [1334, 146] width 17 height 13
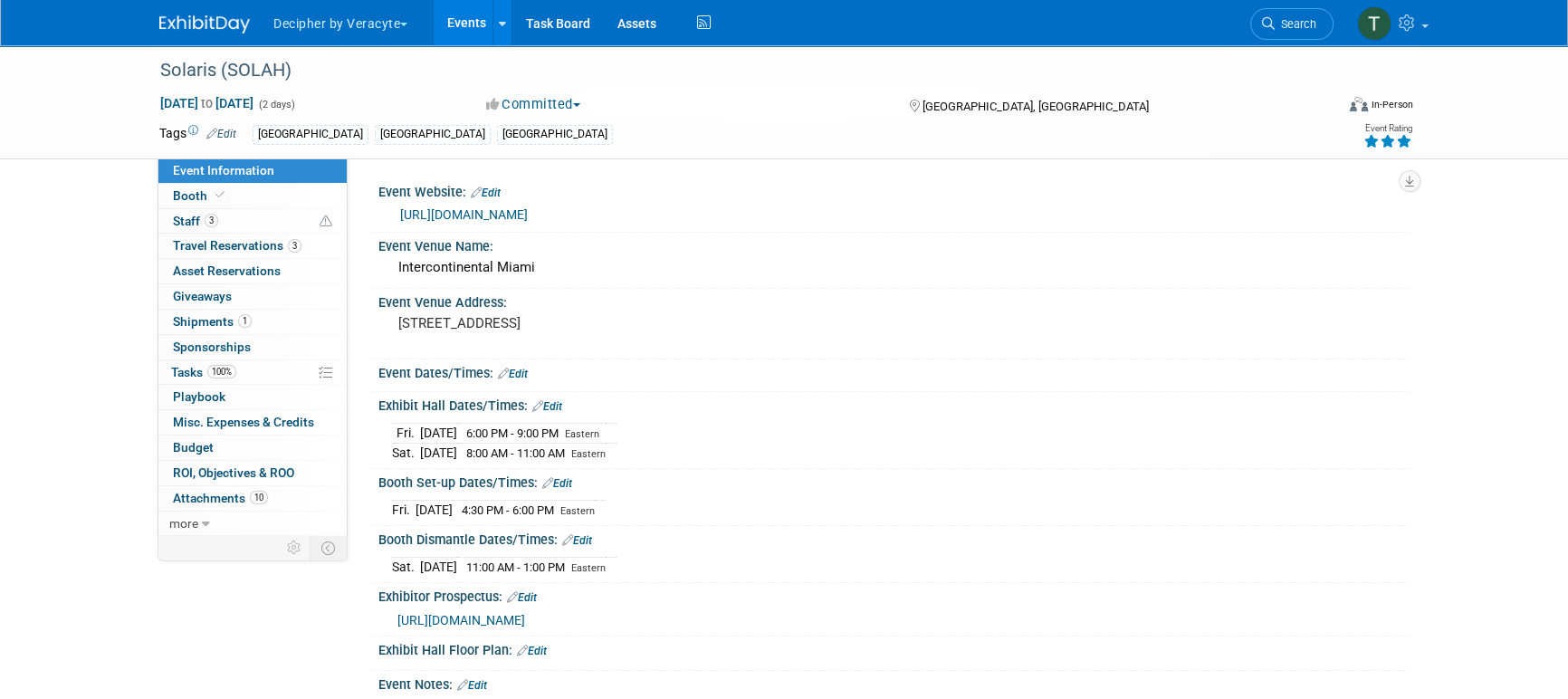
click at [490, 21] on link "Events" at bounding box center [467, 22] width 66 height 45
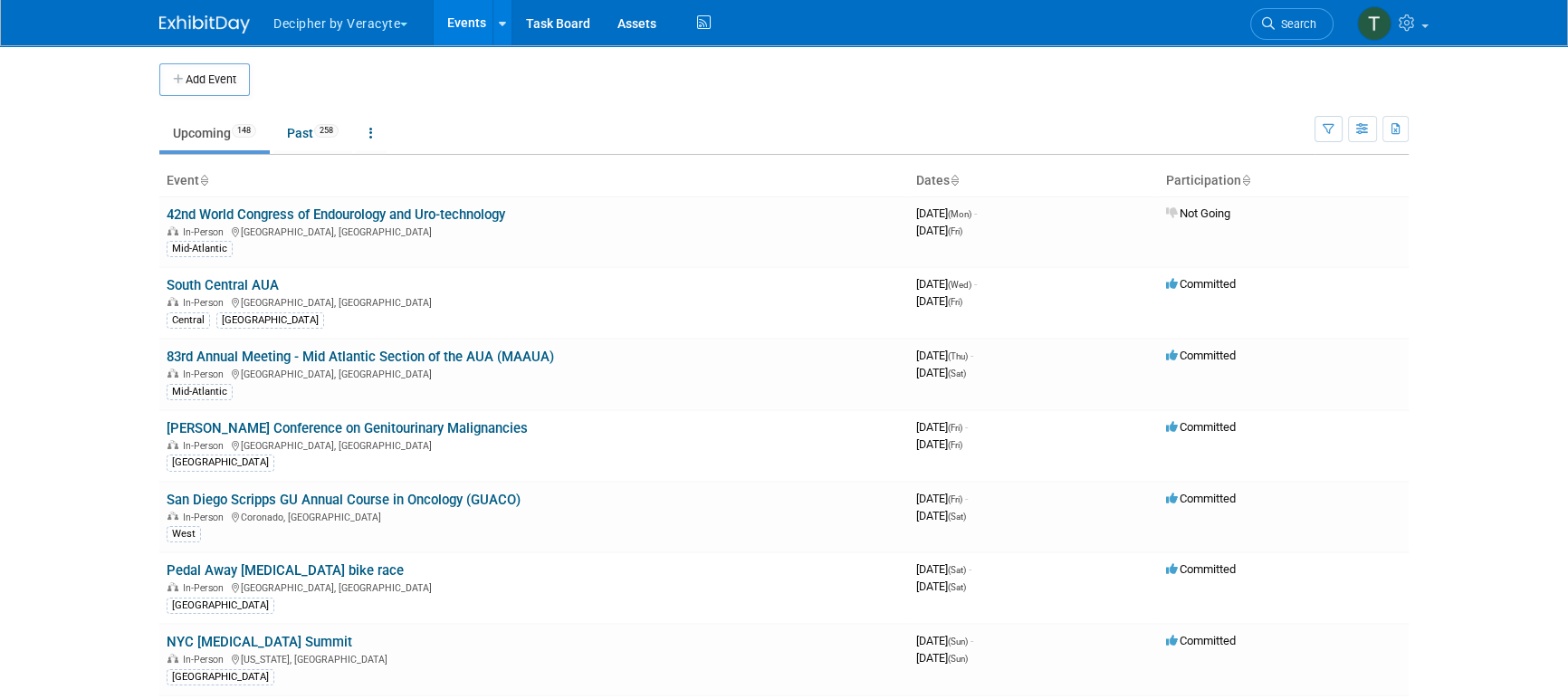
click at [1361, 132] on icon "button" at bounding box center [1363, 130] width 13 height 12
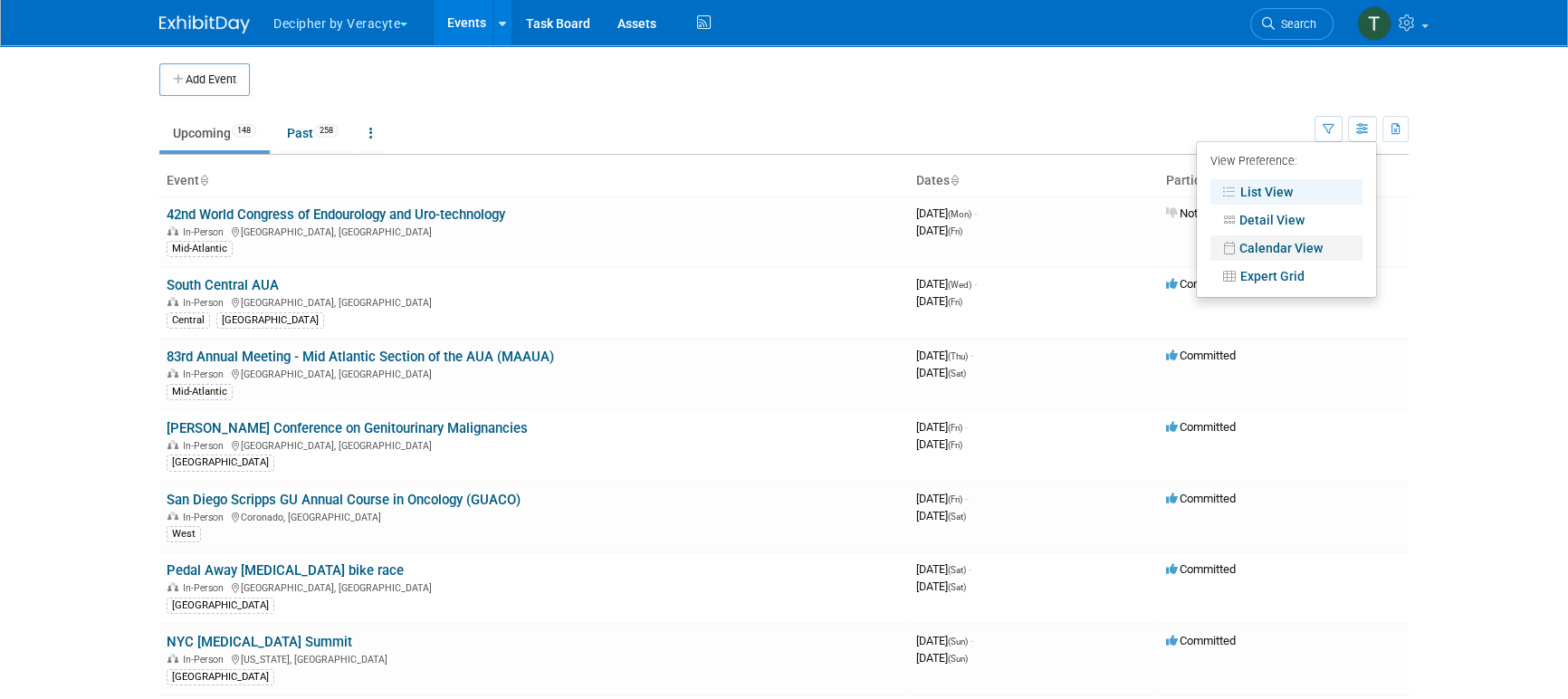
click at [1287, 258] on link "Calendar View" at bounding box center [1287, 248] width 152 height 25
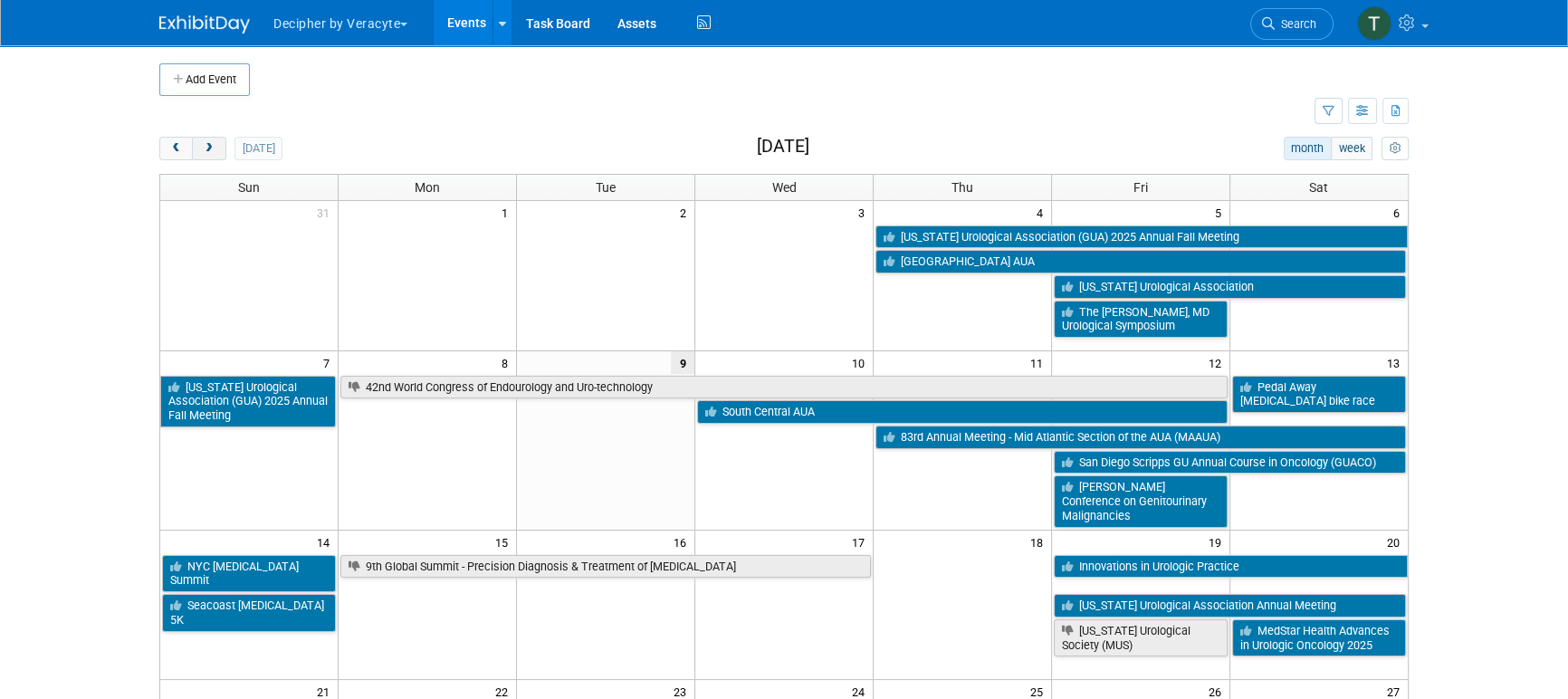
click at [210, 151] on span "next" at bounding box center [209, 149] width 13 height 12
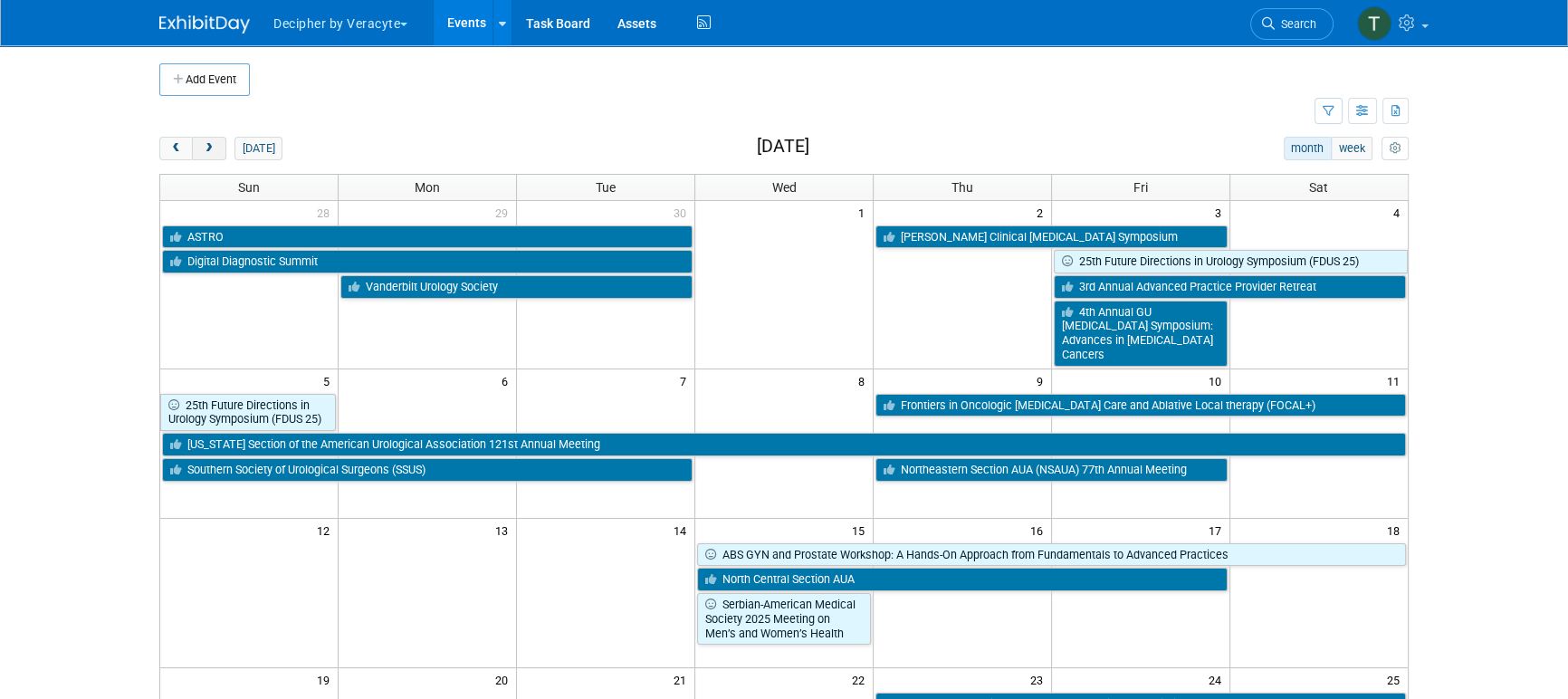
click at [210, 151] on span "next" at bounding box center [209, 149] width 13 height 12
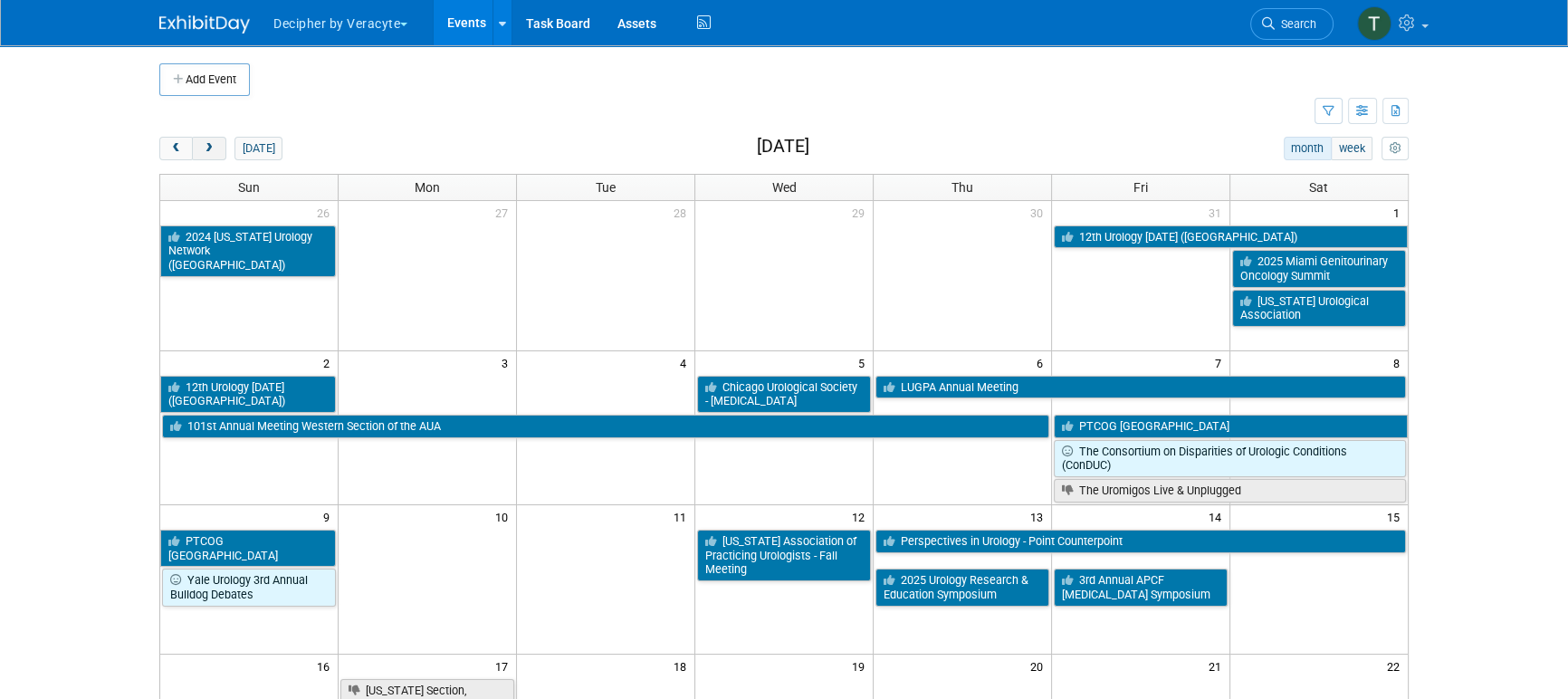
click at [211, 151] on span "next" at bounding box center [209, 149] width 13 height 12
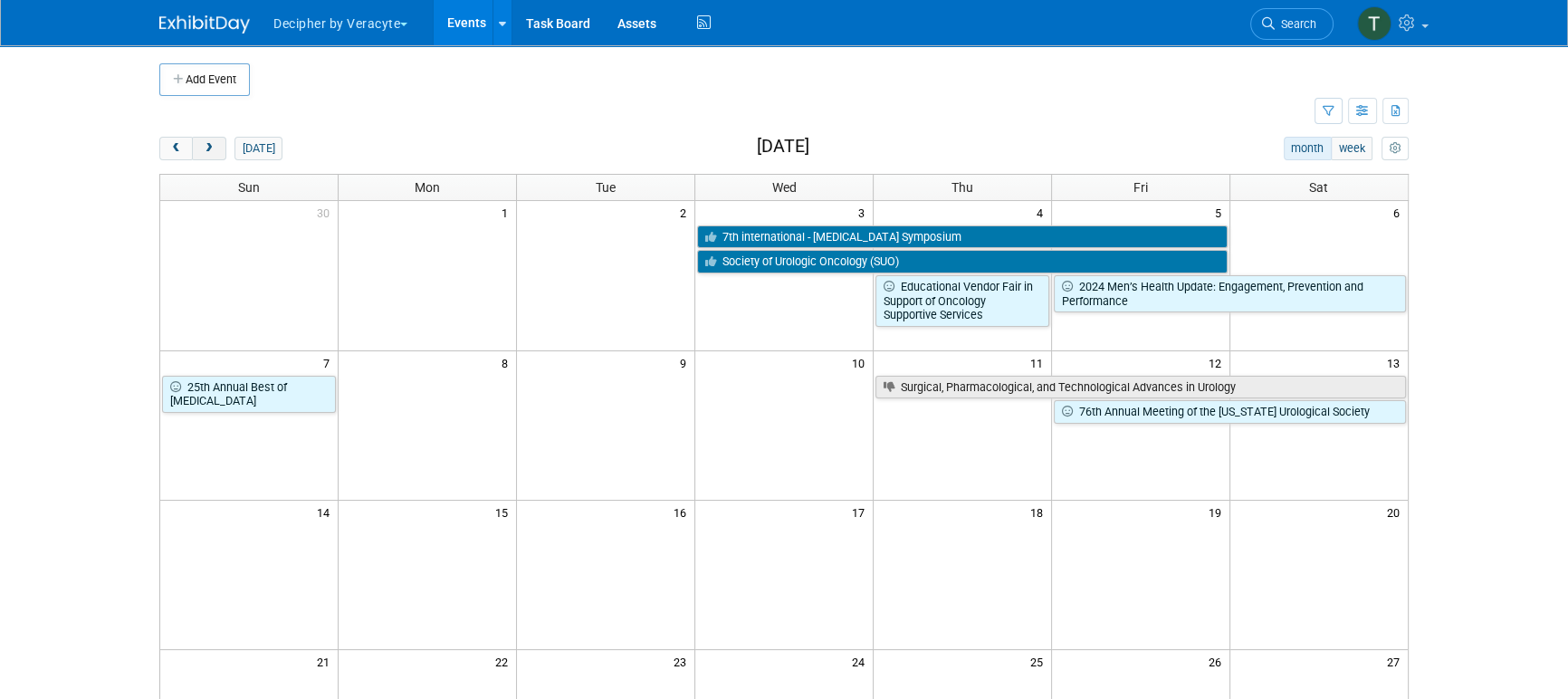
click at [218, 149] on button "next" at bounding box center [208, 148] width 34 height 23
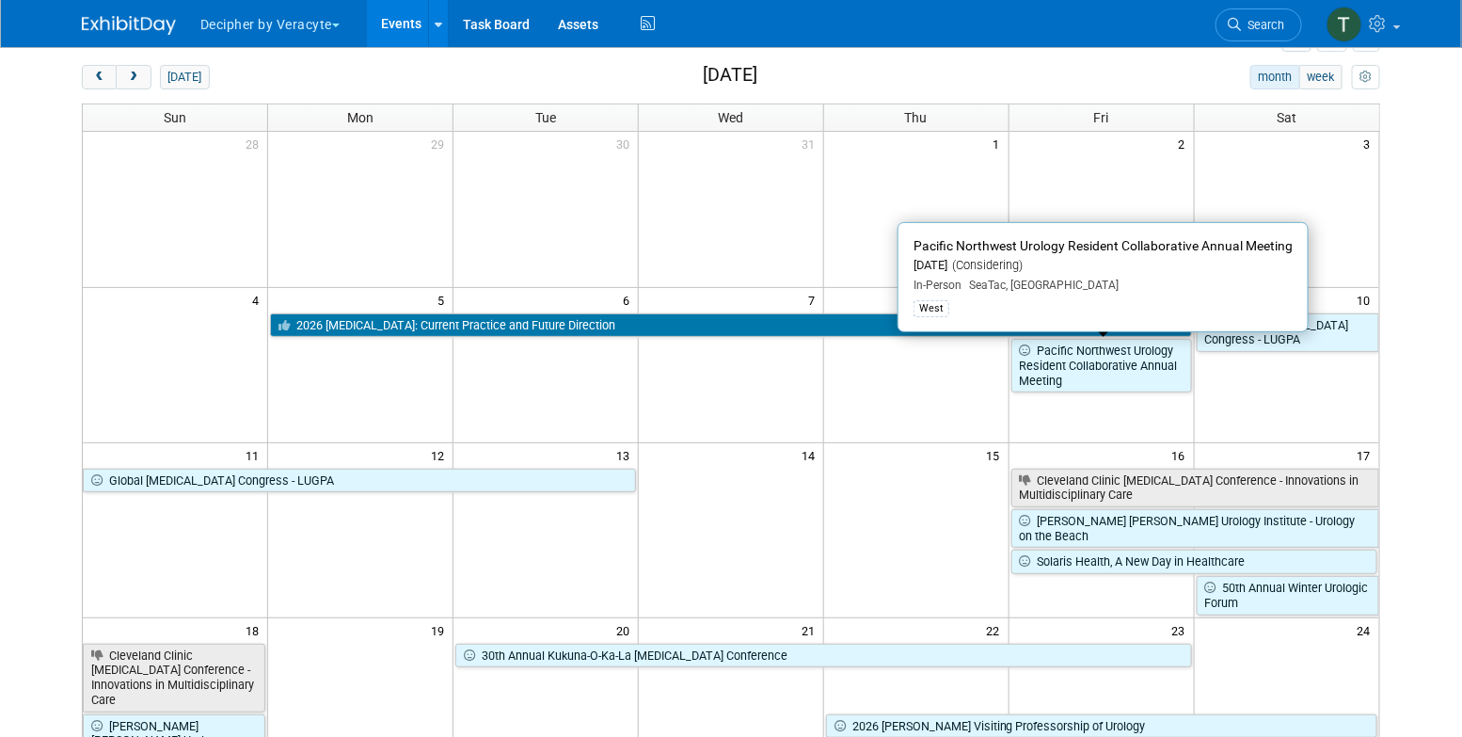
scroll to position [65, 0]
